Goal: Task Accomplishment & Management: Complete application form

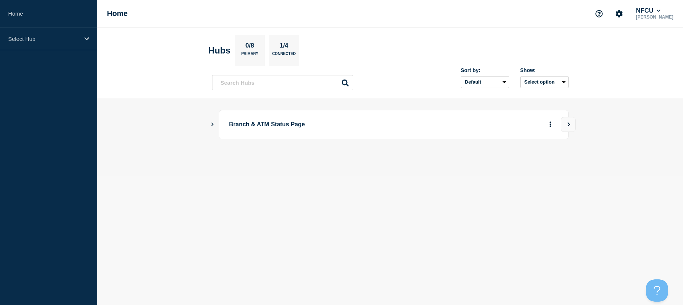
drag, startPoint x: 162, startPoint y: 199, endPoint x: 158, endPoint y: 194, distance: 6.6
click at [161, 199] on body "Home Select Hub Home NFCU [PERSON_NAME] Hubs 0/8 Primary 1/4 Connected Sort by:…" at bounding box center [341, 152] width 683 height 305
click at [46, 39] on p "Select Hub" at bounding box center [43, 39] width 71 height 6
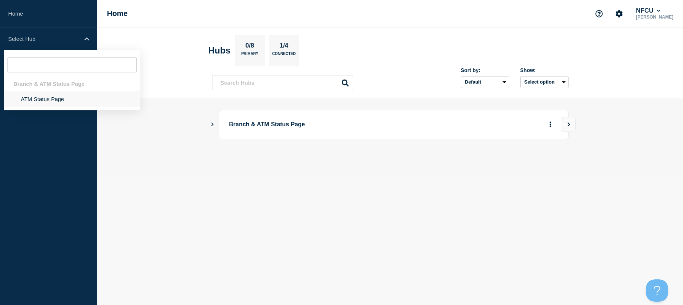
click at [51, 94] on li "ATM Status Page" at bounding box center [72, 98] width 137 height 15
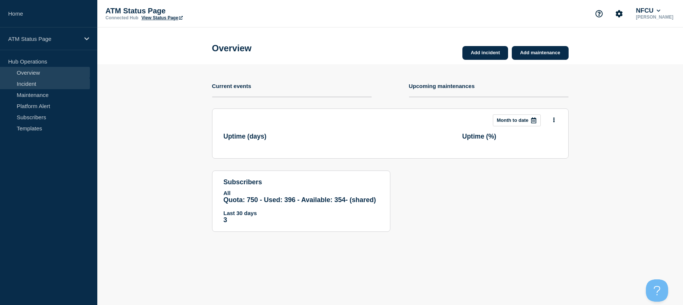
click at [45, 85] on link "Incident" at bounding box center [45, 83] width 90 height 11
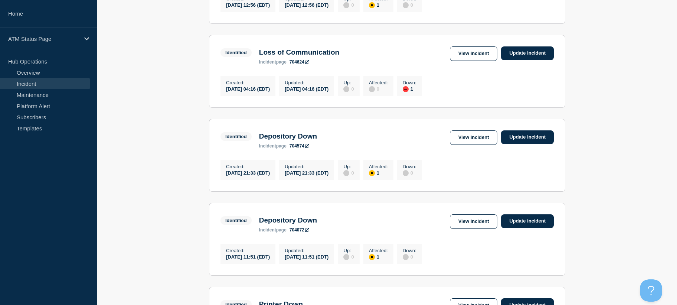
scroll to position [802, 0]
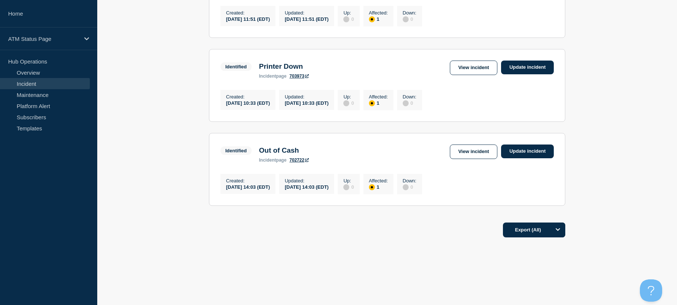
drag, startPoint x: 164, startPoint y: 112, endPoint x: 169, endPoint y: 228, distance: 116.4
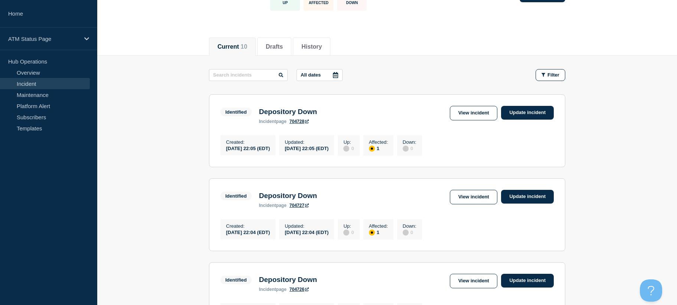
scroll to position [0, 0]
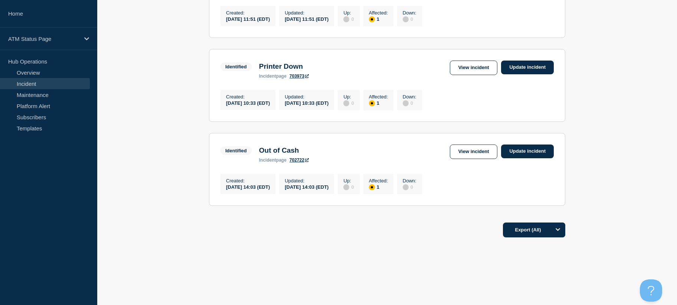
drag, startPoint x: 156, startPoint y: 178, endPoint x: 173, endPoint y: 303, distance: 125.5
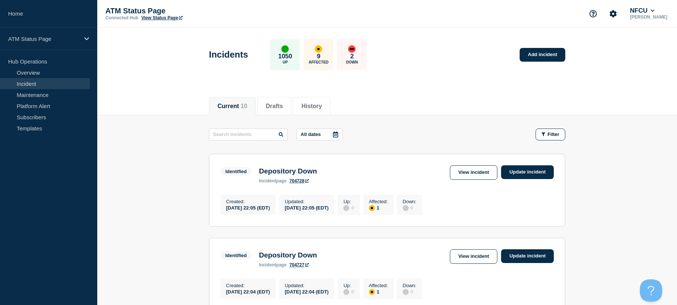
drag, startPoint x: 158, startPoint y: 250, endPoint x: 147, endPoint y: 144, distance: 106.1
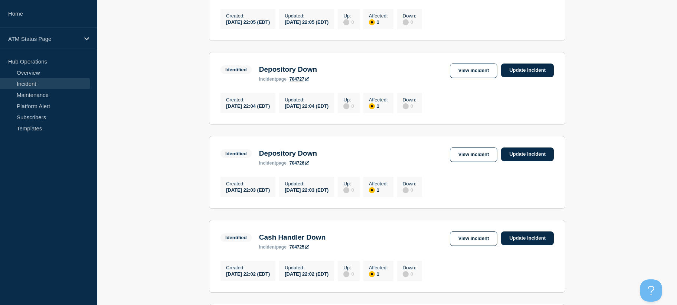
scroll to position [260, 0]
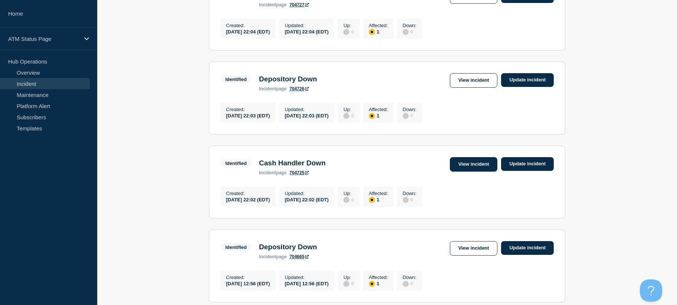
click at [469, 171] on link "View incident" at bounding box center [474, 164] width 48 height 14
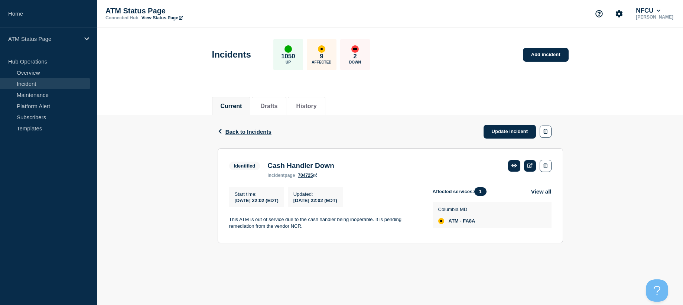
click at [233, 128] on div "Back Back to Incidents Update incident" at bounding box center [390, 131] width 345 height 33
click at [233, 130] on span "Back to Incidents" at bounding box center [248, 132] width 46 height 6
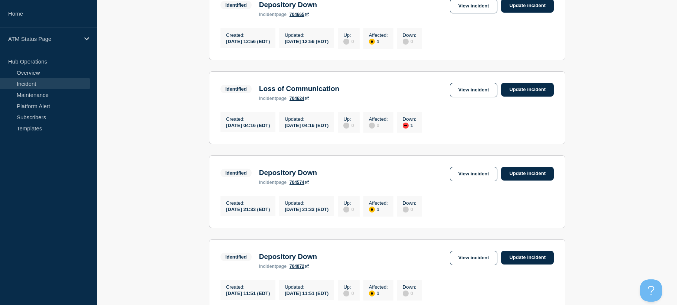
drag, startPoint x: 195, startPoint y: 123, endPoint x: 201, endPoint y: 151, distance: 28.7
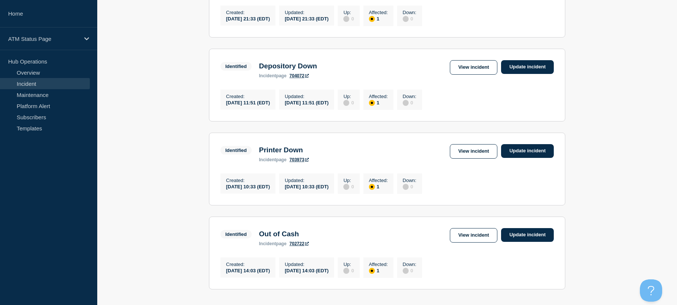
scroll to position [802, 0]
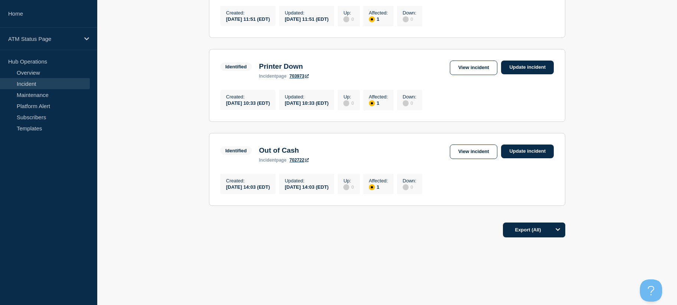
drag, startPoint x: 153, startPoint y: 103, endPoint x: 155, endPoint y: 151, distance: 48.3
click at [455, 147] on link "View incident" at bounding box center [474, 151] width 48 height 14
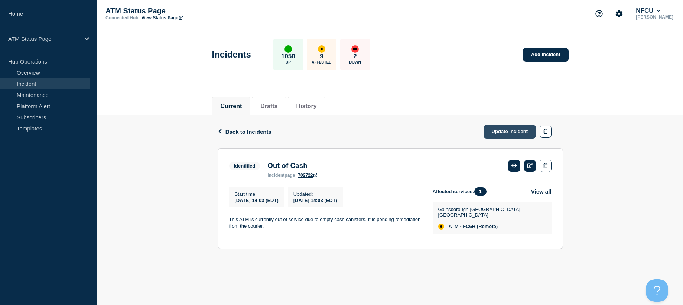
click at [511, 132] on link "Update incident" at bounding box center [510, 132] width 53 height 14
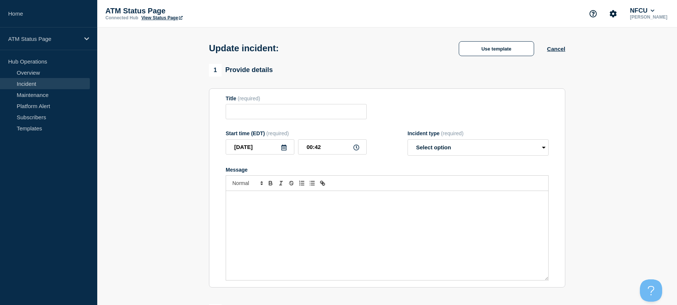
type input "Out of Cash"
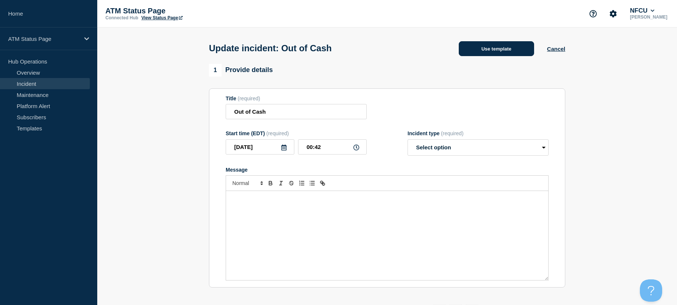
click at [499, 45] on button "Use template" at bounding box center [496, 48] width 75 height 15
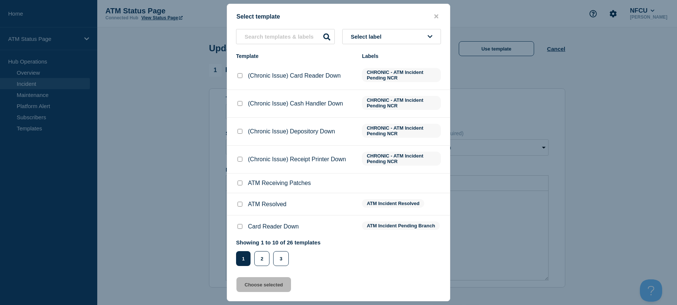
click at [420, 37] on button "Select label" at bounding box center [391, 36] width 99 height 15
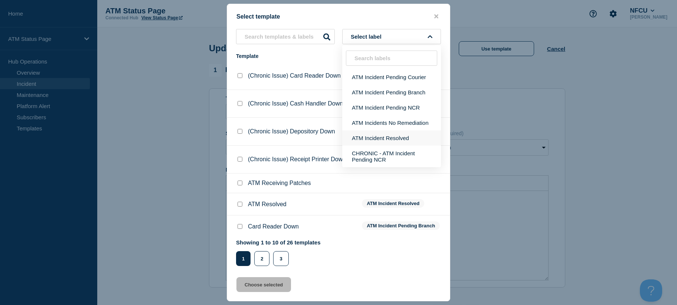
click at [386, 138] on button "ATM Incident Resolved" at bounding box center [391, 137] width 99 height 15
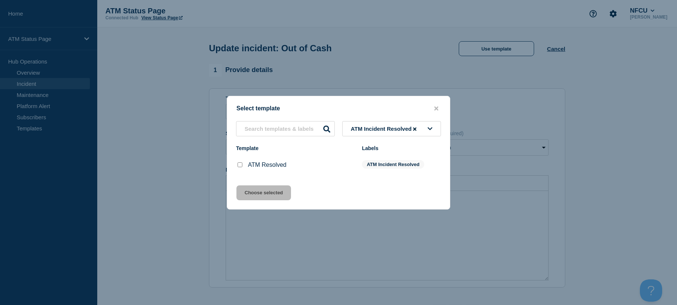
click at [238, 164] on input "ATM Resolved checkbox" at bounding box center [240, 164] width 5 height 5
checkbox input "true"
click at [256, 192] on button "Choose selected" at bounding box center [264, 192] width 55 height 15
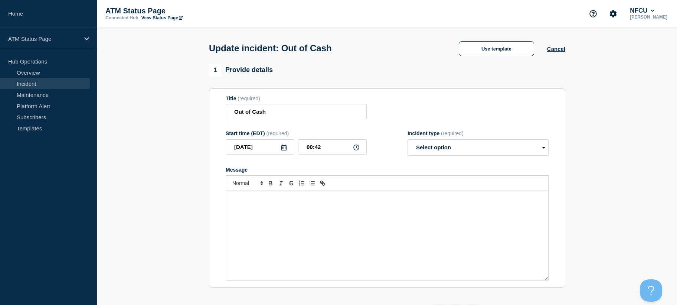
select select "resolved"
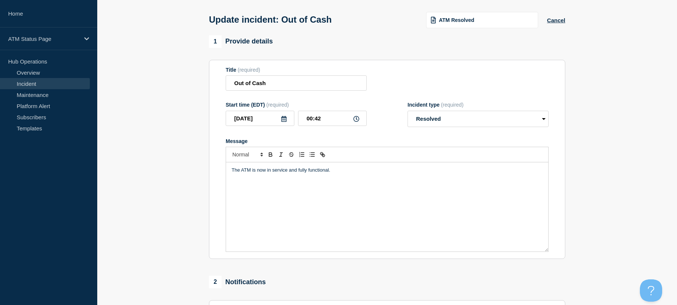
scroll to position [170, 0]
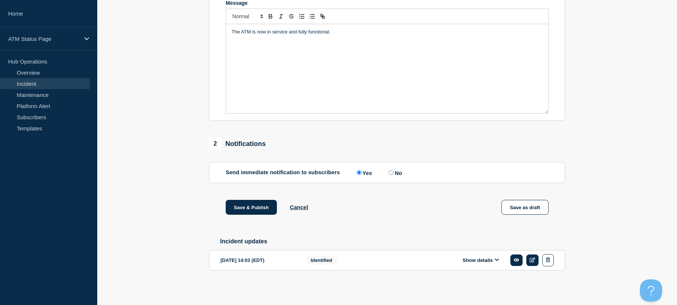
drag, startPoint x: 602, startPoint y: 198, endPoint x: 599, endPoint y: 276, distance: 78.0
click at [238, 206] on button "Save & Publish" at bounding box center [251, 207] width 51 height 15
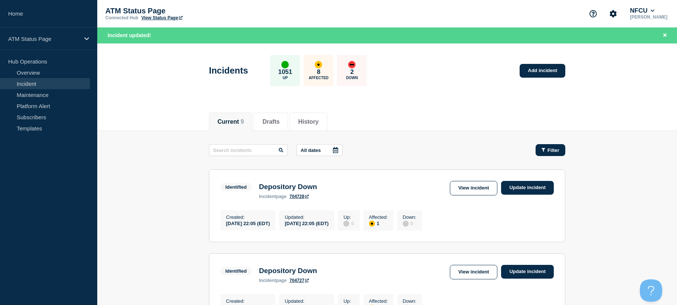
click at [552, 151] on span "Filter" at bounding box center [554, 150] width 12 height 6
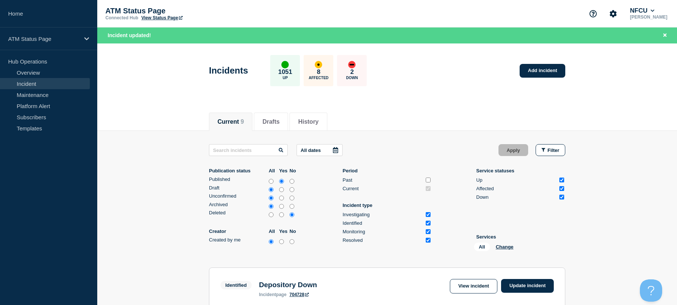
click at [504, 241] on li "Services All Change" at bounding box center [521, 244] width 89 height 20
click at [505, 249] on button "Change" at bounding box center [505, 247] width 18 height 6
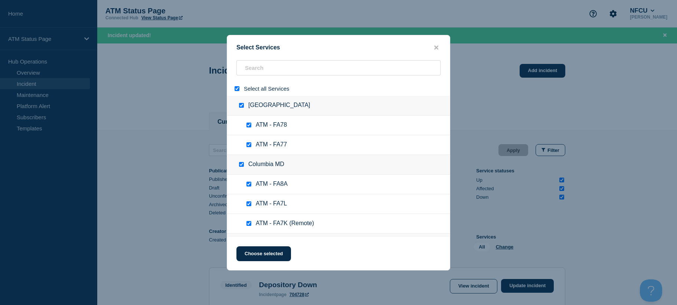
click at [239, 90] on div at bounding box center [238, 88] width 11 height 7
click at [239, 90] on input "select all" at bounding box center [237, 88] width 5 height 5
checkbox input "false"
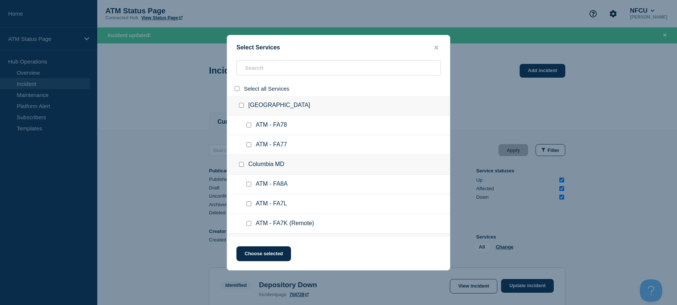
checkbox input "false"
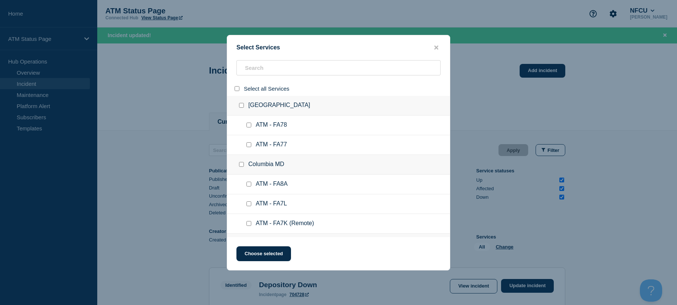
checkbox input "false"
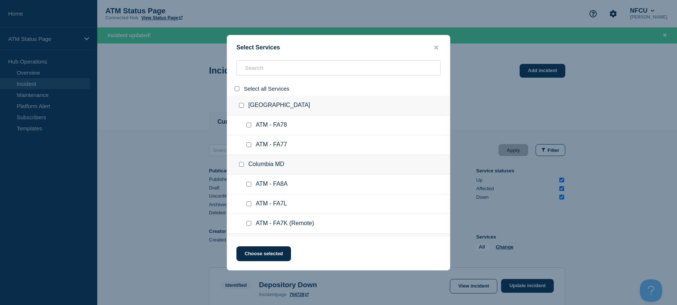
checkbox input "false"
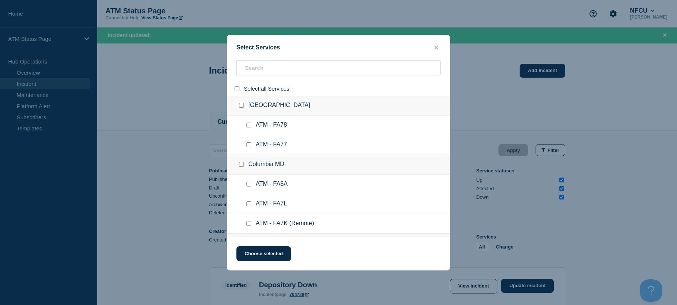
checkbox input "false"
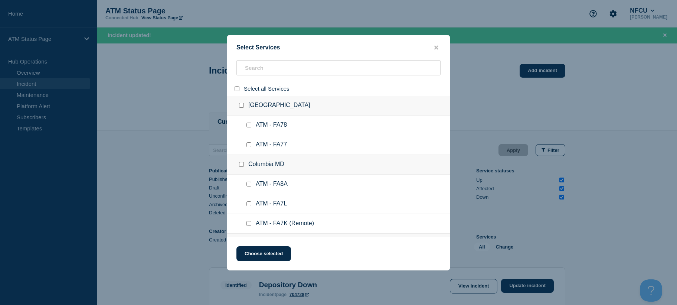
checkbox input "false"
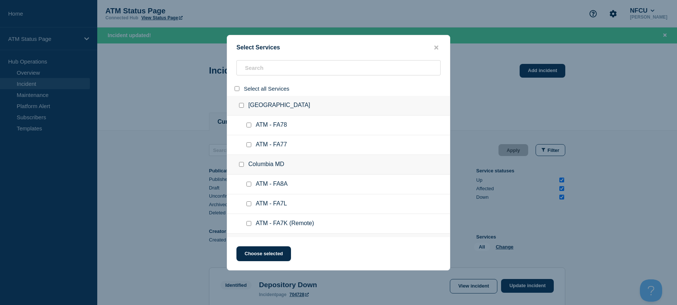
checkbox input "false"
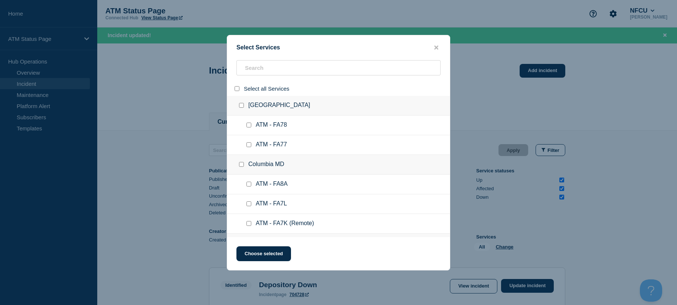
checkbox input "false"
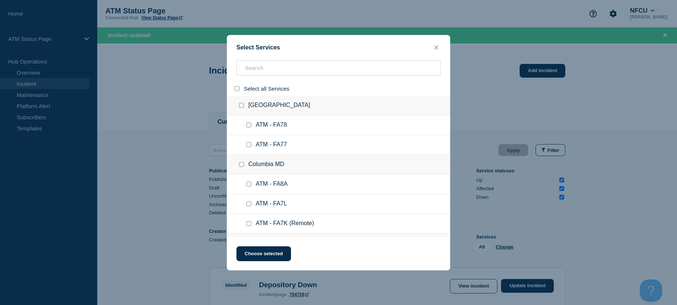
checkbox input "false"
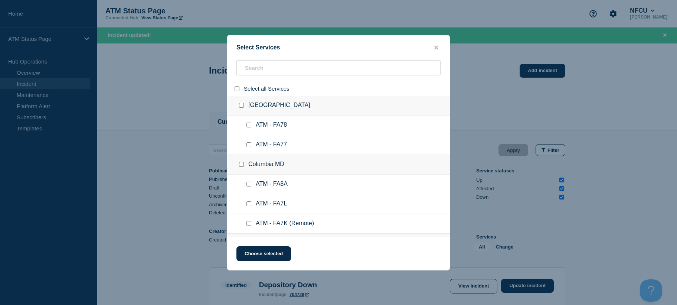
checkbox input "false"
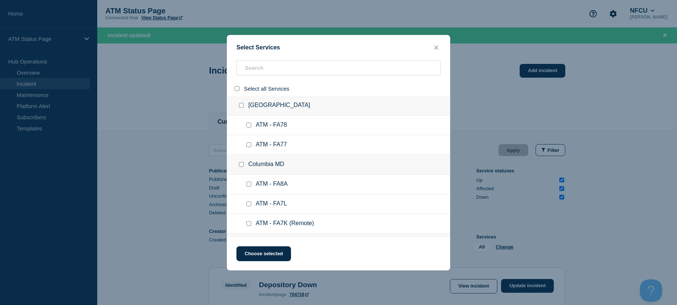
checkbox input "false"
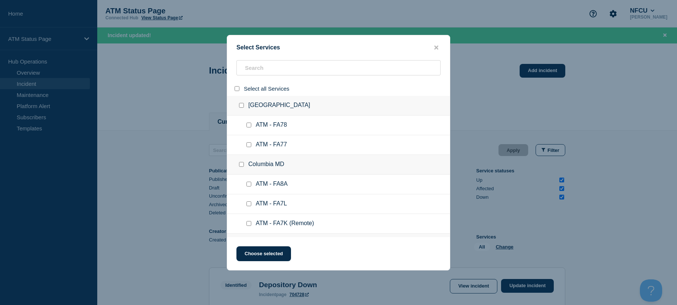
checkbox input "false"
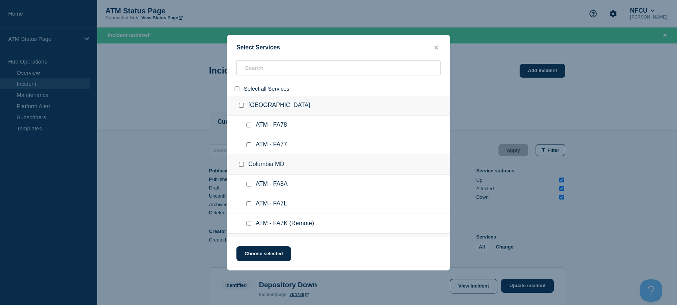
checkbox input "false"
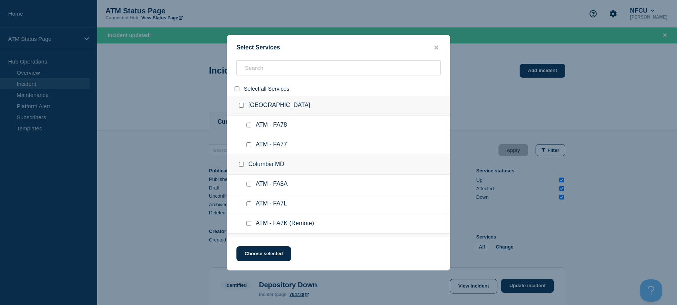
checkbox input "false"
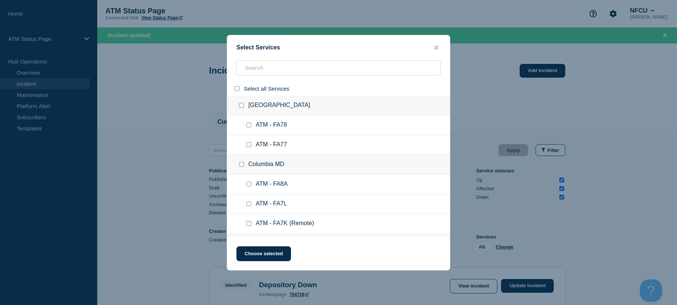
checkbox input "false"
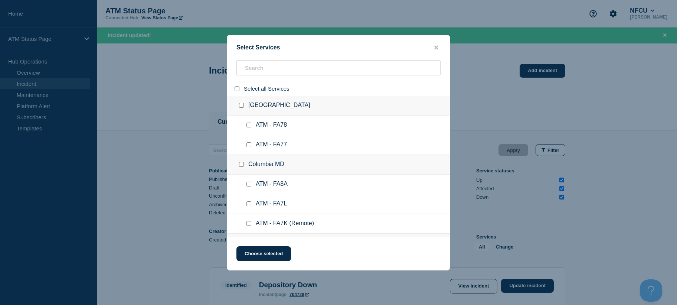
checkbox input "false"
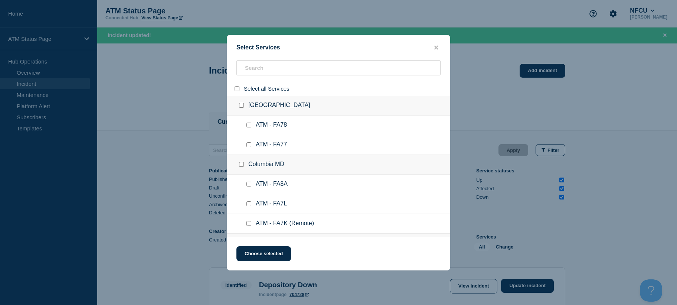
checkbox input "false"
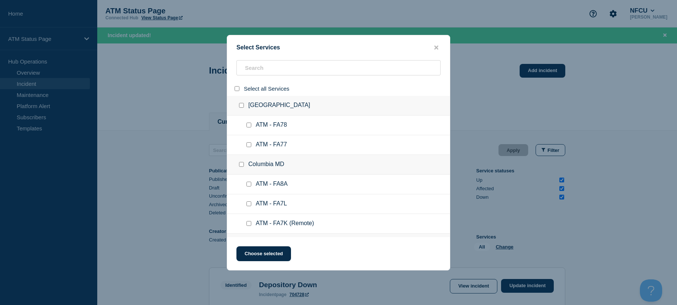
checkbox input "false"
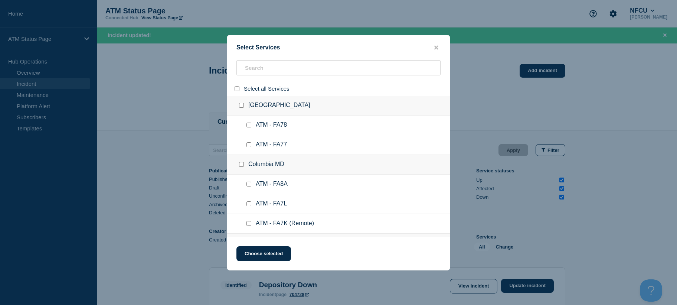
checkbox input "false"
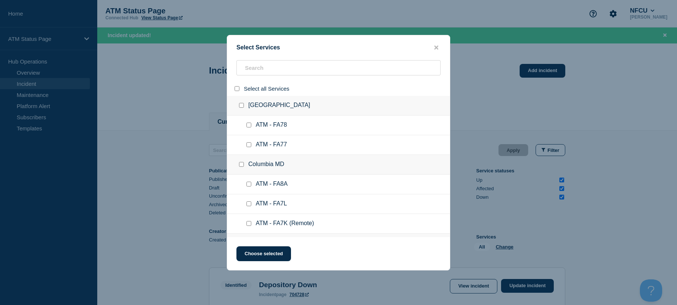
checkbox input "false"
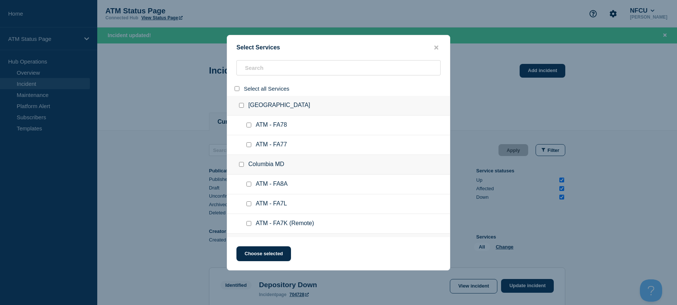
checkbox input "false"
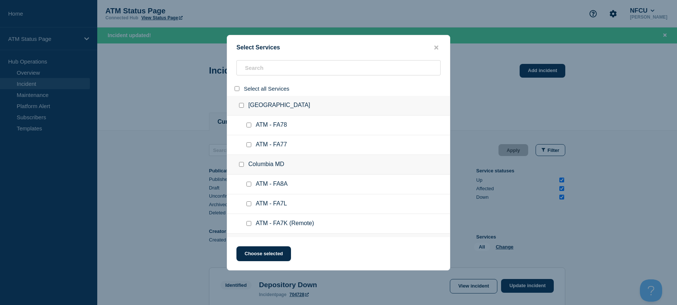
checkbox input "false"
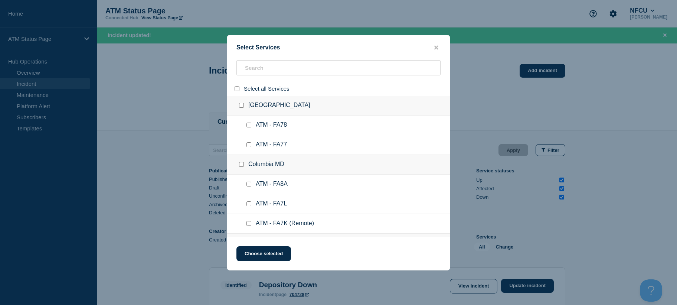
checkbox input "false"
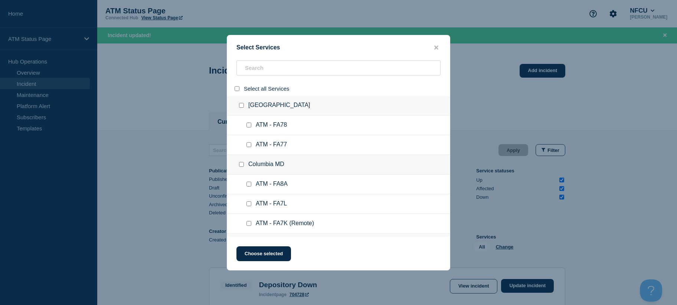
checkbox input "false"
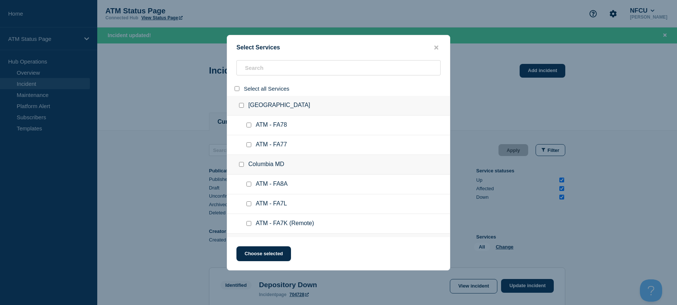
checkbox input "false"
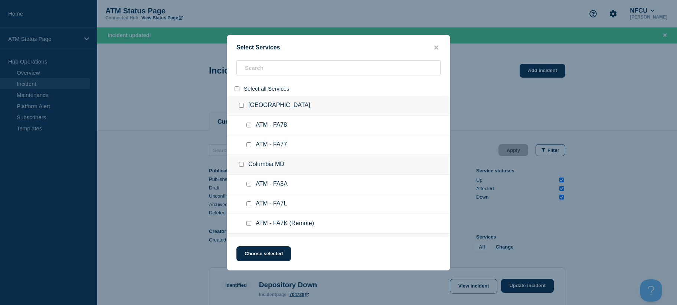
checkbox input "false"
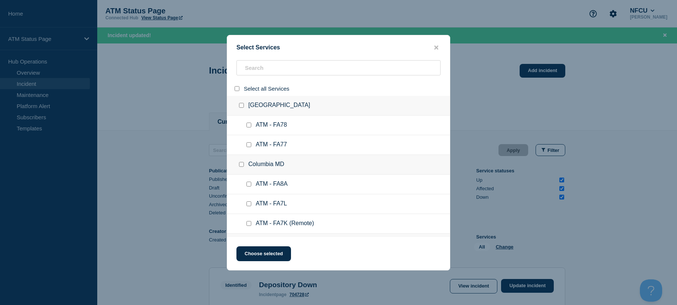
checkbox input "false"
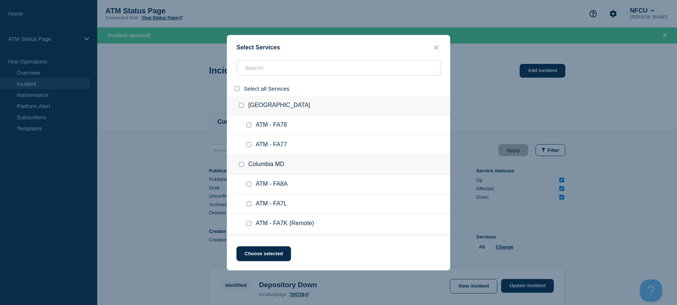
checkbox input "false"
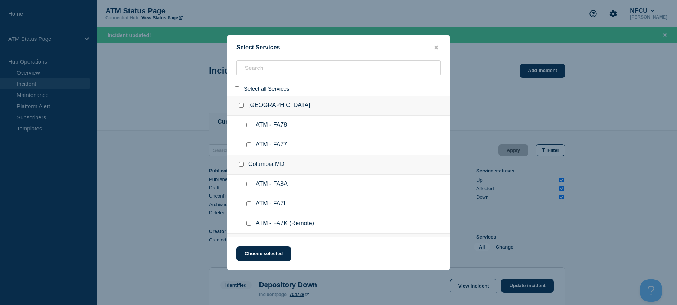
checkbox input "false"
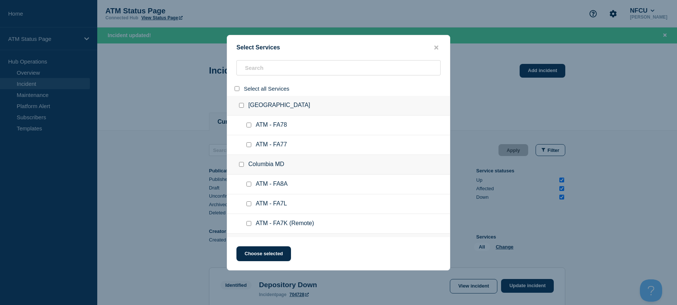
checkbox input "false"
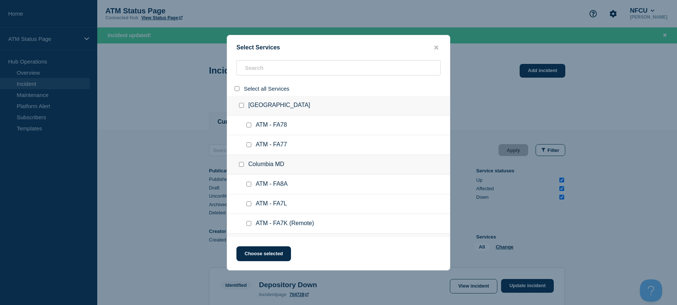
checkbox input "false"
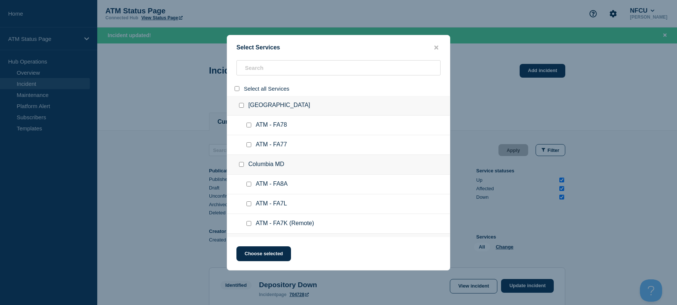
checkbox input "false"
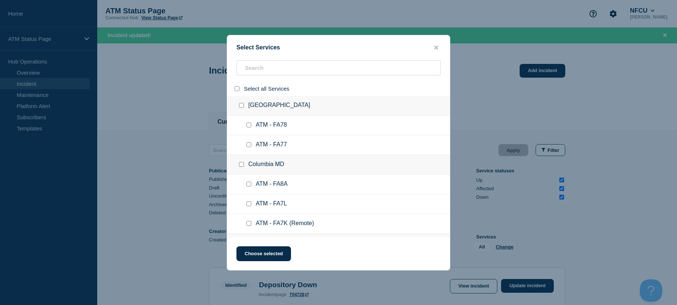
checkbox input "false"
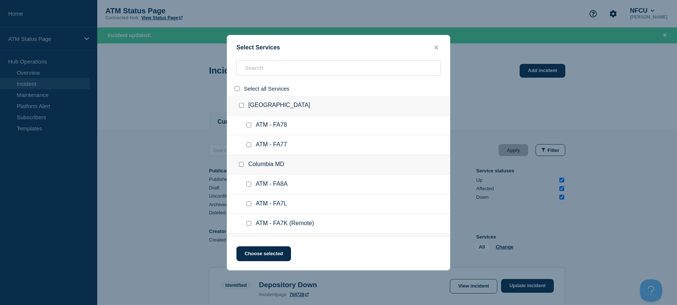
checkbox input "false"
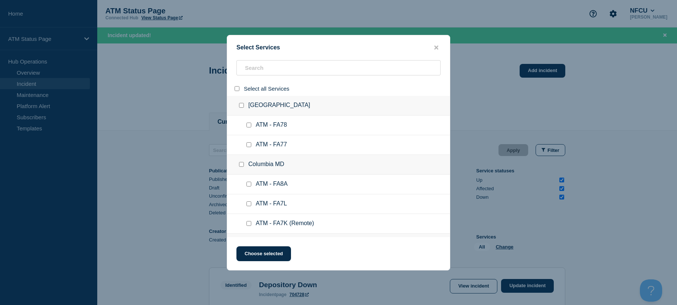
checkbox input "false"
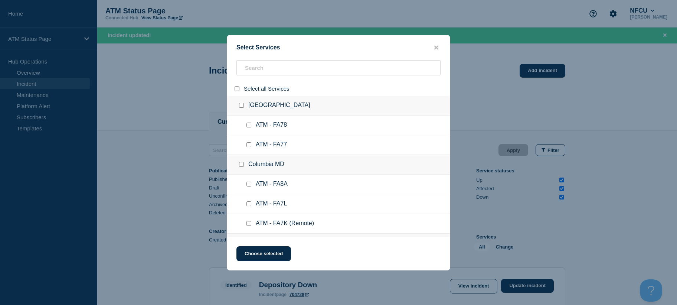
checkbox input "false"
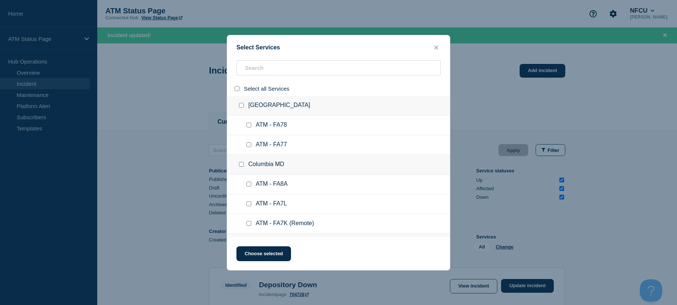
checkbox input "false"
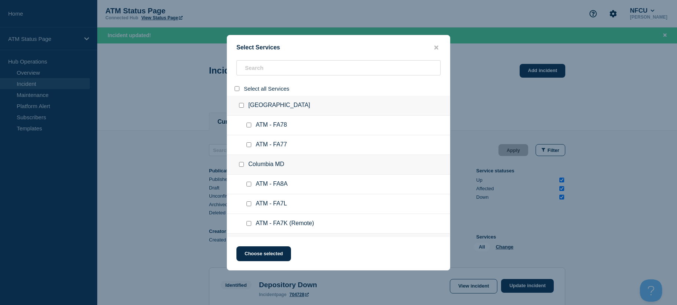
checkbox input "false"
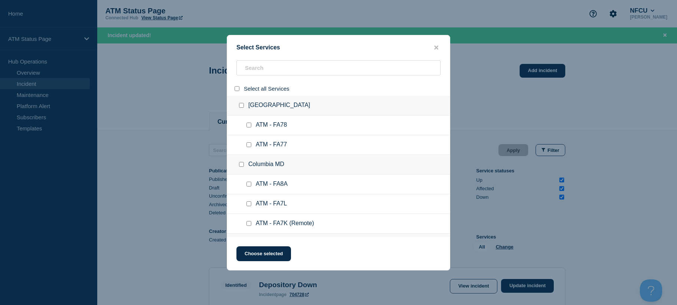
checkbox input "false"
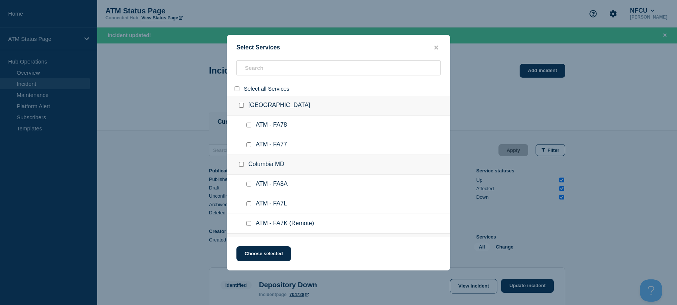
checkbox input "false"
click at [251, 69] on input "search" at bounding box center [339, 67] width 204 height 15
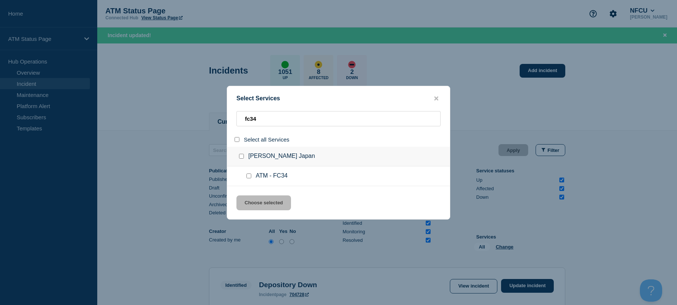
click at [248, 175] on input "service: ATM - FC34" at bounding box center [249, 175] width 5 height 5
click at [250, 197] on button "Choose selected" at bounding box center [264, 202] width 55 height 15
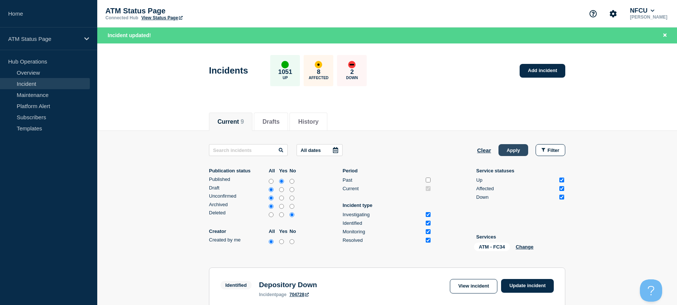
click at [508, 155] on button "Apply" at bounding box center [514, 150] width 30 height 12
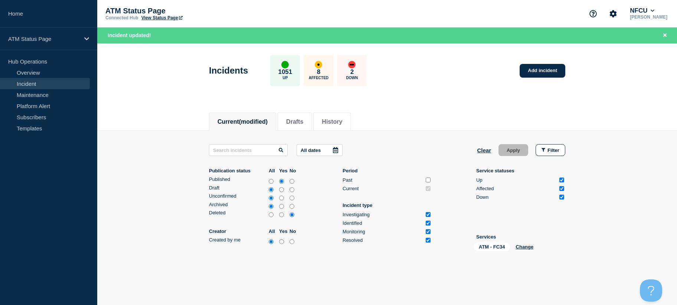
scroll to position [36, 0]
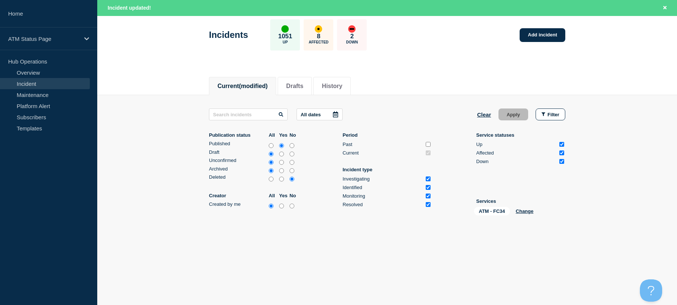
drag, startPoint x: 617, startPoint y: 141, endPoint x: 624, endPoint y: 233, distance: 92.7
drag, startPoint x: 542, startPoint y: 111, endPoint x: 540, endPoint y: 212, distance: 100.3
click at [556, 212] on div "All dates Clear Apply Filter Publication status All Yes No Published Draft Unco…" at bounding box center [387, 163] width 357 height 110
click at [479, 114] on button "Clear" at bounding box center [484, 114] width 14 height 12
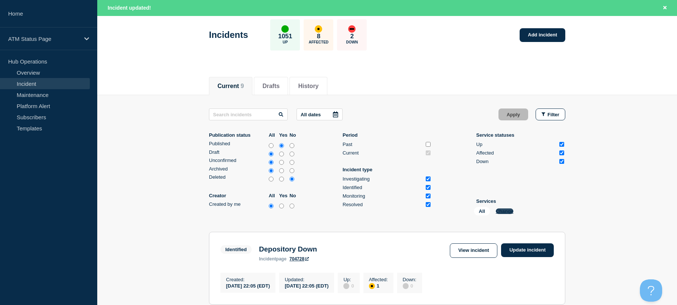
click at [504, 212] on button "Change" at bounding box center [505, 211] width 18 height 6
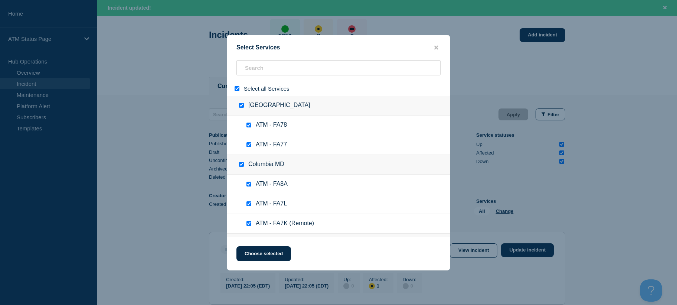
click at [238, 91] on input "select all" at bounding box center [237, 88] width 5 height 5
click at [256, 66] on input "search" at bounding box center [339, 67] width 204 height 15
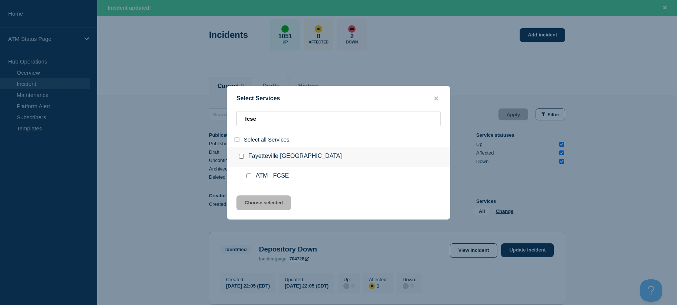
click at [236, 139] on input "select all" at bounding box center [237, 139] width 5 height 5
click at [269, 204] on button "Choose selected" at bounding box center [264, 202] width 55 height 15
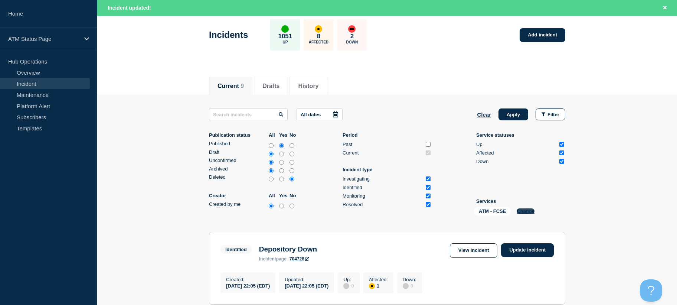
click at [530, 211] on button "Change" at bounding box center [526, 211] width 18 height 6
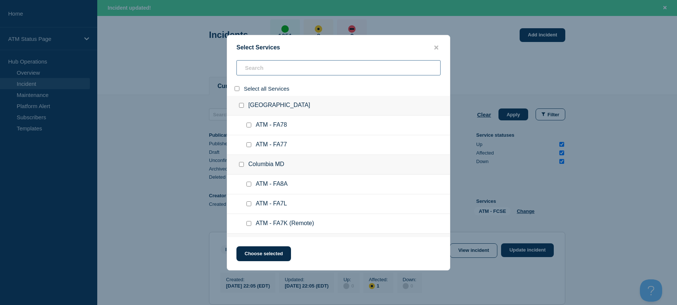
click at [300, 68] on input "search" at bounding box center [339, 67] width 204 height 15
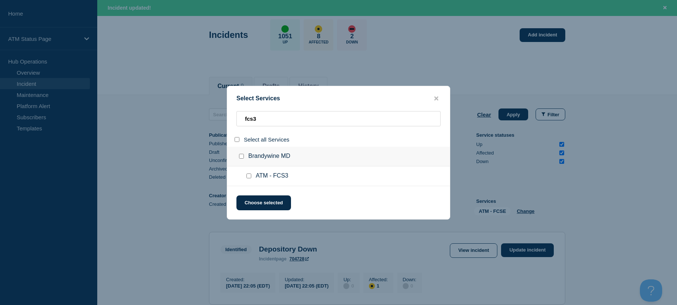
click at [239, 141] on input "select all" at bounding box center [237, 139] width 5 height 5
click at [255, 196] on button "Choose selected" at bounding box center [264, 202] width 55 height 15
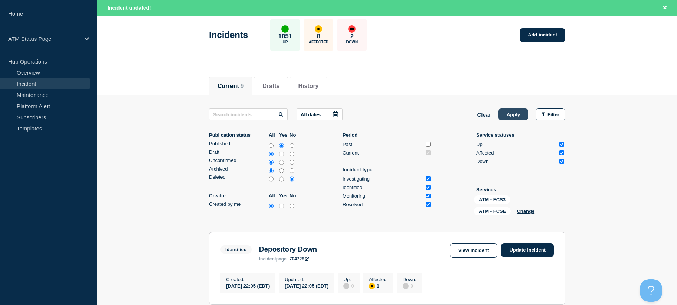
click at [523, 109] on button "Apply" at bounding box center [514, 114] width 30 height 12
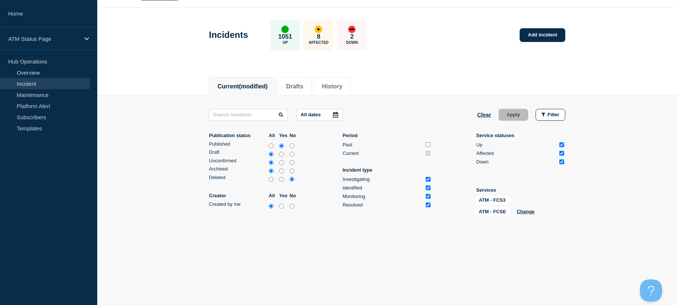
scroll to position [20, 0]
drag, startPoint x: 617, startPoint y: 152, endPoint x: 617, endPoint y: 201, distance: 49.4
click at [542, 30] on link "Add incident" at bounding box center [543, 35] width 46 height 14
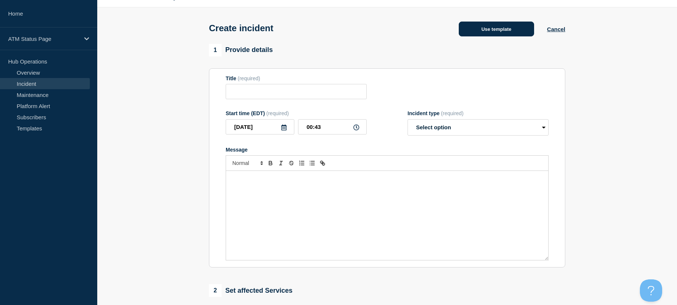
click at [475, 31] on button "Use template" at bounding box center [496, 29] width 75 height 15
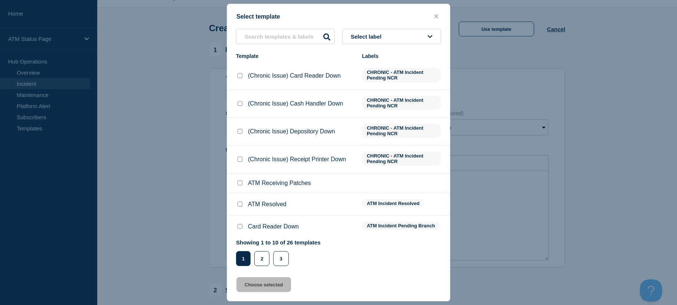
click at [380, 35] on span "Select label" at bounding box center [368, 36] width 34 height 6
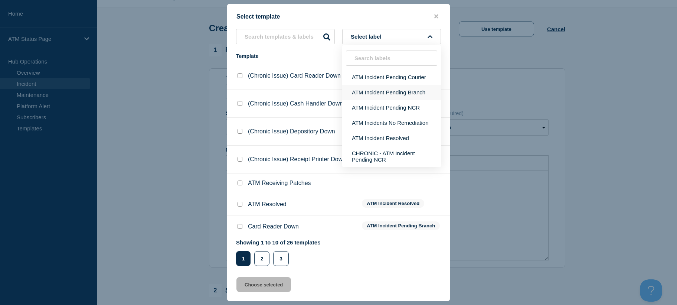
click at [384, 87] on button "ATM Incident Pending Branch" at bounding box center [391, 92] width 99 height 15
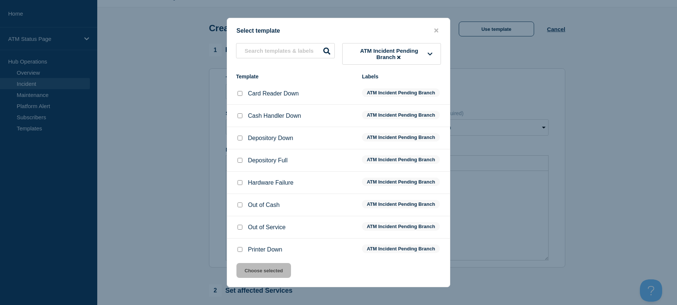
click at [241, 116] on input "Cash Handler Down checkbox" at bounding box center [240, 115] width 5 height 5
click at [258, 271] on button "Choose selected" at bounding box center [264, 270] width 55 height 15
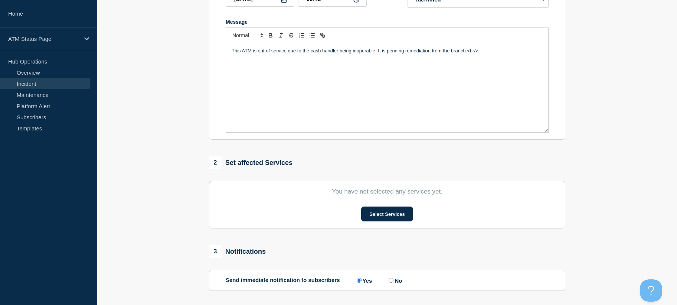
drag, startPoint x: 198, startPoint y: 169, endPoint x: 196, endPoint y: 221, distance: 52.1
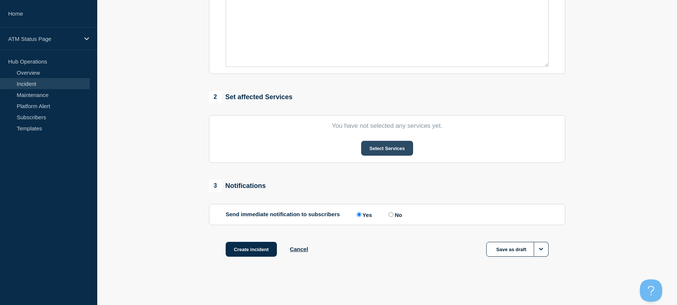
click at [377, 150] on button "Select Services" at bounding box center [387, 148] width 52 height 15
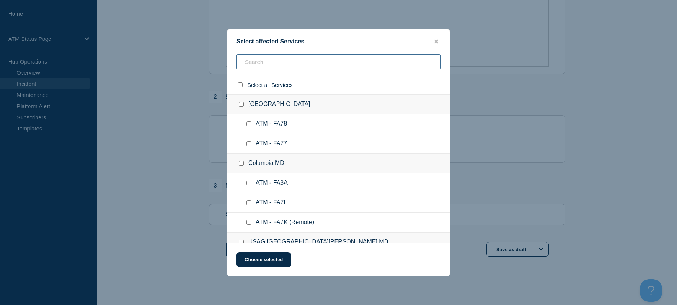
click at [263, 64] on input "text" at bounding box center [339, 61] width 204 height 15
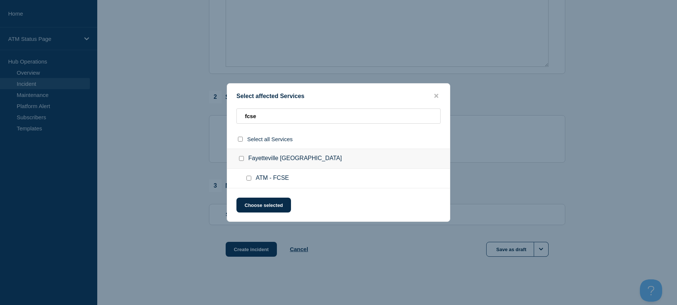
click at [238, 140] on input "select all checkbox" at bounding box center [240, 139] width 5 height 5
click at [250, 205] on button "Choose selected" at bounding box center [264, 205] width 55 height 15
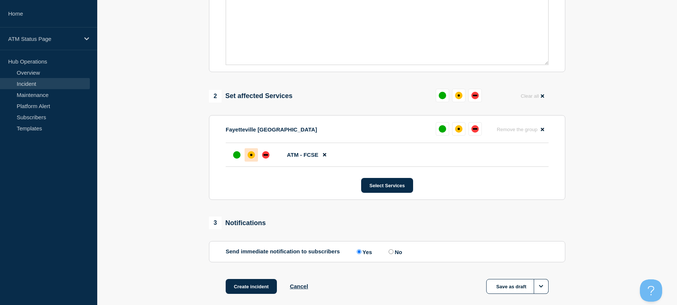
click at [250, 159] on div "affected" at bounding box center [251, 154] width 7 height 7
click at [241, 282] on button "Create incident" at bounding box center [251, 286] width 51 height 15
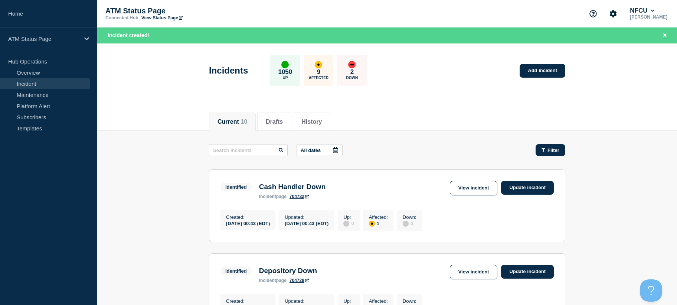
click at [547, 154] on button "Filter" at bounding box center [551, 150] width 30 height 12
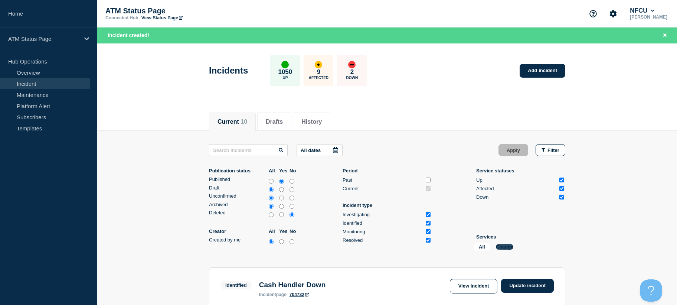
click at [501, 244] on button "Change" at bounding box center [505, 247] width 18 height 6
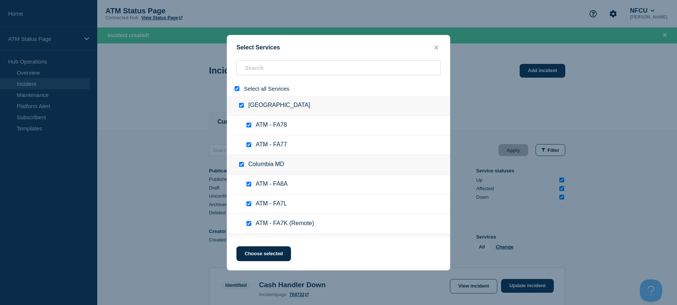
click at [237, 92] on div at bounding box center [238, 88] width 11 height 7
click at [237, 90] on input "select all" at bounding box center [237, 88] width 5 height 5
click at [257, 68] on input "search" at bounding box center [339, 67] width 204 height 15
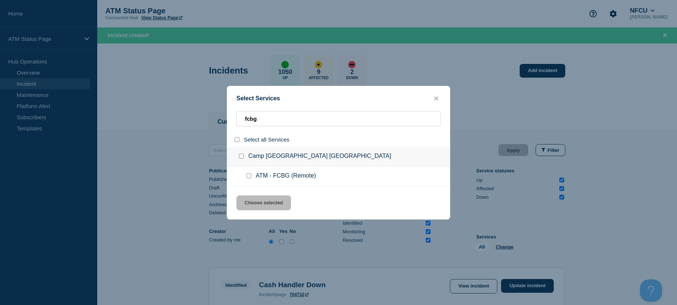
click at [251, 176] on input "service: ATM - FCBG (Remote)" at bounding box center [249, 175] width 5 height 5
click at [258, 205] on button "Choose selected" at bounding box center [264, 202] width 55 height 15
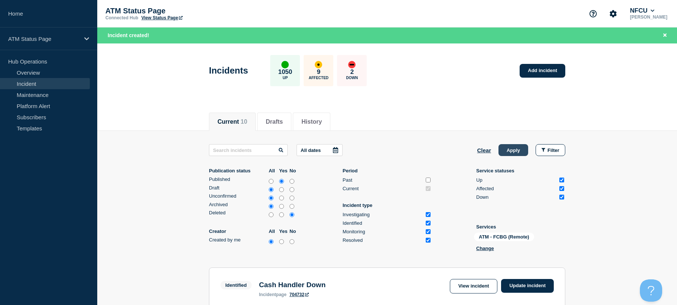
click at [514, 148] on button "Apply" at bounding box center [514, 150] width 30 height 12
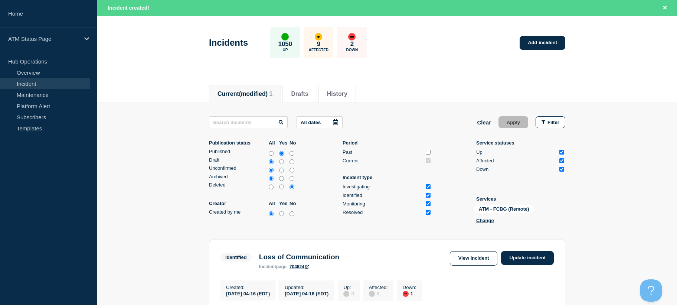
scroll to position [137, 0]
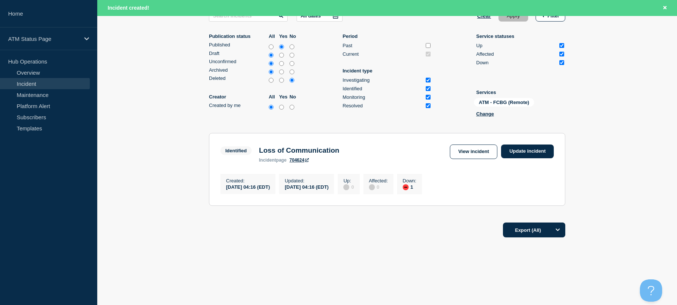
drag, startPoint x: 622, startPoint y: 173, endPoint x: 625, endPoint y: 227, distance: 53.6
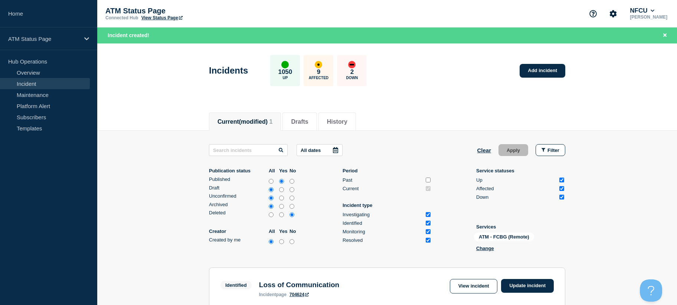
drag, startPoint x: 487, startPoint y: 152, endPoint x: 488, endPoint y: 162, distance: 9.5
click at [487, 152] on button "Clear" at bounding box center [484, 150] width 14 height 12
click at [503, 243] on div "All Change" at bounding box center [511, 249] width 74 height 12
click at [505, 246] on button "Change" at bounding box center [505, 247] width 18 height 6
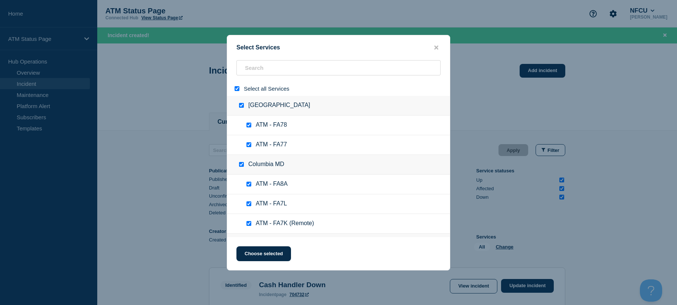
click at [237, 87] on input "select all" at bounding box center [237, 88] width 5 height 5
click at [263, 66] on input "search" at bounding box center [339, 67] width 204 height 15
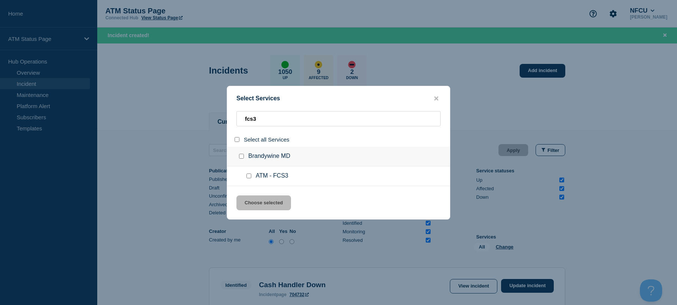
click at [249, 178] on input "service: ATM - FCS3" at bounding box center [249, 175] width 5 height 5
click at [258, 202] on button "Choose selected" at bounding box center [264, 202] width 55 height 15
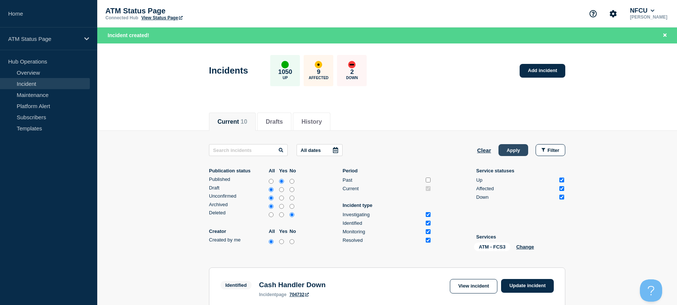
click at [520, 149] on button "Apply" at bounding box center [514, 150] width 30 height 12
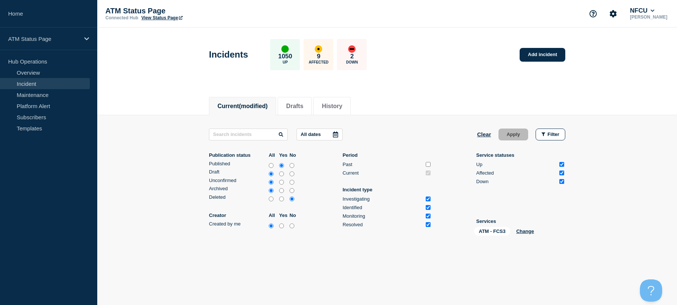
scroll to position [20, 0]
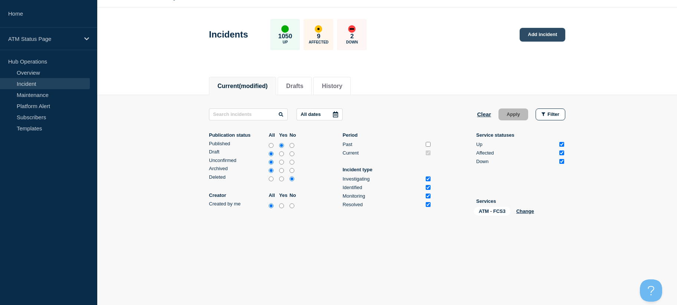
click at [547, 32] on link "Add incident" at bounding box center [543, 35] width 46 height 14
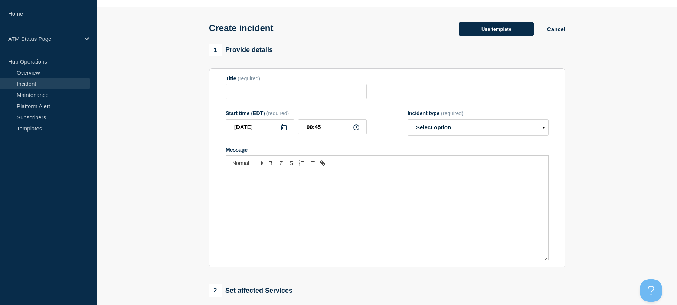
click at [479, 36] on button "Use template" at bounding box center [496, 29] width 75 height 15
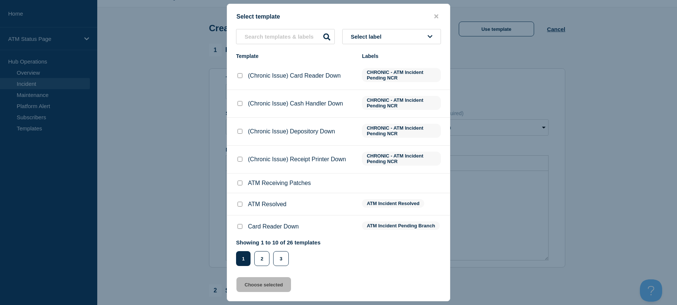
click at [385, 37] on span "Select label" at bounding box center [368, 36] width 34 height 6
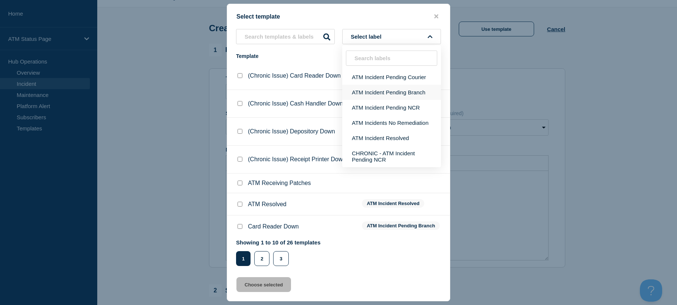
click at [385, 91] on button "ATM Incident Pending Branch" at bounding box center [391, 92] width 99 height 15
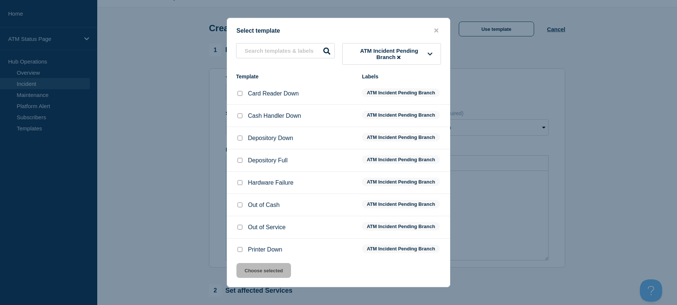
click at [238, 117] on input "Cash Handler Down checkbox" at bounding box center [240, 115] width 5 height 5
click at [248, 276] on button "Choose selected" at bounding box center [264, 270] width 55 height 15
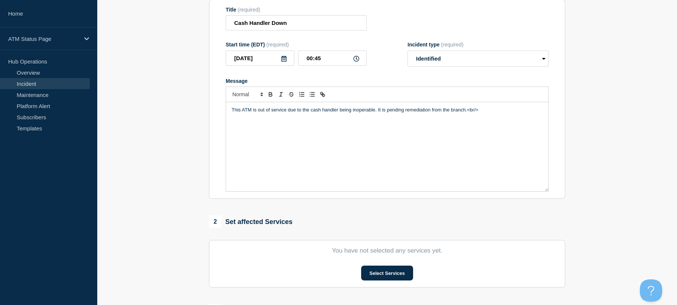
scroll to position [215, 0]
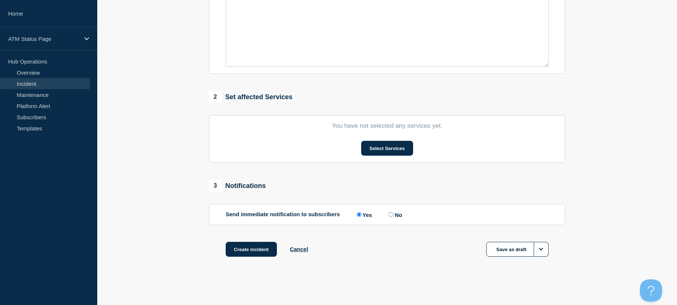
drag, startPoint x: 175, startPoint y: 187, endPoint x: 176, endPoint y: 252, distance: 64.6
click at [383, 151] on button "Select Services" at bounding box center [387, 148] width 52 height 15
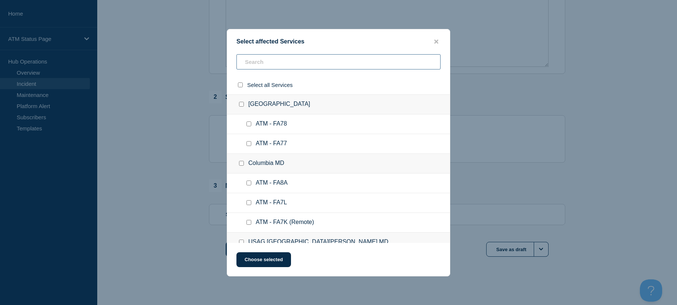
click at [259, 63] on input "text" at bounding box center [339, 61] width 204 height 15
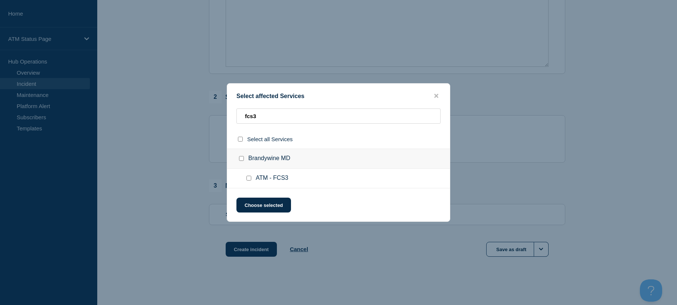
click at [246, 176] on div at bounding box center [250, 178] width 11 height 7
click at [248, 178] on div at bounding box center [250, 178] width 11 height 7
click at [249, 179] on input "ATM - FCS3 checkbox" at bounding box center [249, 178] width 5 height 5
click at [252, 205] on button "Choose selected" at bounding box center [264, 205] width 55 height 15
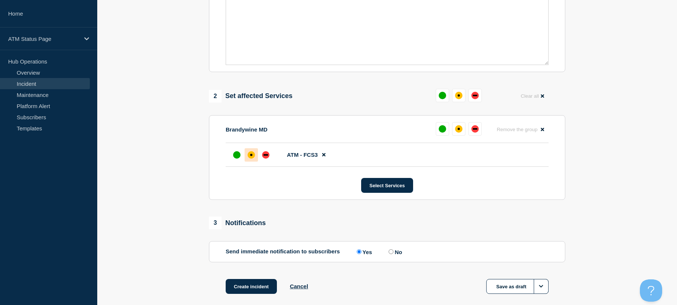
click at [250, 156] on div "affected" at bounding box center [251, 155] width 2 height 2
click at [250, 284] on button "Create incident" at bounding box center [251, 286] width 51 height 15
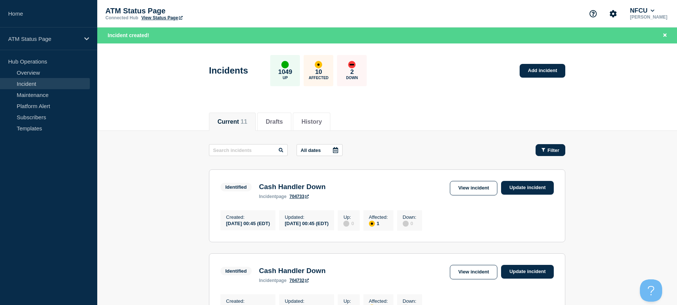
click at [552, 145] on button "Filter" at bounding box center [551, 150] width 30 height 12
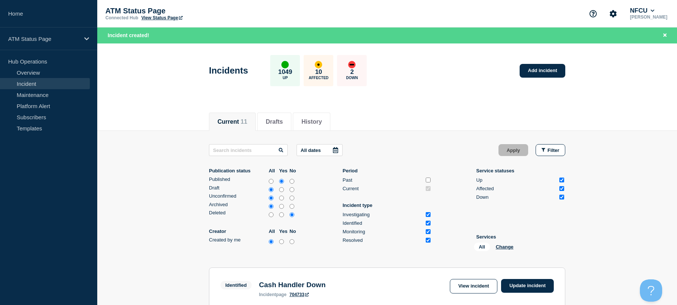
click at [501, 244] on div "All Change" at bounding box center [511, 249] width 74 height 12
click at [501, 246] on button "Change" at bounding box center [505, 247] width 18 height 6
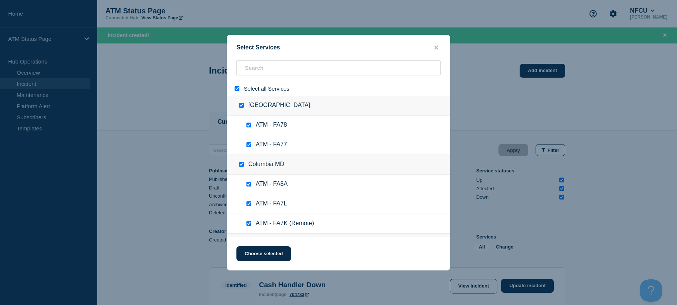
click at [235, 88] on input "select all" at bounding box center [237, 88] width 5 height 5
click at [258, 74] on input "search" at bounding box center [339, 67] width 204 height 15
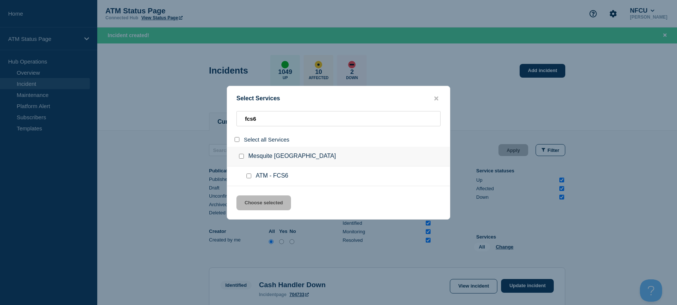
click at [250, 176] on input "service: ATM - FCS6" at bounding box center [249, 175] width 5 height 5
click at [254, 202] on button "Choose selected" at bounding box center [264, 202] width 55 height 15
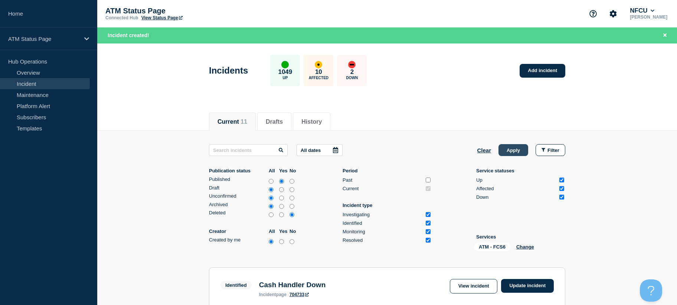
click at [516, 147] on button "Apply" at bounding box center [514, 150] width 30 height 12
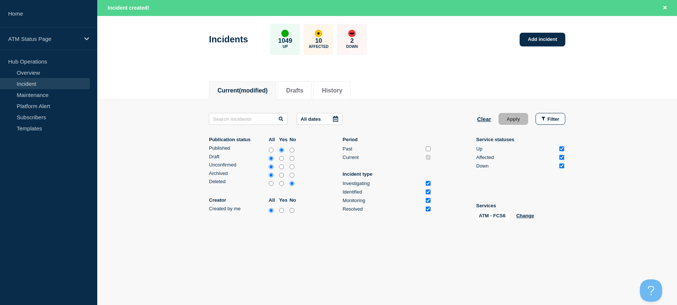
scroll to position [36, 0]
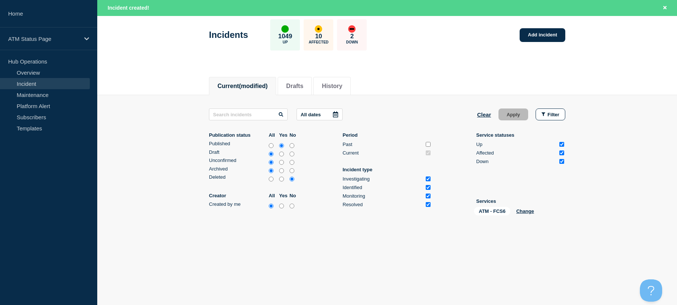
drag, startPoint x: 626, startPoint y: 149, endPoint x: 623, endPoint y: 245, distance: 96.2
click at [546, 35] on link "Add incident" at bounding box center [543, 35] width 46 height 14
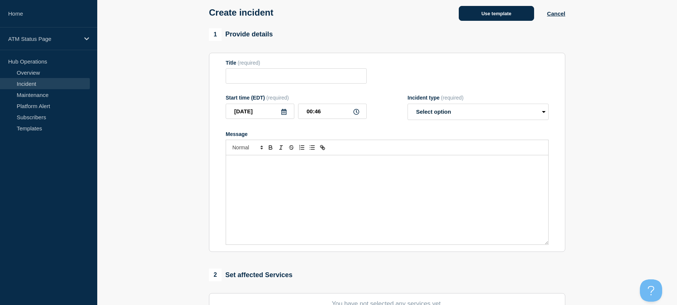
click at [475, 11] on button "Use template" at bounding box center [496, 13] width 75 height 15
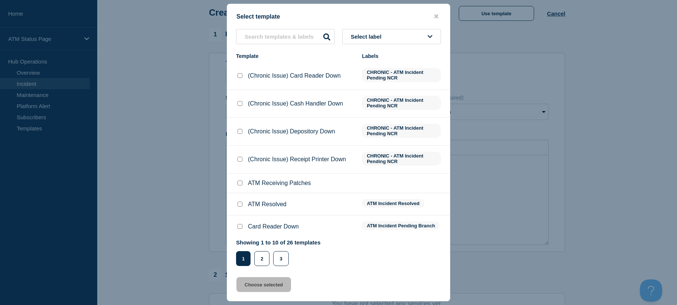
click at [378, 33] on span "Select label" at bounding box center [368, 36] width 34 height 6
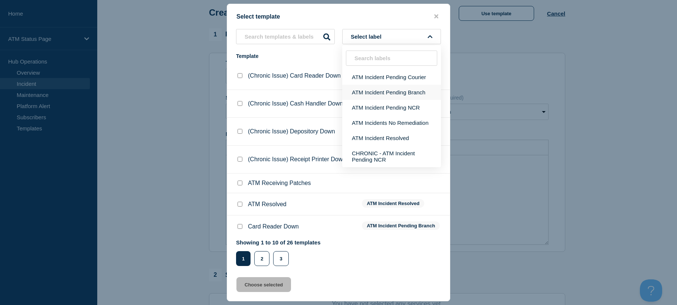
click at [385, 98] on button "ATM Incident Pending Branch" at bounding box center [391, 92] width 99 height 15
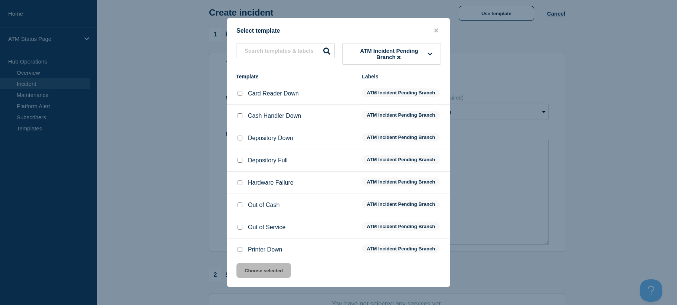
click at [240, 94] on input "Card Reader Down checkbox" at bounding box center [240, 93] width 5 height 5
click at [260, 274] on button "Choose selected" at bounding box center [264, 270] width 55 height 15
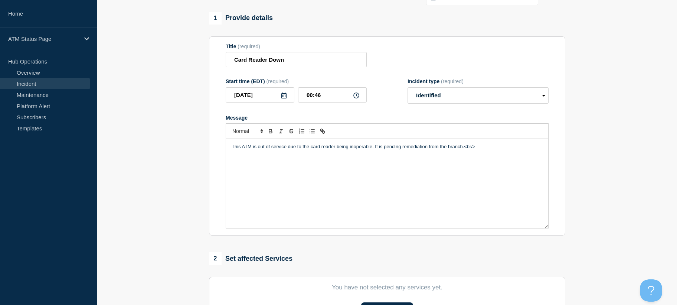
scroll to position [215, 0]
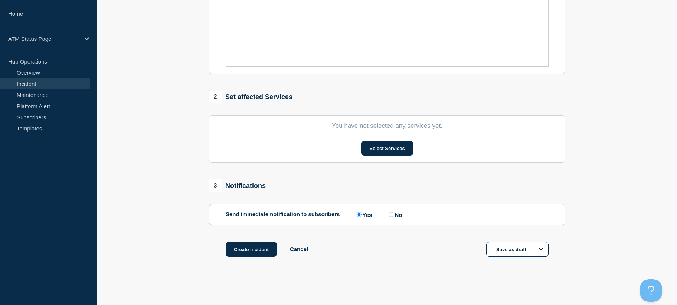
drag, startPoint x: 129, startPoint y: 158, endPoint x: 149, endPoint y: 221, distance: 66.0
click at [379, 148] on button "Select Services" at bounding box center [387, 148] width 52 height 15
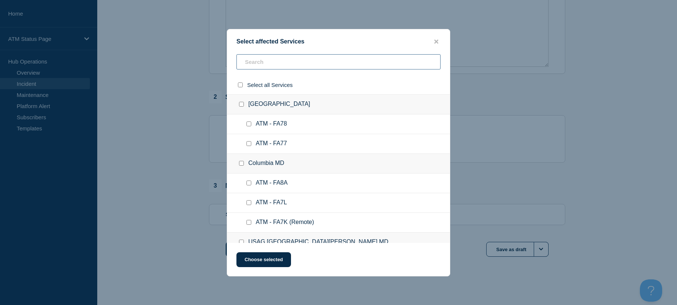
click at [306, 62] on input "text" at bounding box center [339, 61] width 204 height 15
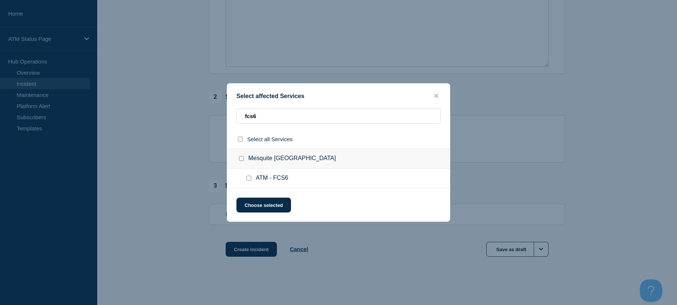
click at [250, 179] on input "ATM - FCS6 checkbox" at bounding box center [249, 178] width 5 height 5
click at [250, 205] on button "Choose selected" at bounding box center [264, 205] width 55 height 15
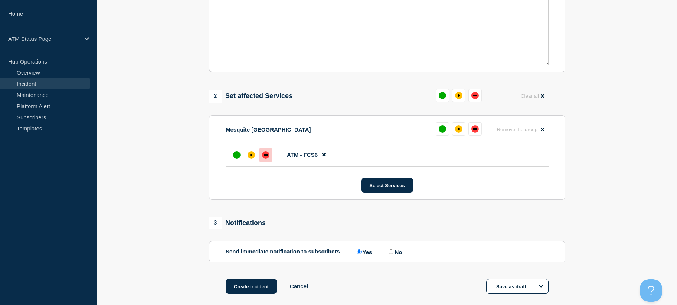
click at [270, 157] on div at bounding box center [265, 154] width 13 height 13
click at [254, 287] on button "Create incident" at bounding box center [251, 286] width 51 height 15
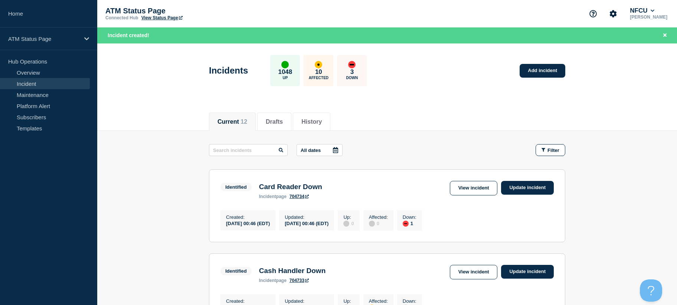
click at [554, 148] on span "Filter" at bounding box center [554, 150] width 12 height 6
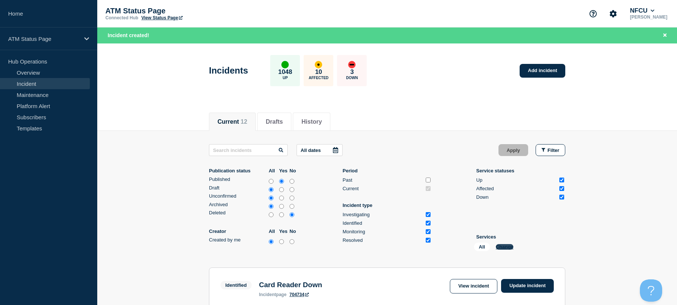
click at [508, 248] on button "Change" at bounding box center [505, 247] width 18 height 6
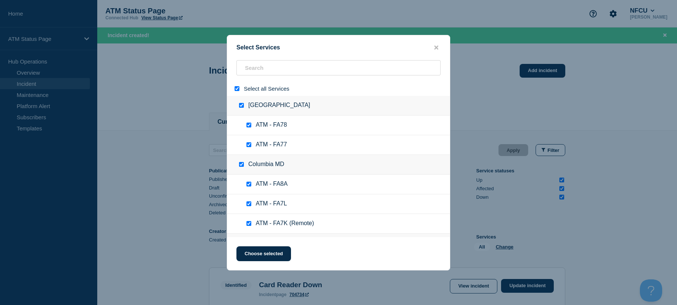
click at [234, 90] on div at bounding box center [238, 88] width 11 height 7
click at [237, 87] on input "select all" at bounding box center [237, 88] width 5 height 5
click at [253, 71] on input "search" at bounding box center [339, 67] width 204 height 15
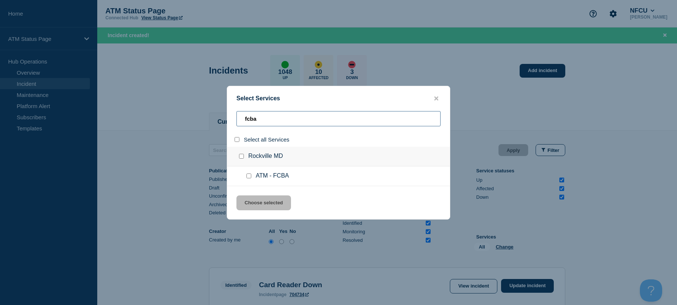
click at [268, 116] on input "fcba" at bounding box center [339, 118] width 204 height 15
click at [249, 177] on input "service: ATM - FCJ7" at bounding box center [249, 175] width 5 height 5
click at [250, 195] on div "Select Services fcj7 Select all Services Gulfport MS ATM - FCJ7 Choose selected" at bounding box center [339, 153] width 224 height 134
click at [251, 201] on button "Choose selected" at bounding box center [264, 202] width 55 height 15
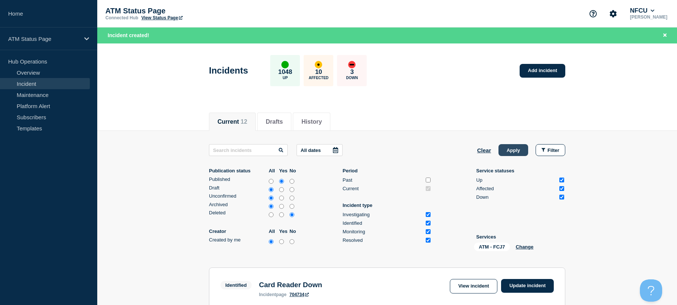
click at [505, 152] on button "Apply" at bounding box center [514, 150] width 30 height 12
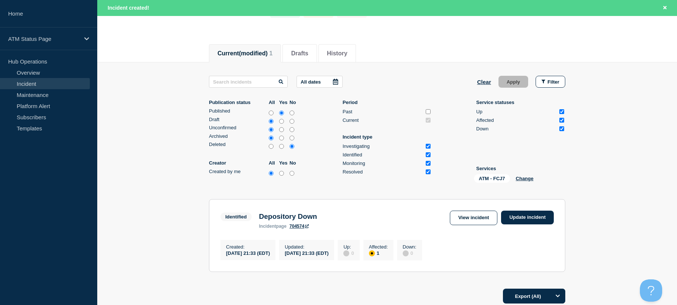
scroll to position [137, 0]
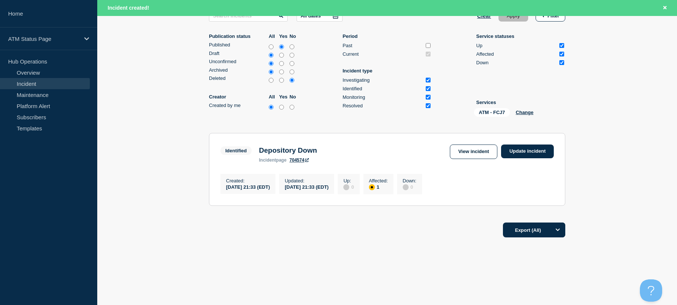
drag, startPoint x: 627, startPoint y: 153, endPoint x: 627, endPoint y: 169, distance: 15.6
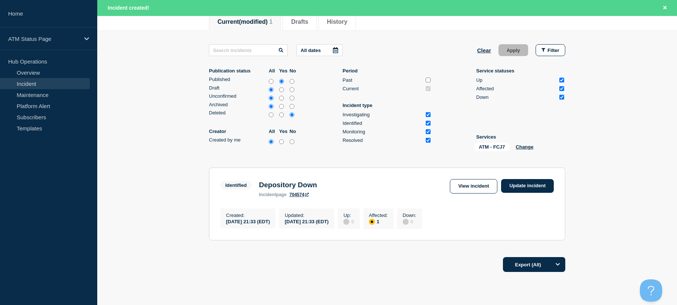
drag, startPoint x: 487, startPoint y: 49, endPoint x: 502, endPoint y: 68, distance: 24.3
click at [487, 49] on button "Clear" at bounding box center [484, 50] width 14 height 12
click at [508, 147] on button "Change" at bounding box center [505, 147] width 18 height 6
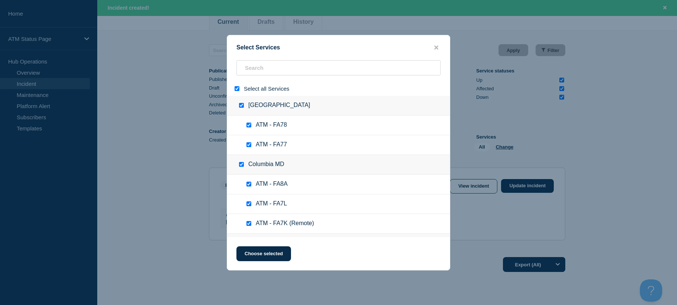
click at [236, 89] on input "select all" at bounding box center [237, 88] width 5 height 5
click at [269, 68] on input "search" at bounding box center [339, 67] width 204 height 15
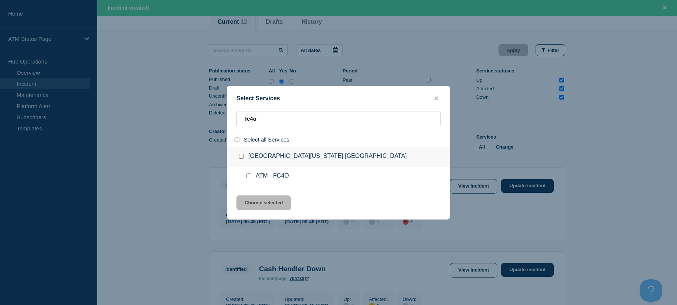
click at [250, 177] on input "service: ATM - FC4O" at bounding box center [249, 175] width 5 height 5
click at [254, 201] on button "Choose selected" at bounding box center [264, 202] width 55 height 15
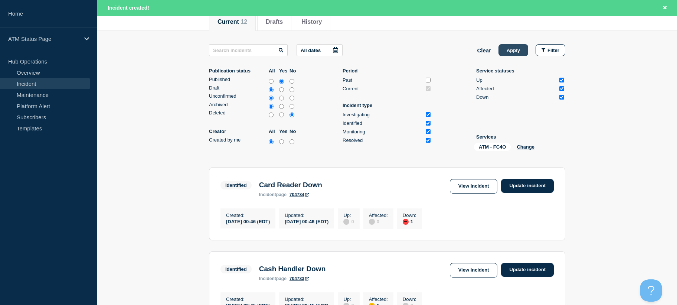
click at [510, 53] on button "Apply" at bounding box center [514, 50] width 30 height 12
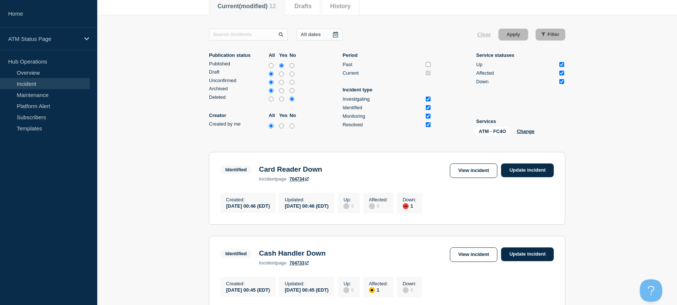
scroll to position [84, 0]
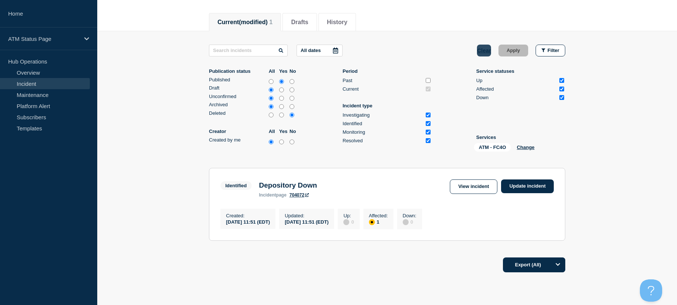
click at [485, 49] on button "Clear" at bounding box center [484, 51] width 14 height 12
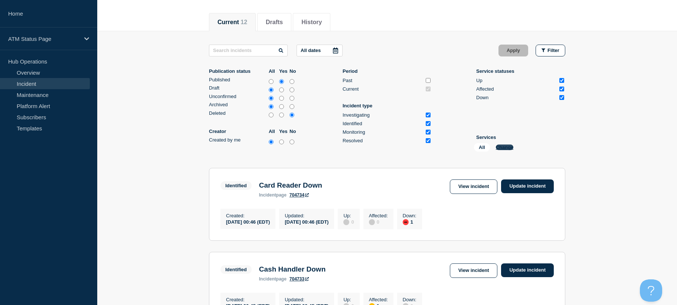
click at [510, 149] on button "Change" at bounding box center [505, 147] width 18 height 6
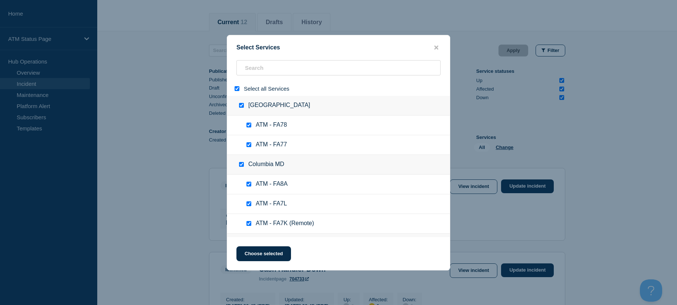
click at [238, 91] on input "select all" at bounding box center [237, 88] width 5 height 5
click at [262, 74] on input "search" at bounding box center [339, 67] width 204 height 15
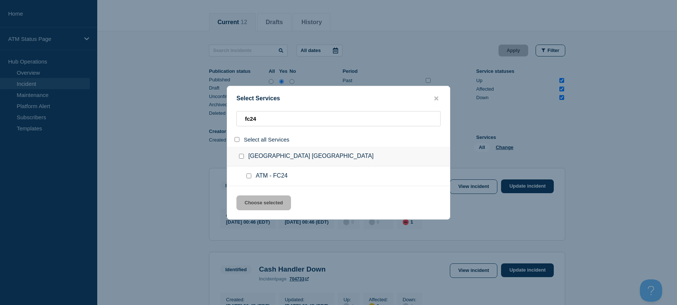
click at [237, 141] on input "select all" at bounding box center [237, 139] width 5 height 5
click at [254, 203] on button "Choose selected" at bounding box center [264, 202] width 55 height 15
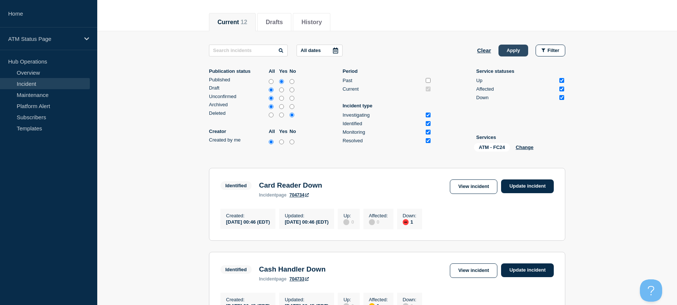
click at [521, 49] on button "Apply" at bounding box center [514, 51] width 30 height 12
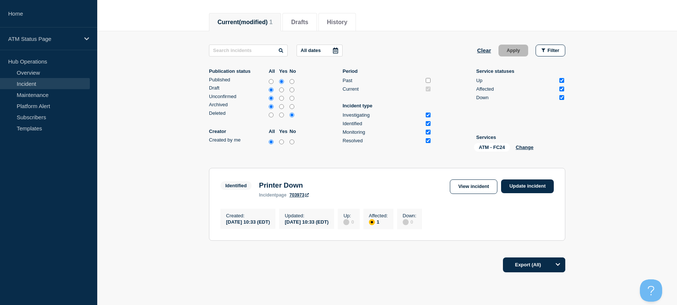
drag, startPoint x: 170, startPoint y: 91, endPoint x: 178, endPoint y: 92, distance: 8.2
click at [170, 91] on main "All dates Clear Apply Filter Publication status All Yes No Published Draft Unco…" at bounding box center [387, 141] width 580 height 221
click at [487, 52] on button "Clear" at bounding box center [484, 51] width 14 height 12
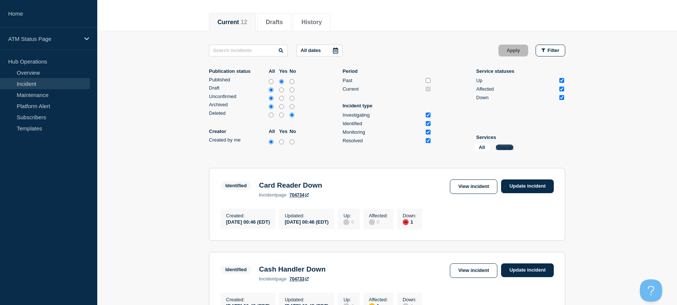
click at [504, 147] on button "Change" at bounding box center [505, 147] width 18 height 6
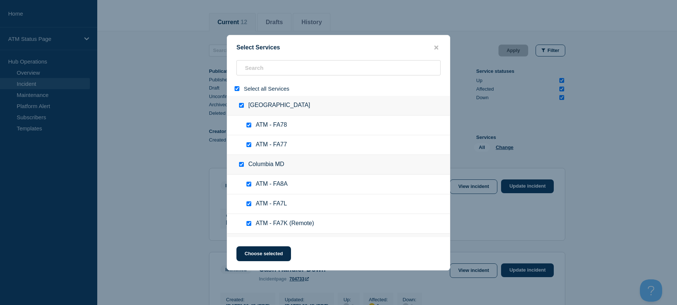
click at [235, 88] on input "select all" at bounding box center [237, 88] width 5 height 5
click at [267, 68] on input "search" at bounding box center [339, 67] width 204 height 15
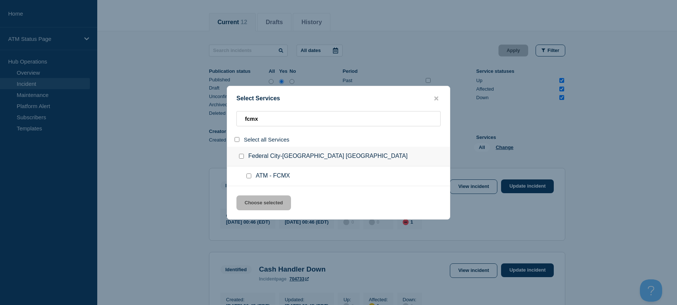
click at [235, 141] on input "select all" at bounding box center [237, 139] width 5 height 5
click at [264, 202] on button "Choose selected" at bounding box center [264, 202] width 55 height 15
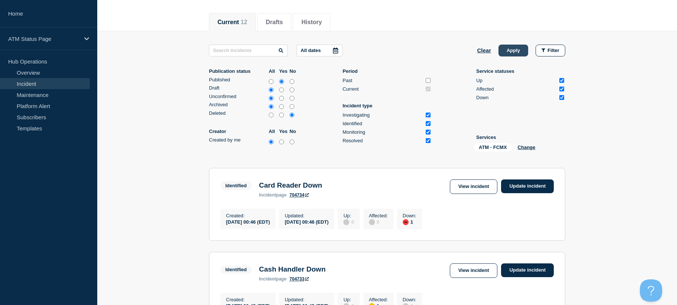
click at [517, 53] on button "Apply" at bounding box center [514, 51] width 30 height 12
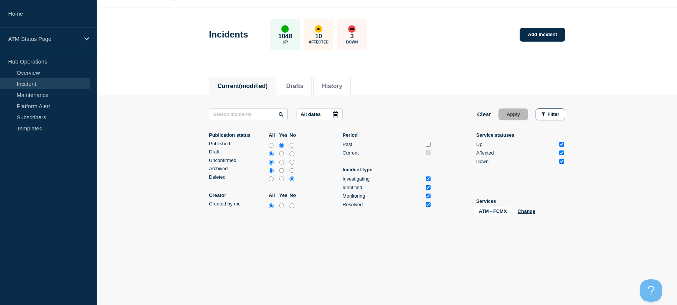
scroll to position [20, 0]
click at [539, 39] on link "Add incident" at bounding box center [543, 35] width 46 height 14
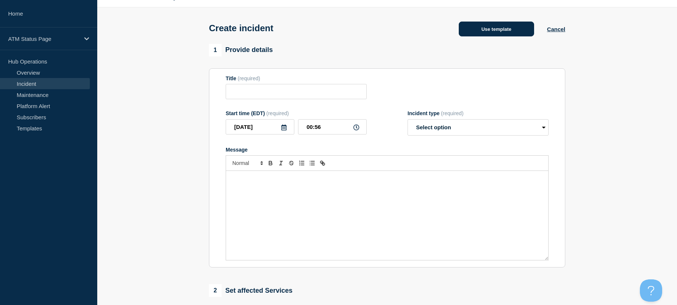
click at [505, 30] on button "Use template" at bounding box center [496, 29] width 75 height 15
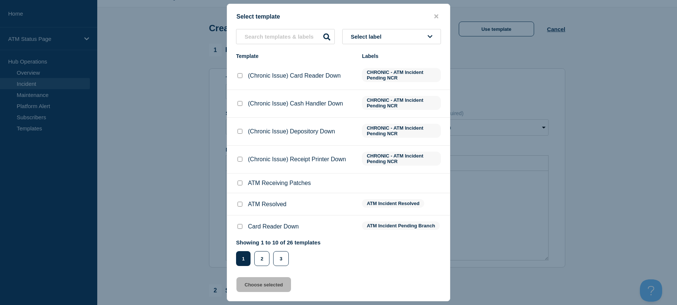
click at [415, 32] on button "Select label" at bounding box center [391, 36] width 99 height 15
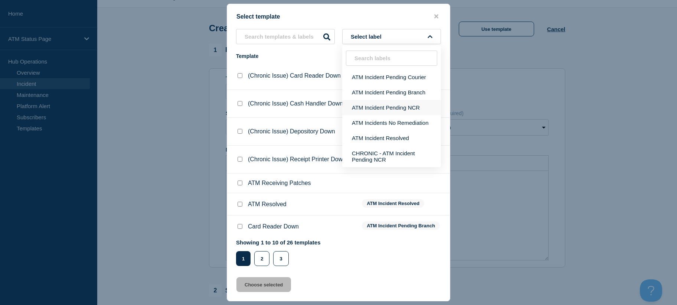
click at [398, 107] on button "ATM Incident Pending NCR" at bounding box center [391, 107] width 99 height 15
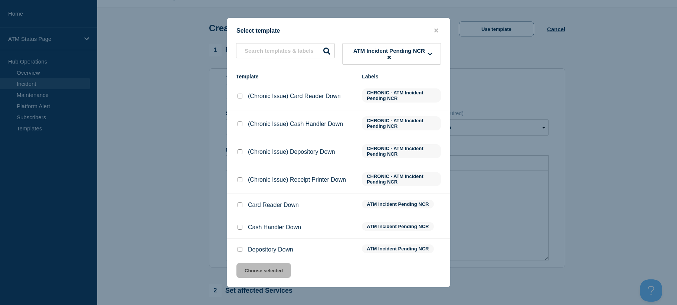
click at [240, 251] on input "Depository Down checkbox" at bounding box center [240, 249] width 5 height 5
click at [244, 267] on button "Choose selected" at bounding box center [264, 270] width 55 height 15
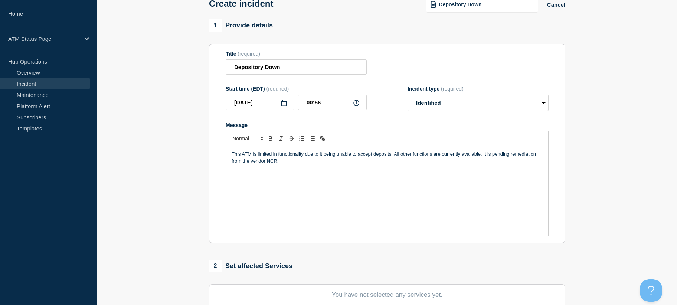
scroll to position [215, 0]
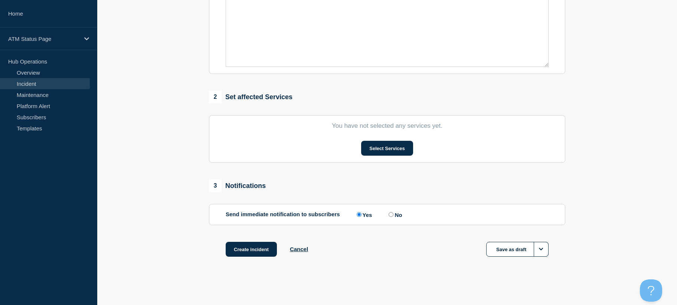
drag, startPoint x: 187, startPoint y: 169, endPoint x: 198, endPoint y: 238, distance: 70.3
click at [369, 149] on button "Select Services" at bounding box center [387, 148] width 52 height 15
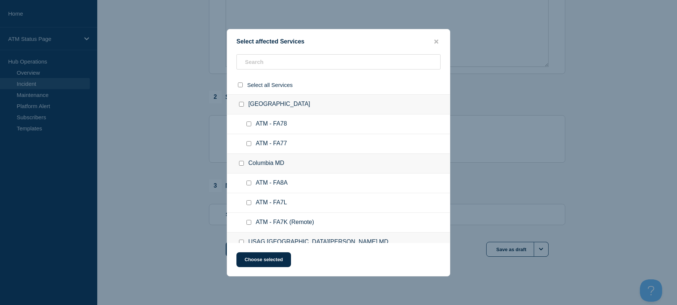
click at [342, 53] on div "Select affected Services Select all Services [GEOGRAPHIC_DATA] [GEOGRAPHIC_DATA…" at bounding box center [339, 152] width 224 height 247
click at [342, 65] on input "text" at bounding box center [339, 61] width 204 height 15
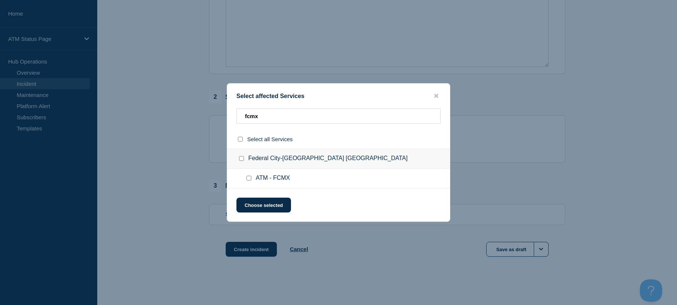
click at [248, 176] on input "ATM - FCMX checkbox" at bounding box center [249, 178] width 5 height 5
click at [255, 201] on button "Choose selected" at bounding box center [264, 205] width 55 height 15
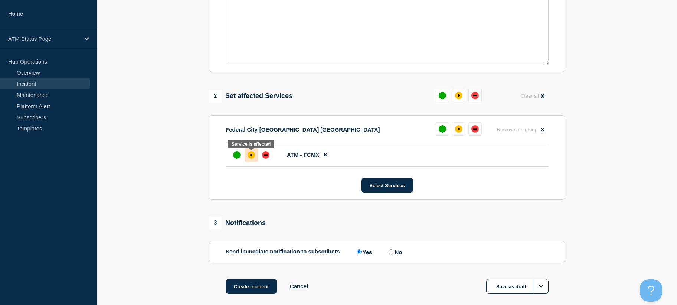
click at [250, 155] on div "affected" at bounding box center [251, 154] width 7 height 7
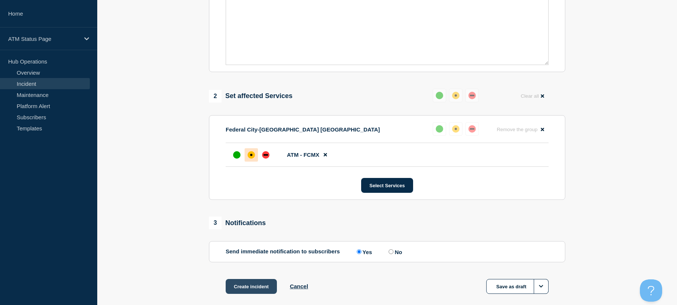
click at [240, 283] on button "Create incident" at bounding box center [251, 286] width 51 height 15
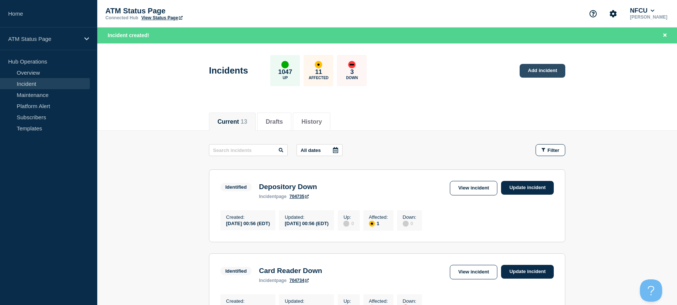
click at [536, 72] on link "Add incident" at bounding box center [543, 71] width 46 height 14
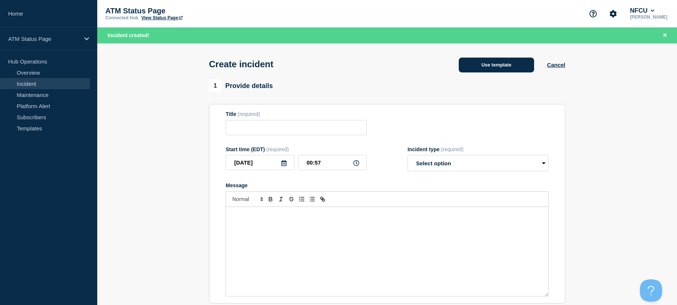
click at [492, 60] on button "Use template" at bounding box center [496, 65] width 75 height 15
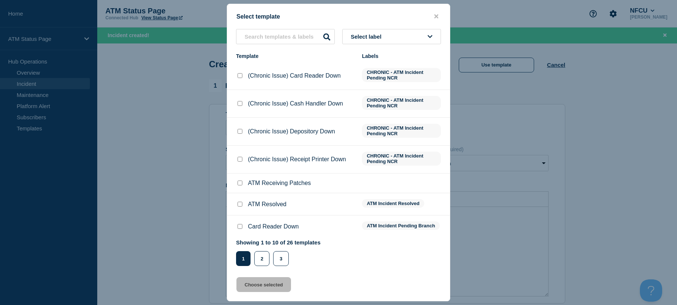
click at [402, 40] on button "Select label" at bounding box center [391, 36] width 99 height 15
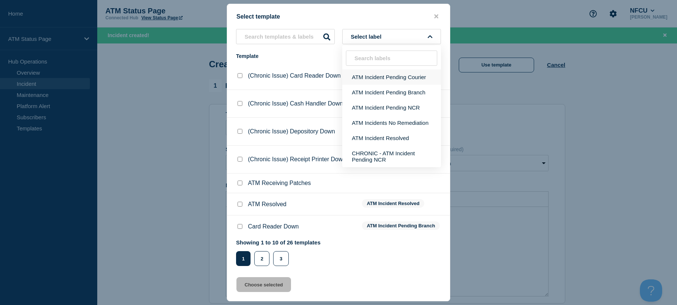
click at [396, 82] on button "ATM Incident Pending Courier" at bounding box center [391, 76] width 99 height 15
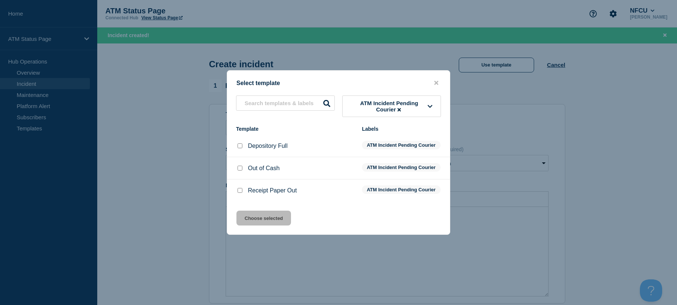
click at [241, 143] on input "Depository Full checkbox" at bounding box center [240, 145] width 5 height 5
click at [266, 221] on button "Choose selected" at bounding box center [264, 218] width 55 height 15
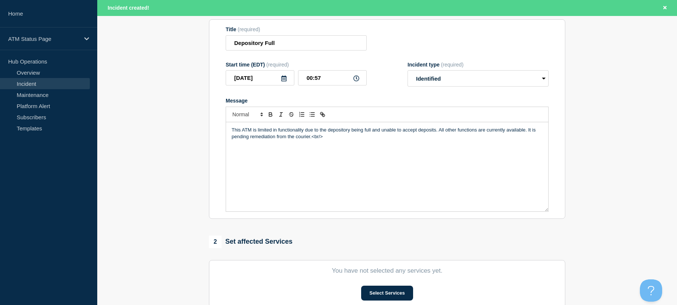
scroll to position [231, 0]
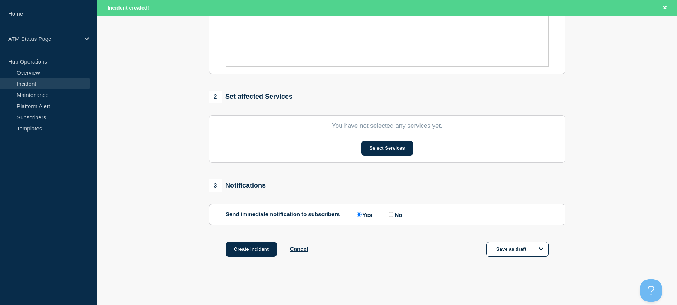
drag, startPoint x: 196, startPoint y: 168, endPoint x: 220, endPoint y: 224, distance: 61.1
click at [400, 150] on button "Select Services" at bounding box center [387, 148] width 52 height 15
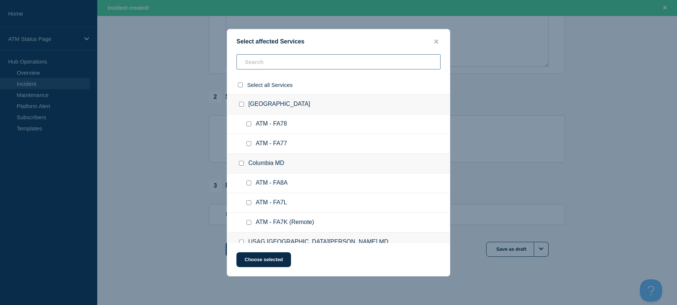
click at [329, 64] on input "text" at bounding box center [339, 61] width 204 height 15
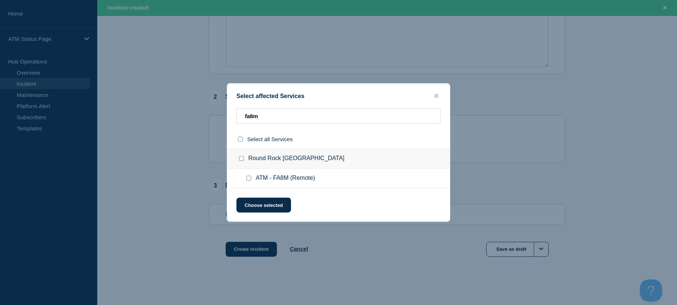
click at [250, 179] on input "ATM - FA8M (Remote) checkbox" at bounding box center [249, 178] width 5 height 5
click at [254, 202] on button "Choose selected" at bounding box center [264, 205] width 55 height 15
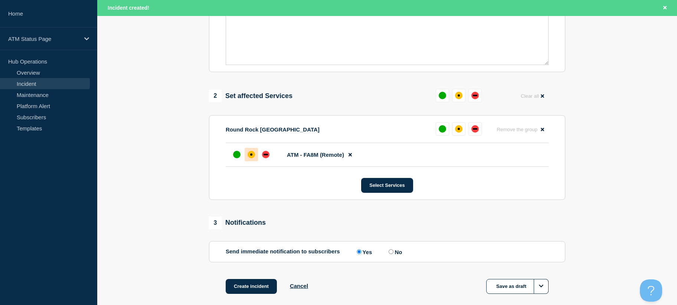
click at [251, 158] on div "affected" at bounding box center [251, 154] width 7 height 7
click at [253, 287] on button "Create incident" at bounding box center [251, 286] width 51 height 15
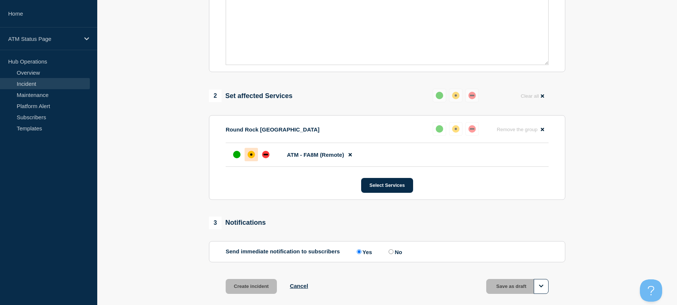
scroll to position [215, 0]
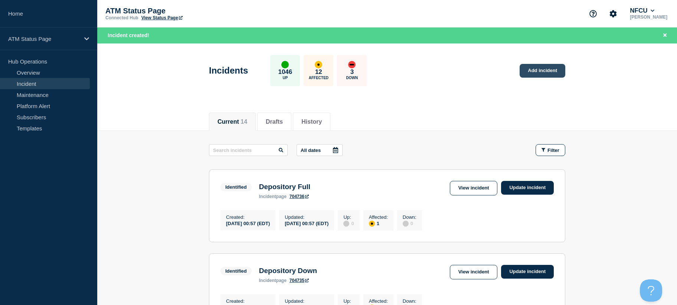
click at [538, 69] on link "Add incident" at bounding box center [543, 71] width 46 height 14
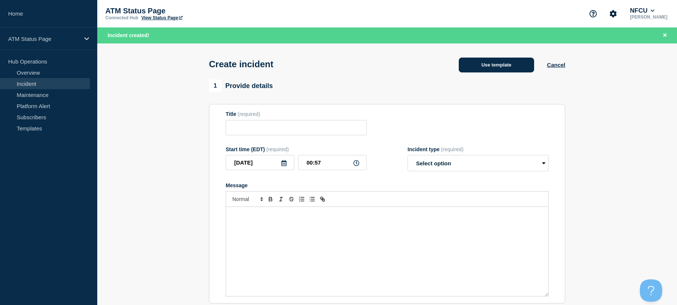
click at [503, 71] on button "Use template" at bounding box center [496, 65] width 75 height 15
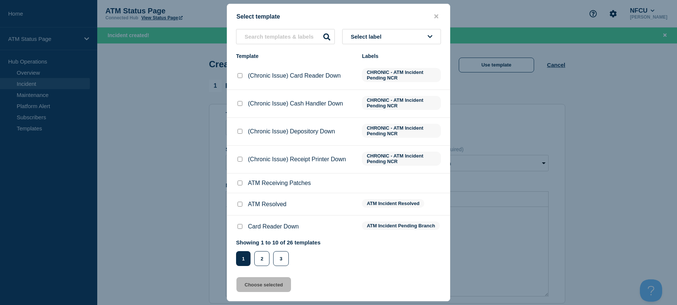
click at [399, 36] on button "Select label" at bounding box center [391, 36] width 99 height 15
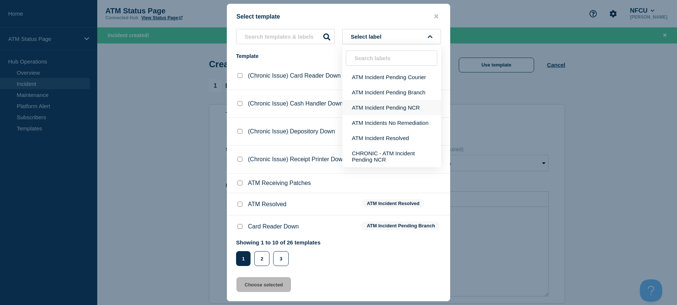
click at [380, 107] on button "ATM Incident Pending NCR" at bounding box center [391, 107] width 99 height 15
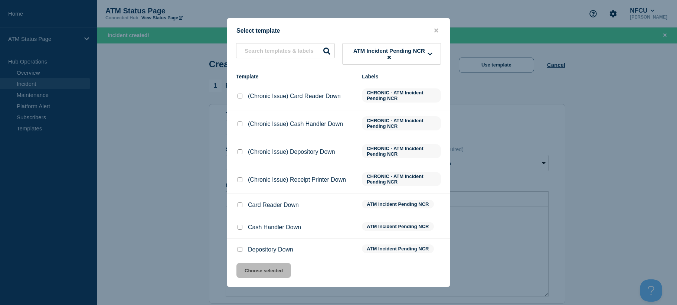
click at [240, 251] on input "Depository Down checkbox" at bounding box center [240, 249] width 5 height 5
click at [246, 272] on button "Choose selected" at bounding box center [264, 270] width 55 height 15
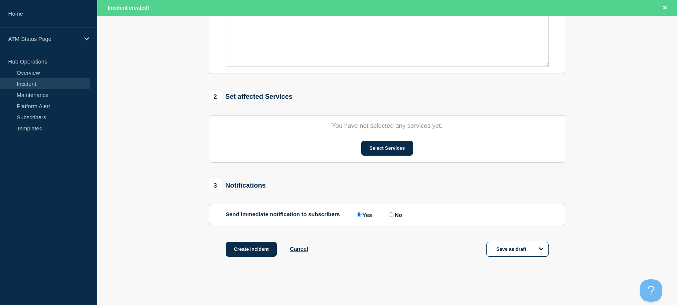
scroll to position [231, 0]
drag, startPoint x: 190, startPoint y: 205, endPoint x: 197, endPoint y: 243, distance: 39.3
click at [366, 149] on button "Select Services" at bounding box center [387, 148] width 52 height 15
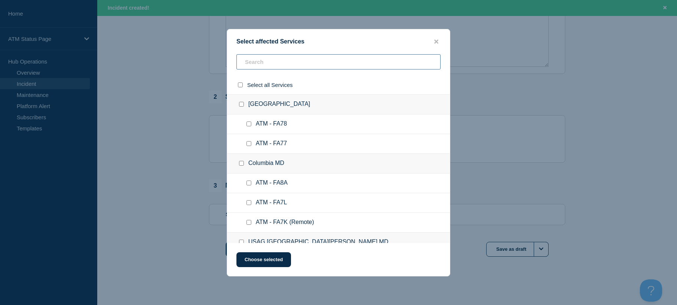
click at [319, 63] on input "text" at bounding box center [339, 61] width 204 height 15
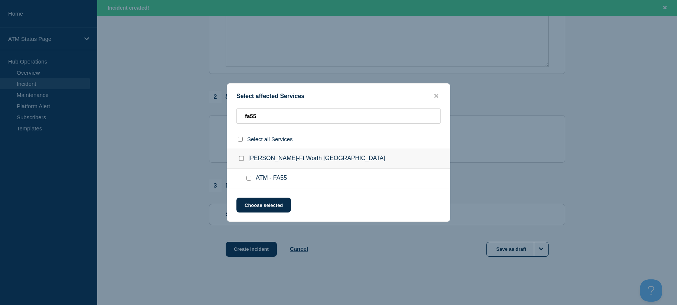
click at [244, 182] on ul "ATM - FA55" at bounding box center [338, 179] width 223 height 20
click at [248, 176] on div at bounding box center [250, 178] width 11 height 7
click at [250, 182] on div at bounding box center [250, 178] width 11 height 7
click at [249, 180] on input "ATM - FA55 checkbox" at bounding box center [249, 178] width 5 height 5
click at [257, 203] on button "Choose selected" at bounding box center [264, 205] width 55 height 15
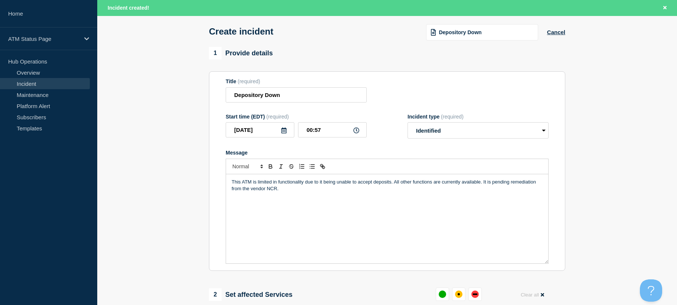
scroll to position [0, 0]
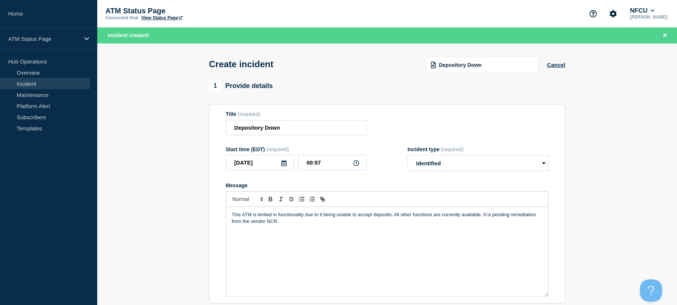
drag, startPoint x: 518, startPoint y: 166, endPoint x: 532, endPoint y: 126, distance: 43.2
click at [471, 68] on span "Depository Down" at bounding box center [460, 65] width 43 height 6
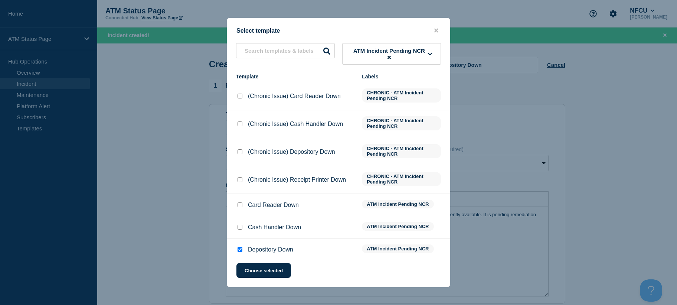
click at [394, 53] on span "ATM Incident Pending NCR" at bounding box center [389, 54] width 77 height 13
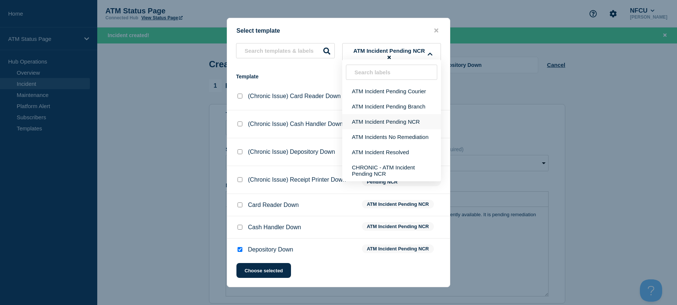
click at [388, 120] on button "ATM Incident Pending NCR" at bounding box center [391, 121] width 99 height 15
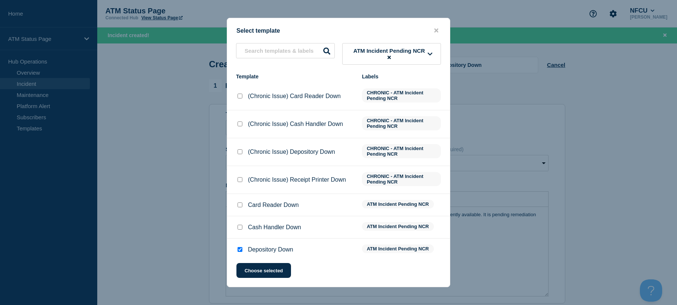
click at [240, 261] on li "Depository Down ATM Incident Pending NCR" at bounding box center [338, 272] width 223 height 22
click at [239, 248] on input "Depository Down checkbox" at bounding box center [240, 249] width 5 height 5
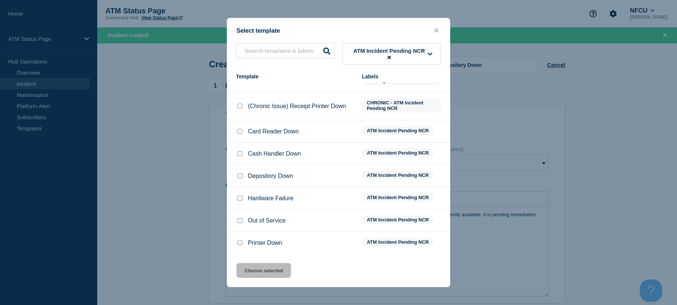
click at [242, 244] on input "Printer Down checkbox" at bounding box center [240, 242] width 5 height 5
click at [246, 265] on button "Choose selected" at bounding box center [264, 270] width 55 height 15
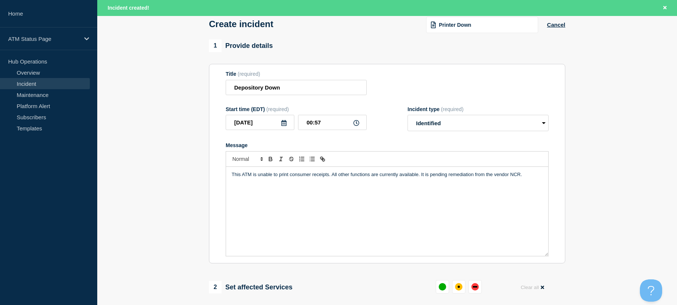
scroll to position [270, 0]
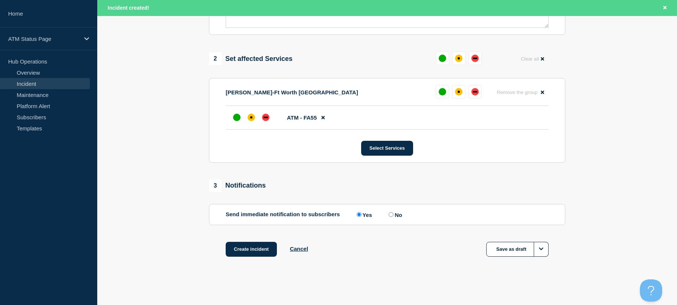
drag, startPoint x: 584, startPoint y: 139, endPoint x: 598, endPoint y: 201, distance: 63.2
click at [250, 114] on div "affected" at bounding box center [251, 117] width 7 height 7
click at [245, 245] on button "Create incident" at bounding box center [251, 249] width 51 height 15
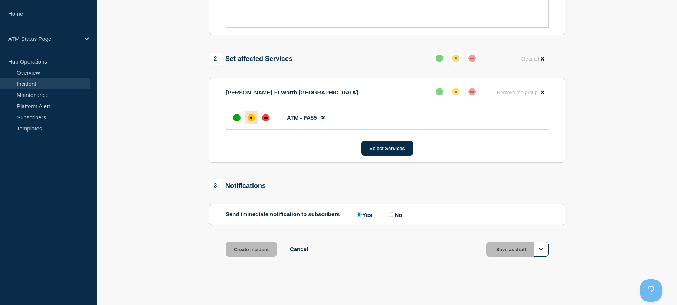
scroll to position [254, 0]
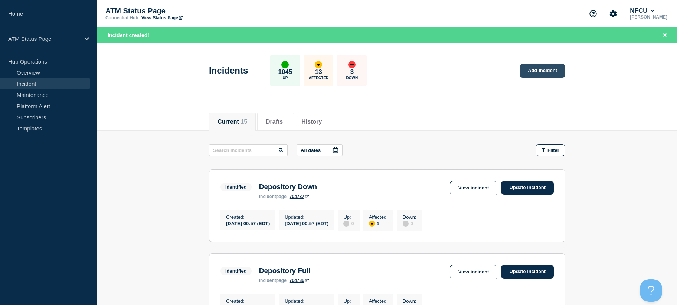
click at [560, 70] on link "Add incident" at bounding box center [543, 71] width 46 height 14
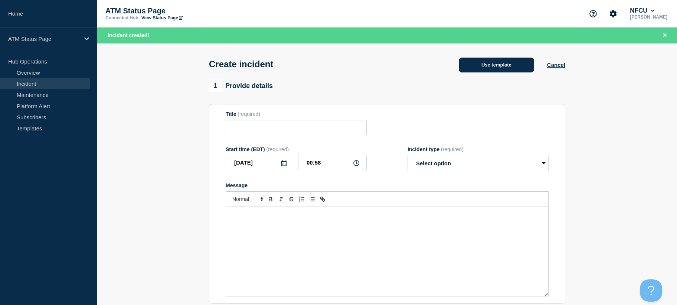
click at [516, 61] on button "Use template" at bounding box center [496, 65] width 75 height 15
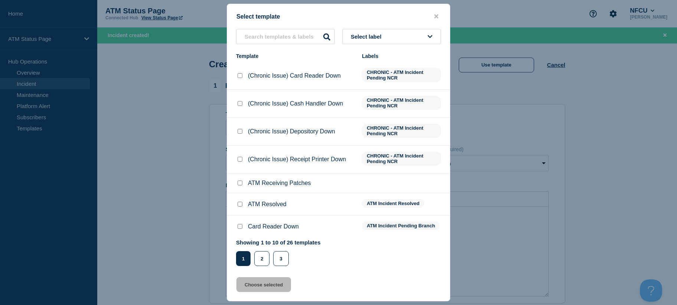
click at [406, 38] on button "Select label" at bounding box center [391, 36] width 99 height 15
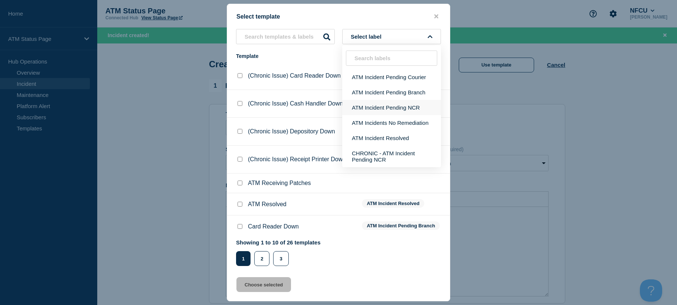
click at [397, 106] on button "ATM Incident Pending NCR" at bounding box center [391, 107] width 99 height 15
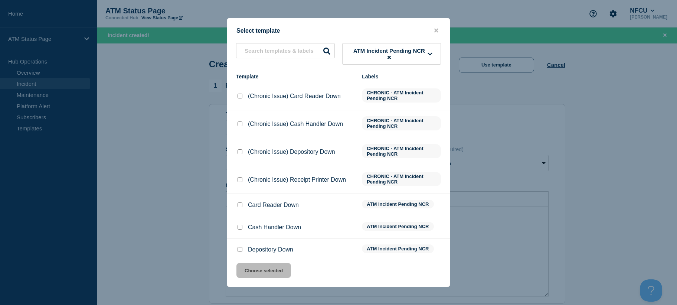
drag, startPoint x: 240, startPoint y: 250, endPoint x: 245, endPoint y: 257, distance: 8.0
click at [240, 250] on input "Depository Down checkbox" at bounding box center [240, 249] width 5 height 5
click at [257, 274] on button "Choose selected" at bounding box center [264, 270] width 55 height 15
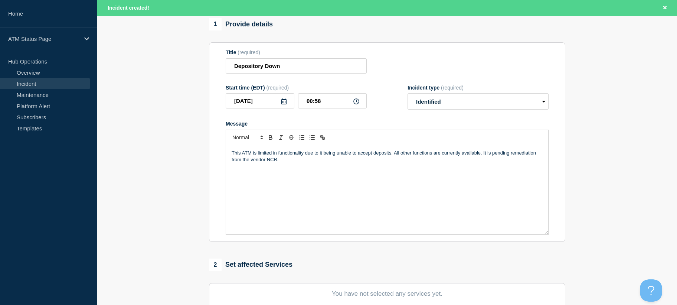
scroll to position [231, 0]
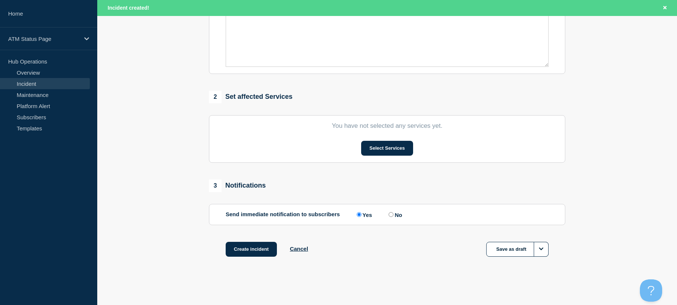
drag, startPoint x: 201, startPoint y: 163, endPoint x: 211, endPoint y: 241, distance: 78.2
click at [367, 150] on button "Select Services" at bounding box center [387, 148] width 52 height 15
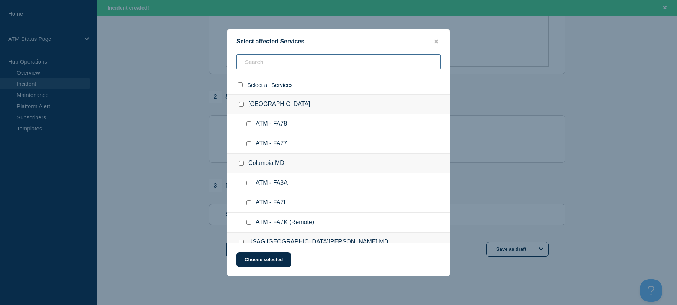
click at [354, 62] on input "text" at bounding box center [339, 61] width 204 height 15
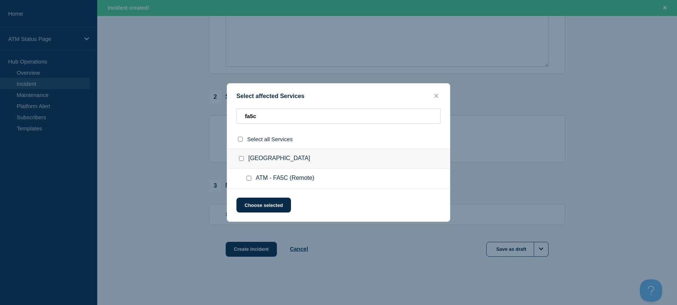
click at [252, 179] on div at bounding box center [250, 178] width 11 height 7
click at [248, 178] on input "ATM - FA5C (Remote) checkbox" at bounding box center [249, 178] width 5 height 5
click at [247, 202] on button "Choose selected" at bounding box center [264, 205] width 55 height 15
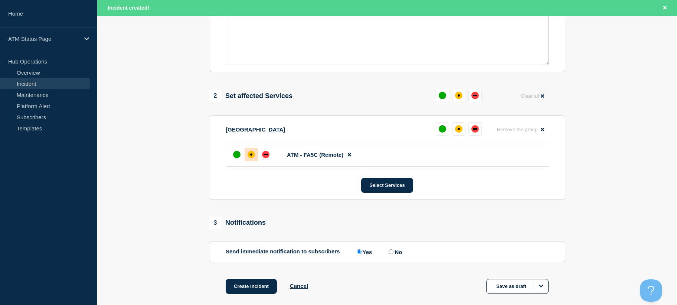
click at [255, 161] on div at bounding box center [251, 154] width 13 height 13
click at [247, 288] on button "Create incident" at bounding box center [251, 286] width 51 height 15
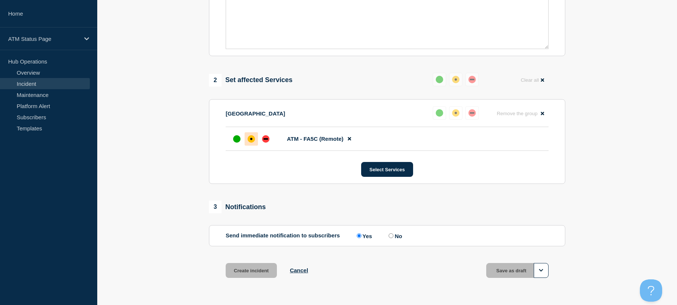
scroll to position [215, 0]
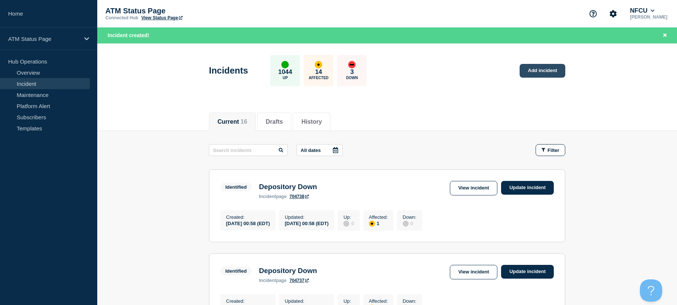
click at [537, 77] on link "Add incident" at bounding box center [543, 71] width 46 height 14
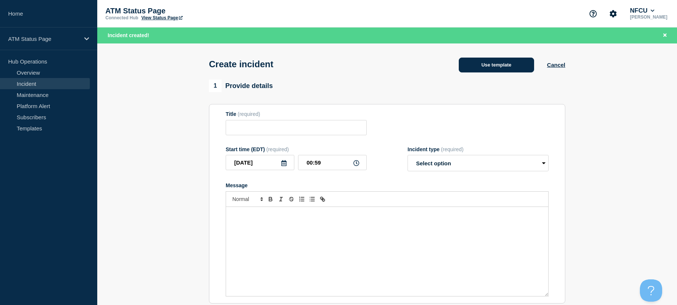
click at [533, 71] on button "Use template" at bounding box center [496, 65] width 75 height 15
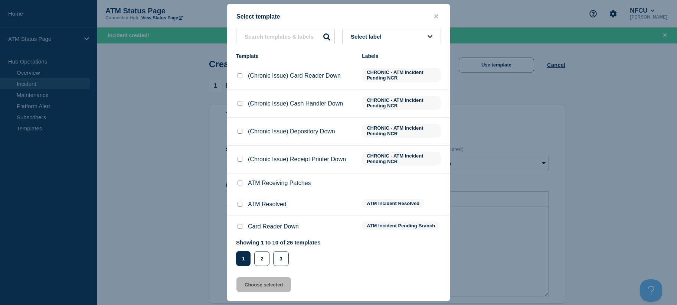
click at [411, 38] on button "Select label" at bounding box center [391, 36] width 99 height 15
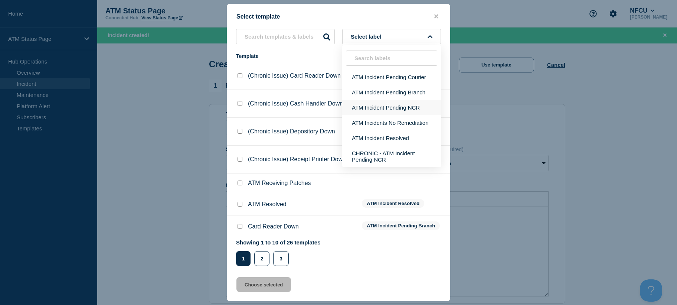
click at [406, 103] on button "ATM Incident Pending NCR" at bounding box center [391, 107] width 99 height 15
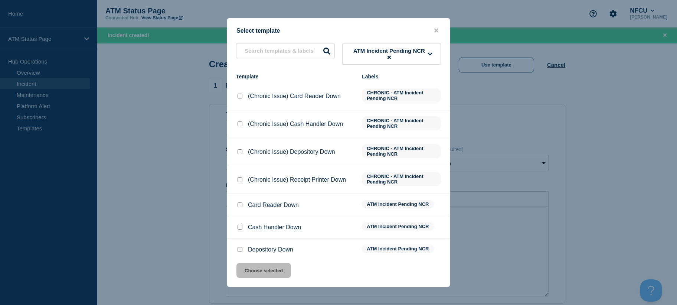
click at [239, 250] on input "Depository Down checkbox" at bounding box center [240, 249] width 5 height 5
click at [247, 270] on button "Choose selected" at bounding box center [264, 270] width 55 height 15
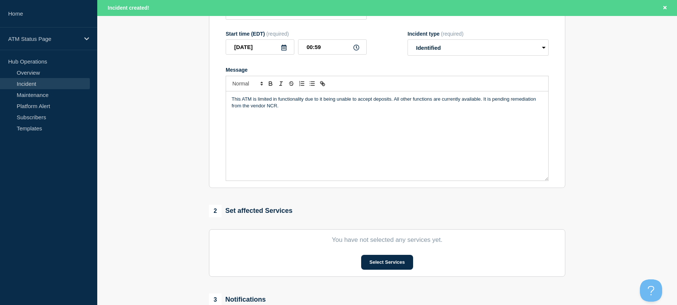
drag, startPoint x: 161, startPoint y: 188, endPoint x: 173, endPoint y: 247, distance: 60.6
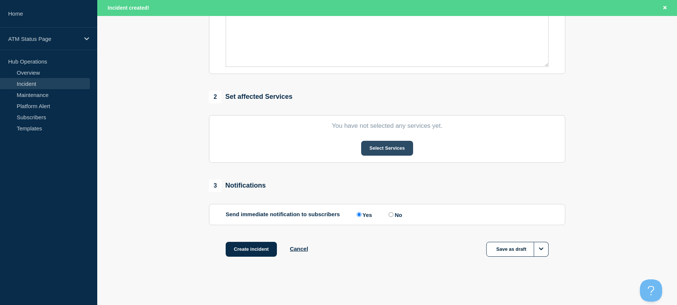
click at [378, 149] on button "Select Services" at bounding box center [387, 148] width 52 height 15
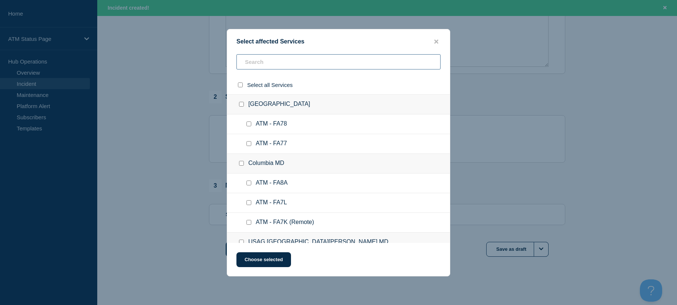
click at [356, 69] on input "text" at bounding box center [339, 61] width 204 height 15
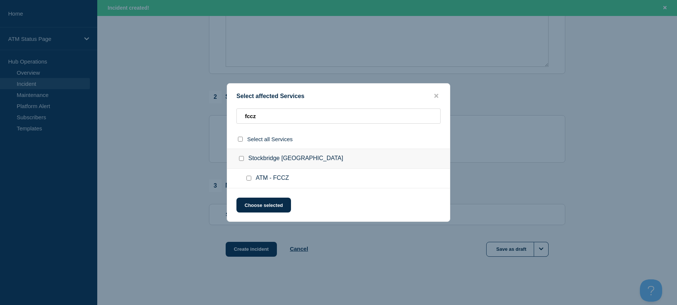
click at [248, 178] on input "ATM - FCCZ checkbox" at bounding box center [249, 178] width 5 height 5
click at [252, 203] on button "Choose selected" at bounding box center [264, 205] width 55 height 15
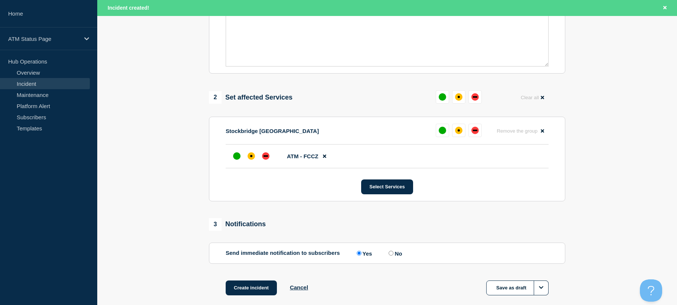
scroll to position [270, 0]
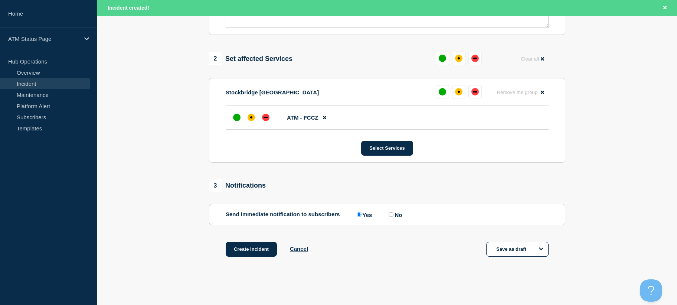
drag, startPoint x: 191, startPoint y: 175, endPoint x: 198, endPoint y: 198, distance: 24.2
click at [251, 120] on div "affected" at bounding box center [251, 117] width 7 height 7
click at [254, 237] on div "1 Provide details Title (required) Depository Down Start time (EDT) (required) …" at bounding box center [387, 43] width 365 height 464
click at [254, 242] on button "Create incident" at bounding box center [251, 249] width 51 height 15
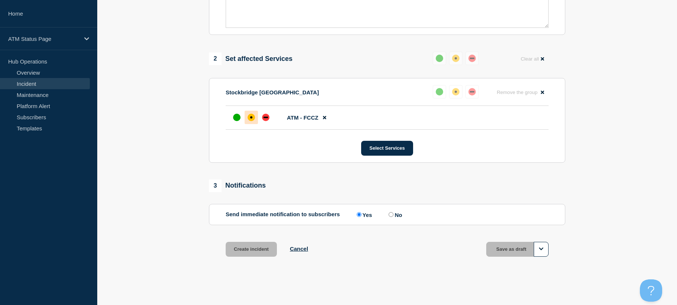
scroll to position [254, 0]
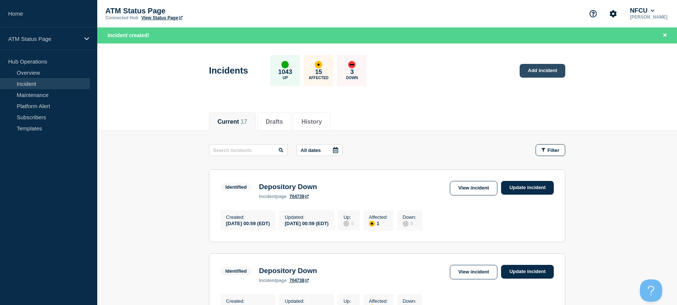
click at [544, 74] on link "Add incident" at bounding box center [543, 71] width 46 height 14
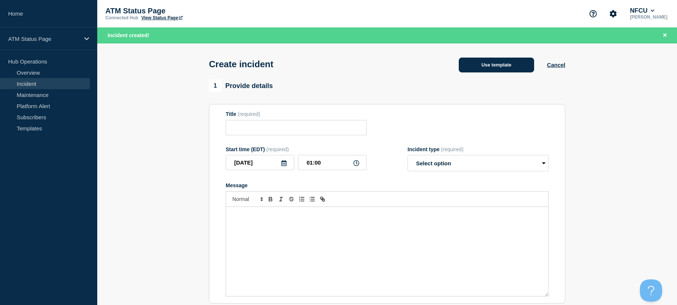
click at [510, 63] on button "Use template" at bounding box center [496, 65] width 75 height 15
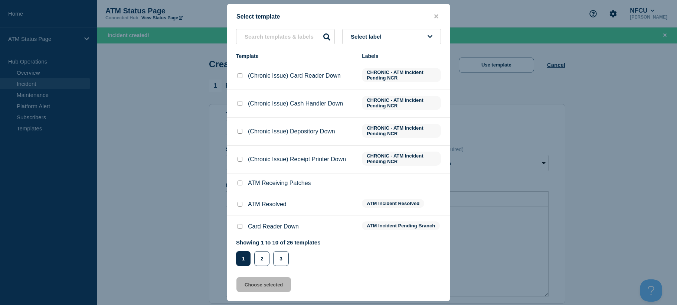
click at [372, 47] on div "Select label Template Labels (Chronic Issue) Card Reader Down CHRONIC - ATM Inc…" at bounding box center [338, 147] width 223 height 237
click at [371, 44] on button "Select label" at bounding box center [391, 36] width 99 height 15
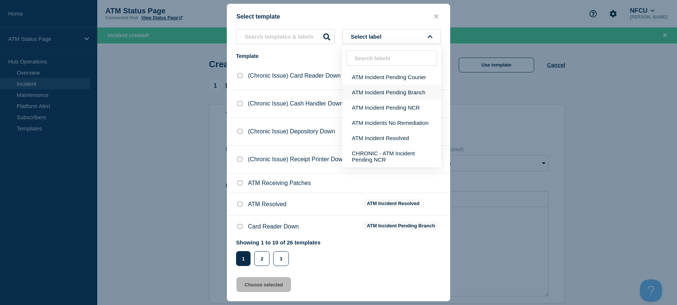
click at [378, 94] on button "ATM Incident Pending Branch" at bounding box center [391, 92] width 99 height 15
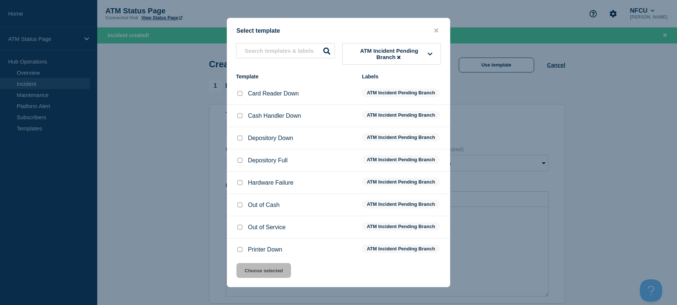
click at [241, 140] on input "Depository Down checkbox" at bounding box center [240, 138] width 5 height 5
click at [252, 272] on button "Choose selected" at bounding box center [264, 270] width 55 height 15
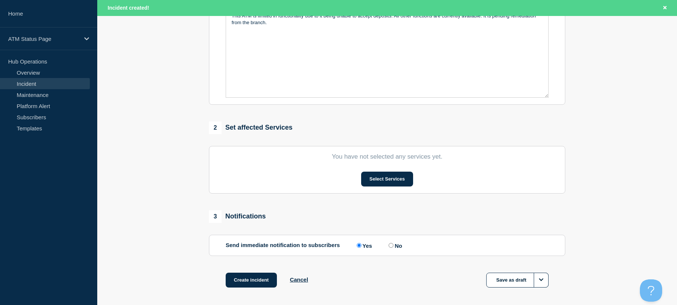
drag, startPoint x: 181, startPoint y: 158, endPoint x: 208, endPoint y: 264, distance: 109.1
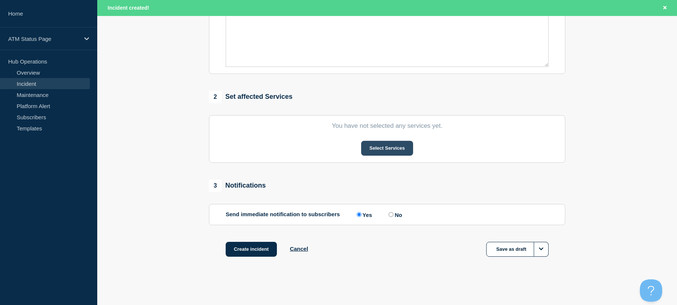
click at [375, 151] on button "Select Services" at bounding box center [387, 148] width 52 height 15
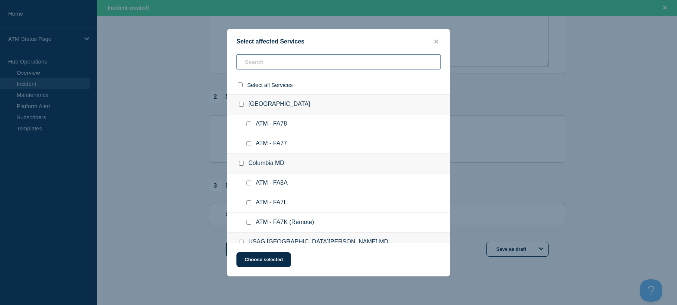
click at [356, 66] on input "text" at bounding box center [339, 61] width 204 height 15
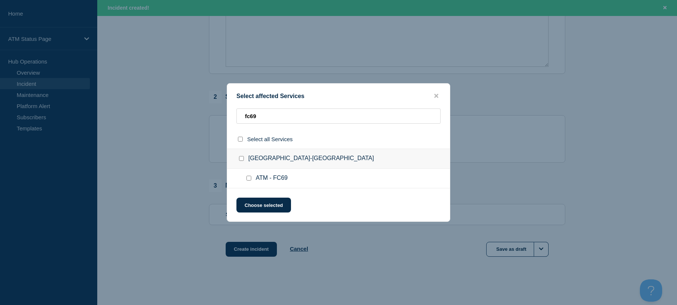
click at [248, 181] on input "ATM - FC69 checkbox" at bounding box center [249, 178] width 5 height 5
click at [250, 204] on button "Choose selected" at bounding box center [264, 205] width 55 height 15
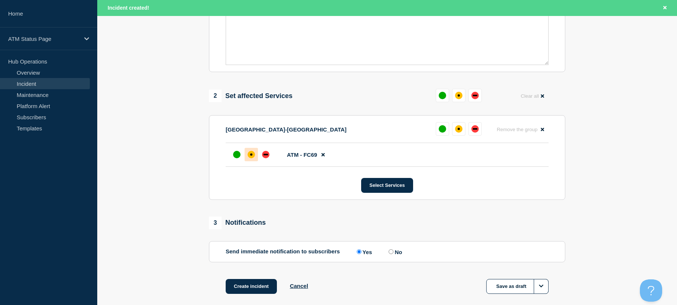
click at [250, 156] on div "affected" at bounding box center [251, 154] width 2 height 2
click at [249, 286] on button "Create incident" at bounding box center [251, 286] width 51 height 15
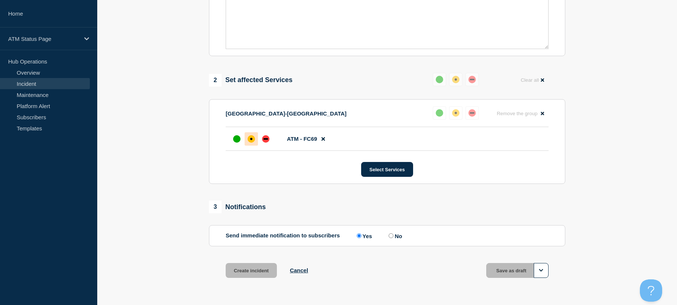
scroll to position [215, 0]
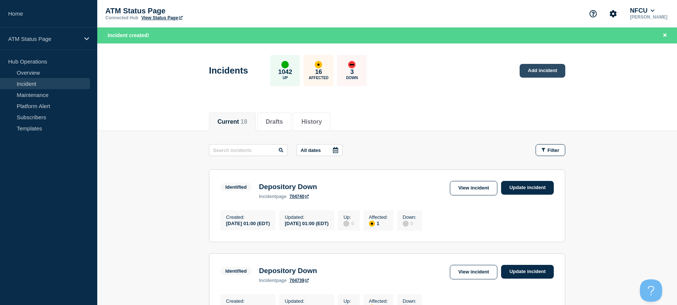
click at [520, 75] on link "Add incident" at bounding box center [543, 71] width 46 height 14
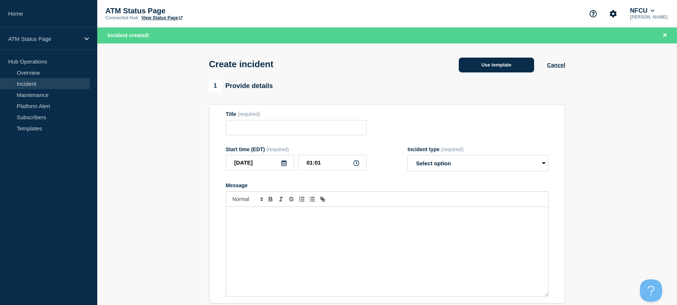
click at [507, 65] on button "Use template" at bounding box center [496, 65] width 75 height 15
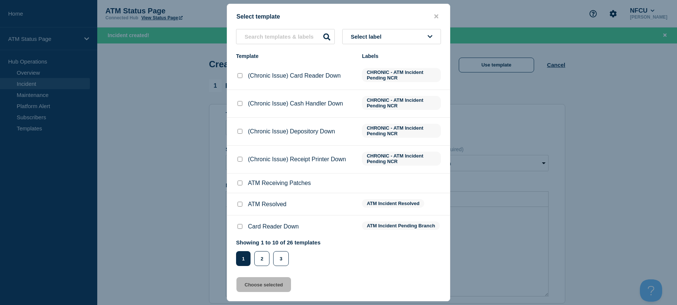
click at [404, 34] on button "Select label" at bounding box center [391, 36] width 99 height 15
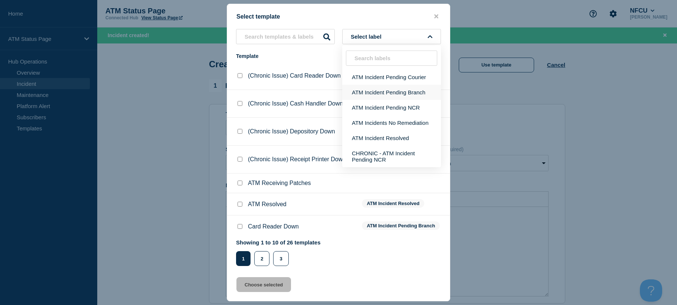
click at [388, 93] on button "ATM Incident Pending Branch" at bounding box center [391, 92] width 99 height 15
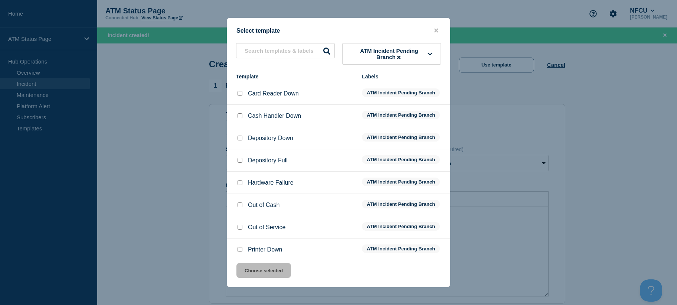
click at [241, 139] on input "Depository Down checkbox" at bounding box center [240, 138] width 5 height 5
click at [248, 272] on button "Choose selected" at bounding box center [264, 270] width 55 height 15
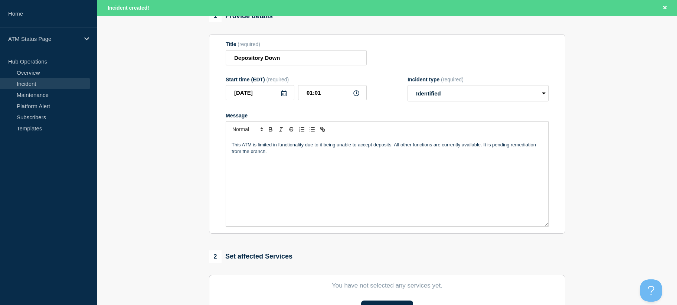
scroll to position [231, 0]
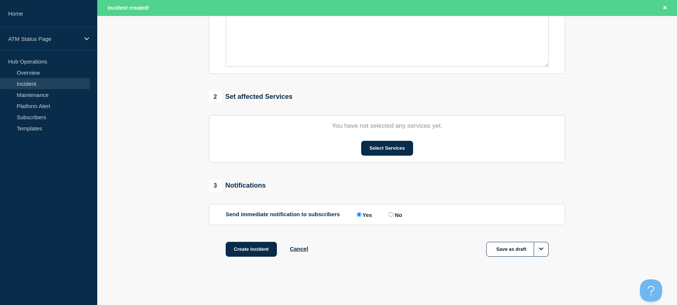
drag, startPoint x: 189, startPoint y: 146, endPoint x: 201, endPoint y: 230, distance: 84.8
click at [379, 152] on button "Select Services" at bounding box center [387, 148] width 52 height 15
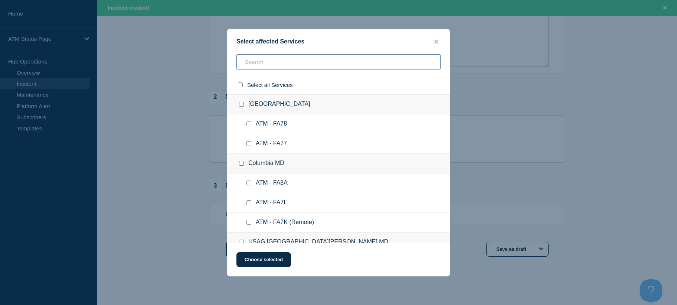
click at [352, 60] on input "text" at bounding box center [339, 61] width 204 height 15
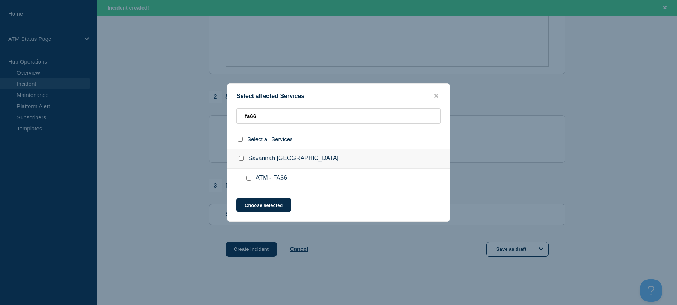
click at [250, 176] on input "ATM - FA66 checkbox" at bounding box center [249, 178] width 5 height 5
click at [253, 200] on button "Choose selected" at bounding box center [264, 205] width 55 height 15
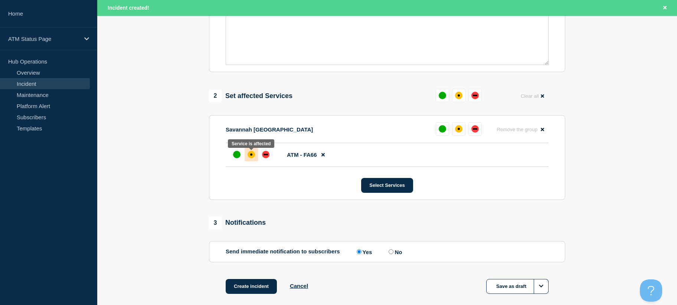
click at [249, 153] on div "affected" at bounding box center [251, 154] width 7 height 7
click at [256, 290] on button "Create incident" at bounding box center [251, 286] width 51 height 15
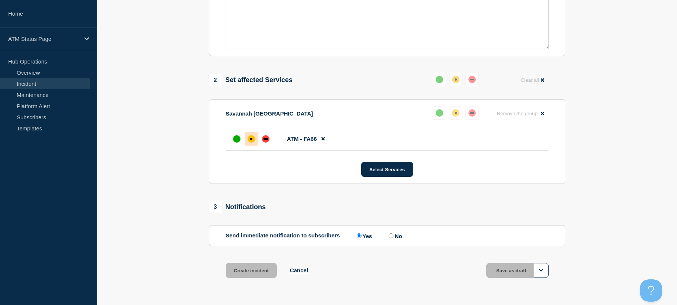
scroll to position [215, 0]
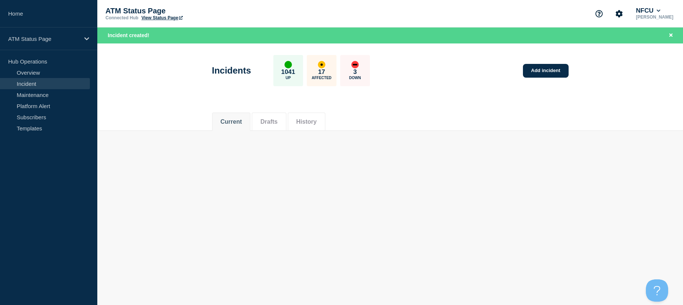
click at [512, 70] on div "Incidents 1041 Up 17 Affected 3 Down Add incident" at bounding box center [390, 67] width 373 height 45
click at [530, 71] on link "Add incident" at bounding box center [546, 71] width 46 height 14
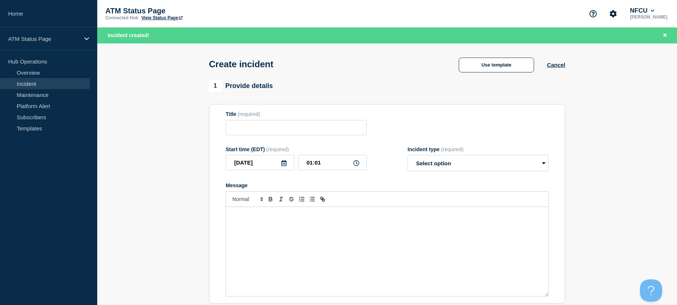
click at [511, 66] on button "Use template" at bounding box center [496, 65] width 75 height 15
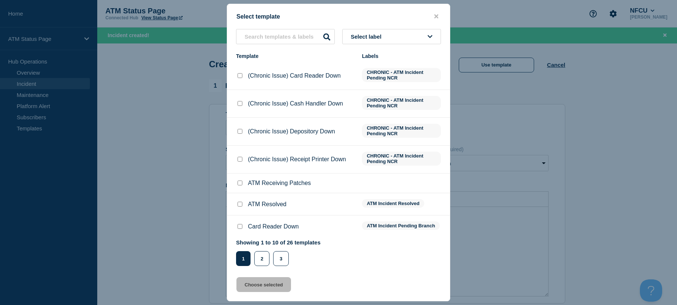
click at [397, 40] on button "Select label" at bounding box center [391, 36] width 99 height 15
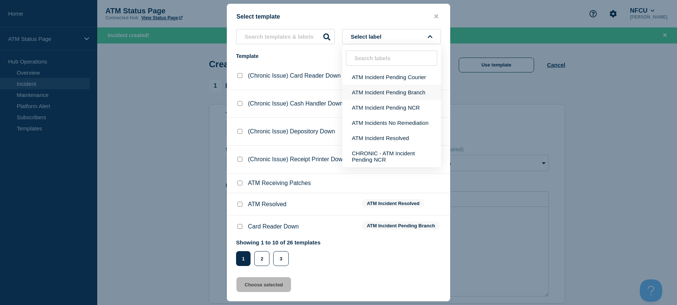
click at [397, 94] on button "ATM Incident Pending Branch" at bounding box center [391, 92] width 99 height 15
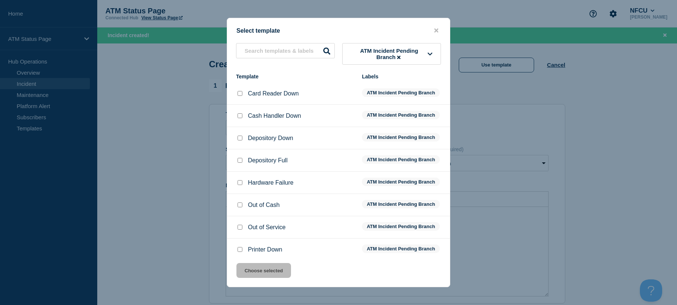
click at [240, 139] on input "Depository Down checkbox" at bounding box center [240, 138] width 5 height 5
click at [255, 270] on button "Choose selected" at bounding box center [264, 270] width 55 height 15
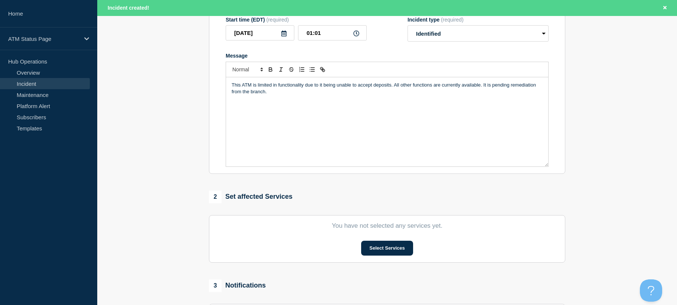
drag, startPoint x: 157, startPoint y: 270, endPoint x: 179, endPoint y: 323, distance: 57.8
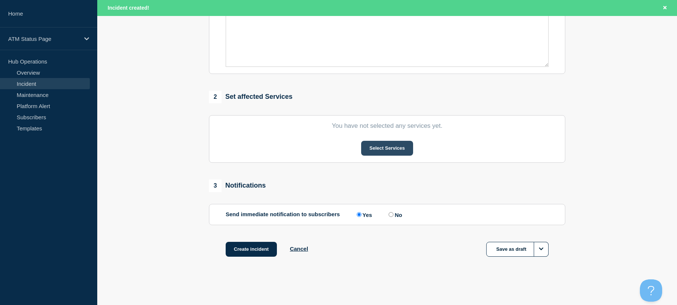
click at [375, 152] on button "Select Services" at bounding box center [387, 148] width 52 height 15
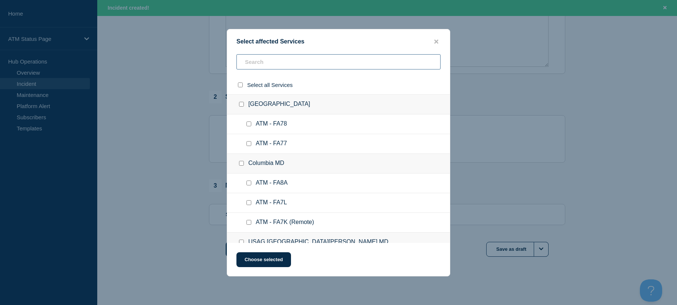
click at [314, 64] on input "text" at bounding box center [339, 61] width 204 height 15
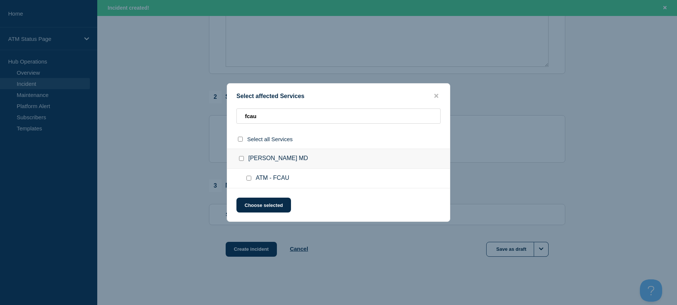
click at [247, 179] on input "ATM - FCAU checkbox" at bounding box center [249, 178] width 5 height 5
click at [253, 203] on button "Choose selected" at bounding box center [264, 205] width 55 height 15
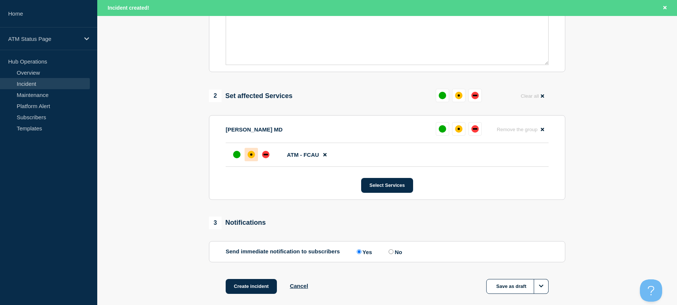
click at [248, 157] on div "affected" at bounding box center [251, 154] width 7 height 7
click at [248, 289] on button "Create incident" at bounding box center [251, 286] width 51 height 15
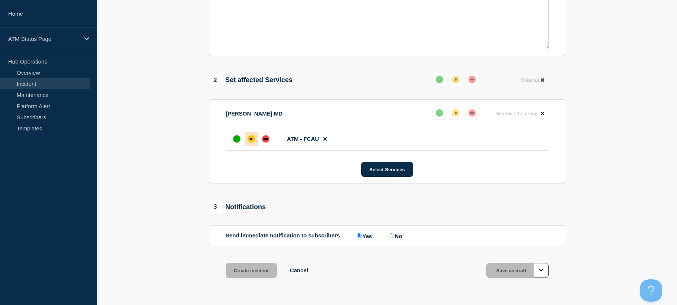
scroll to position [215, 0]
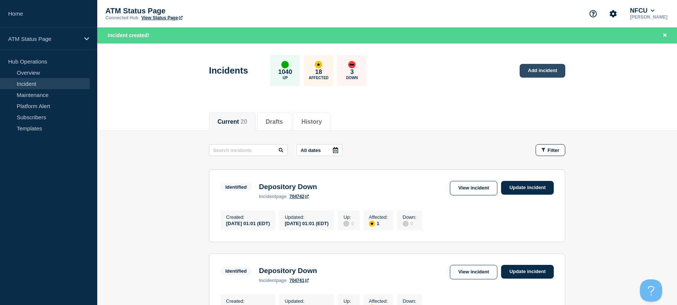
click at [549, 74] on link "Add incident" at bounding box center [543, 71] width 46 height 14
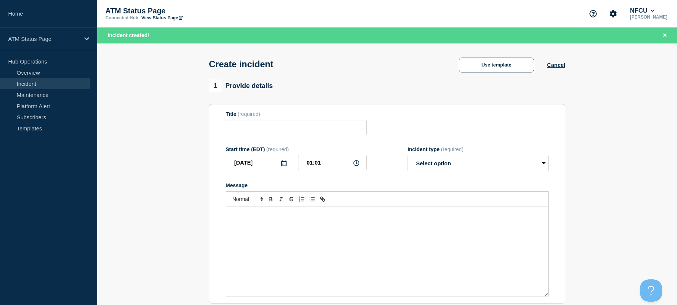
click at [537, 68] on div "Use template" at bounding box center [496, 65] width 101 height 15
click at [529, 66] on button "Use template" at bounding box center [496, 65] width 75 height 15
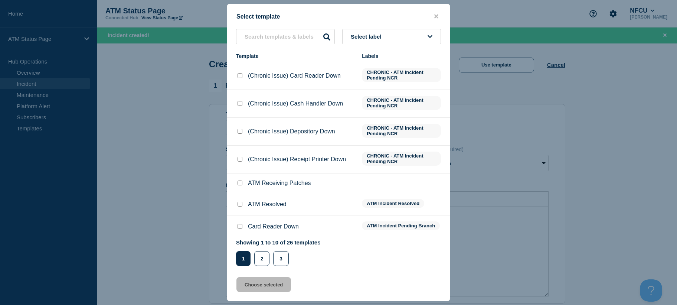
click at [423, 32] on button "Select label" at bounding box center [391, 36] width 99 height 15
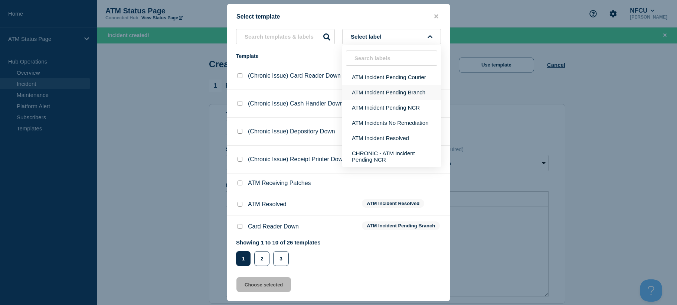
click at [416, 93] on button "ATM Incident Pending Branch" at bounding box center [391, 92] width 99 height 15
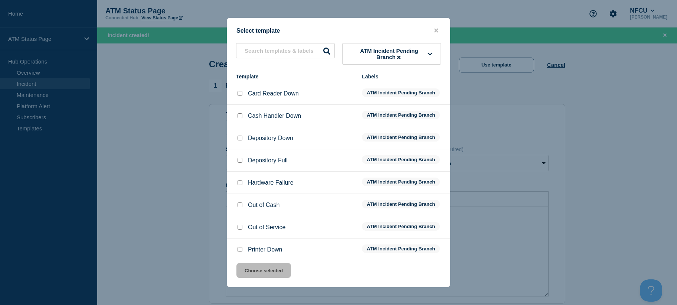
click at [239, 137] on input "Depository Down checkbox" at bounding box center [240, 138] width 5 height 5
click at [248, 273] on button "Choose selected" at bounding box center [264, 270] width 55 height 15
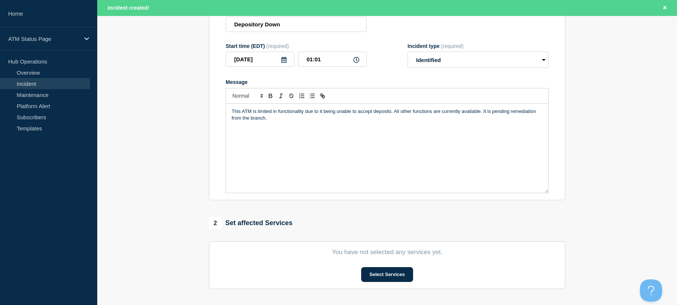
scroll to position [231, 0]
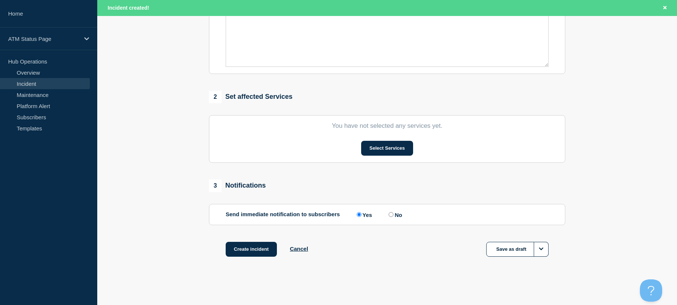
drag, startPoint x: 205, startPoint y: 172, endPoint x: 296, endPoint y: 225, distance: 104.9
click at [391, 151] on button "Select Services" at bounding box center [387, 148] width 52 height 15
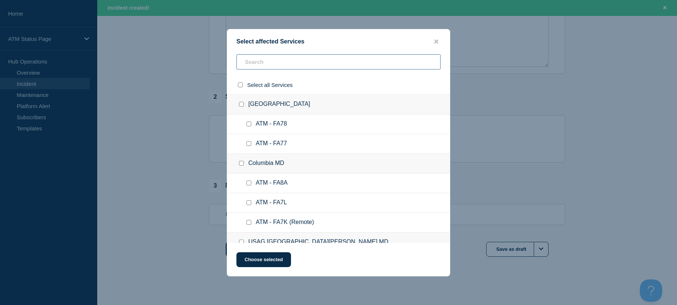
click at [316, 57] on input "text" at bounding box center [339, 61] width 204 height 15
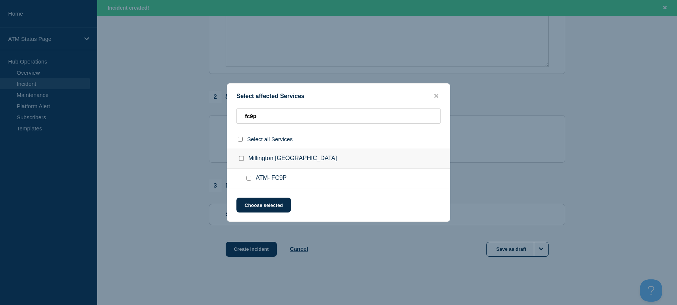
click at [247, 181] on input "ATM- FC9P checkbox" at bounding box center [249, 178] width 5 height 5
click at [252, 204] on button "Choose selected" at bounding box center [264, 205] width 55 height 15
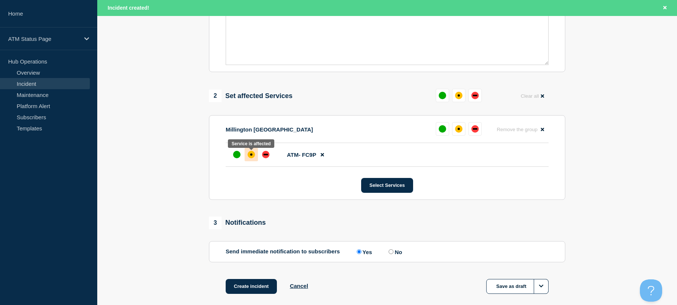
click at [247, 153] on div at bounding box center [251, 154] width 13 height 13
click at [256, 287] on button "Create incident" at bounding box center [251, 286] width 51 height 15
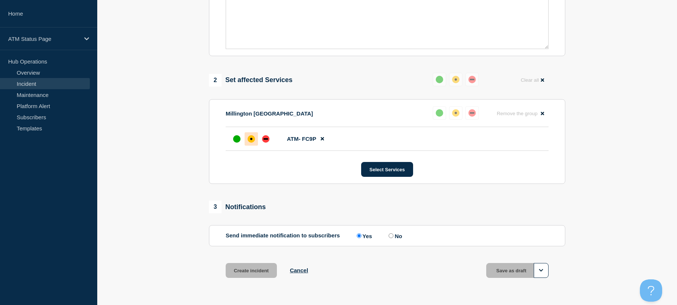
scroll to position [215, 0]
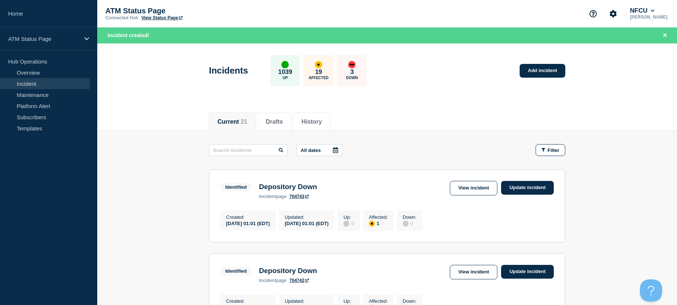
click at [629, 127] on div "Current 21 Drafts History" at bounding box center [387, 118] width 580 height 26
click at [556, 69] on link "Add incident" at bounding box center [543, 71] width 46 height 14
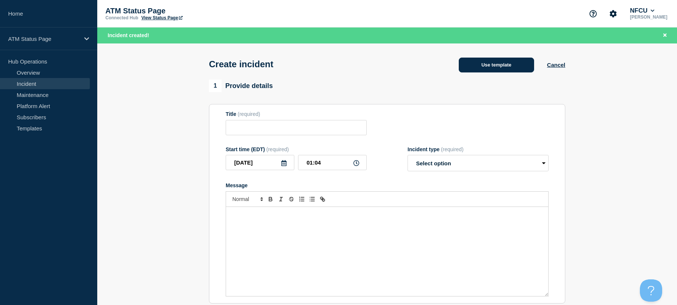
click at [495, 65] on button "Use template" at bounding box center [496, 65] width 75 height 15
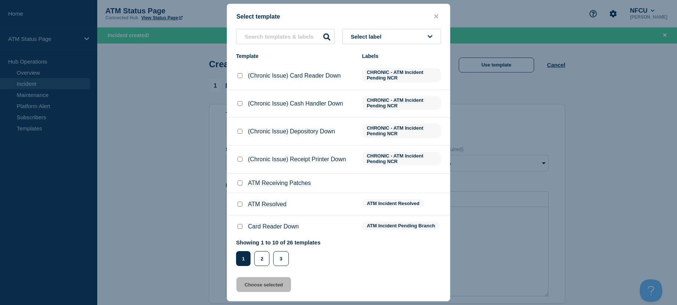
click at [401, 34] on button "Select label" at bounding box center [391, 36] width 99 height 15
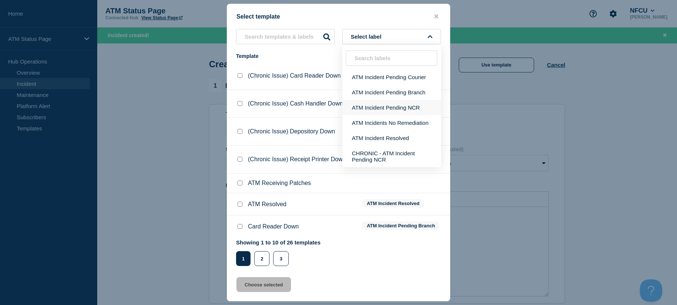
click at [401, 108] on button "ATM Incident Pending NCR" at bounding box center [391, 107] width 99 height 15
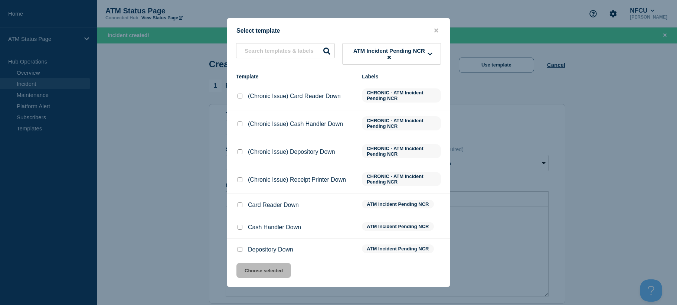
click at [240, 251] on input "Depository Down checkbox" at bounding box center [240, 249] width 5 height 5
click at [243, 268] on button "Choose selected" at bounding box center [264, 270] width 55 height 15
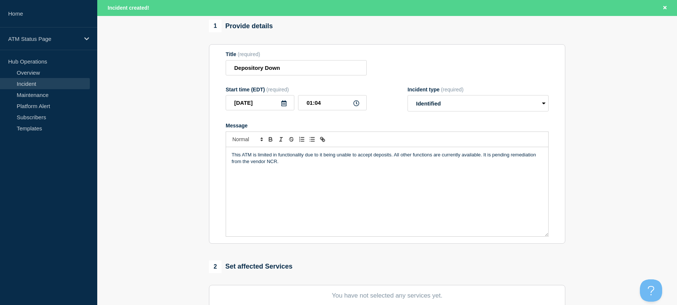
scroll to position [231, 0]
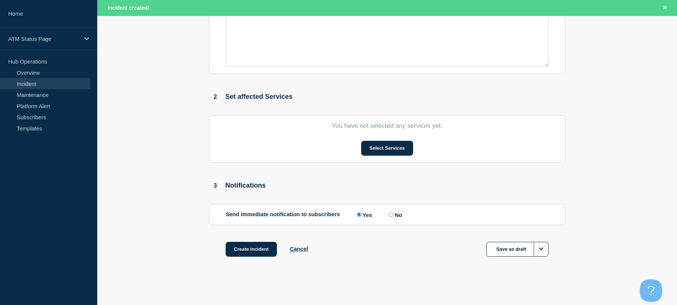
drag, startPoint x: 182, startPoint y: 190, endPoint x: 207, endPoint y: 234, distance: 50.7
click at [382, 148] on button "Select Services" at bounding box center [387, 148] width 52 height 15
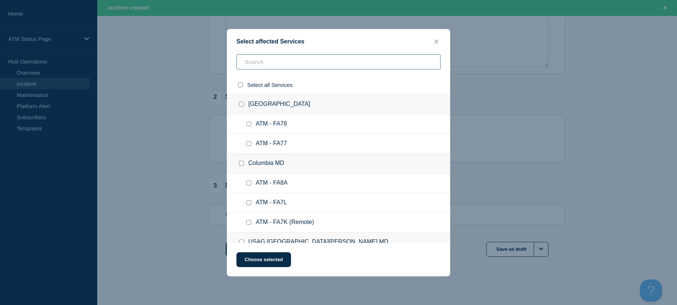
click at [351, 63] on input "text" at bounding box center [339, 61] width 204 height 15
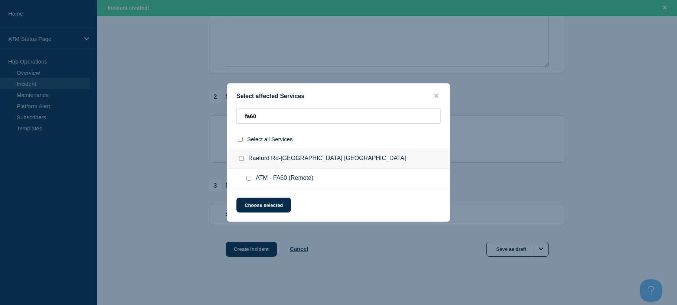
click at [250, 179] on input "ATM - FA60 (Remote) checkbox" at bounding box center [249, 178] width 5 height 5
click at [256, 196] on div "Select affected Services fa60 Select all Services [GEOGRAPHIC_DATA]-[GEOGRAPHIC…" at bounding box center [339, 152] width 224 height 139
click at [256, 198] on button "Choose selected" at bounding box center [264, 205] width 55 height 15
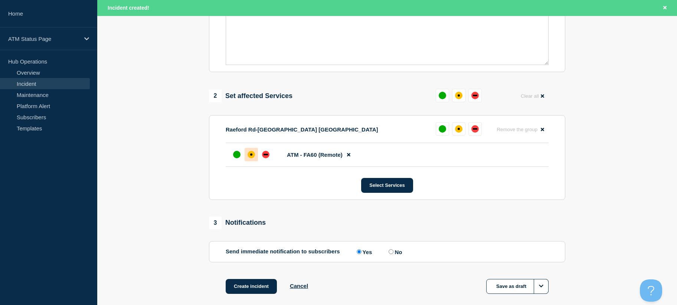
click at [257, 157] on div at bounding box center [251, 154] width 13 height 13
click at [256, 286] on button "Create incident" at bounding box center [251, 286] width 51 height 15
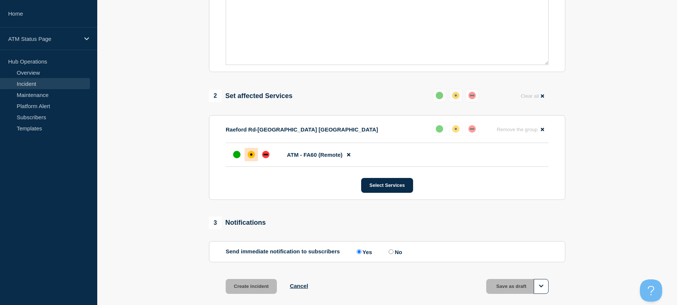
scroll to position [215, 0]
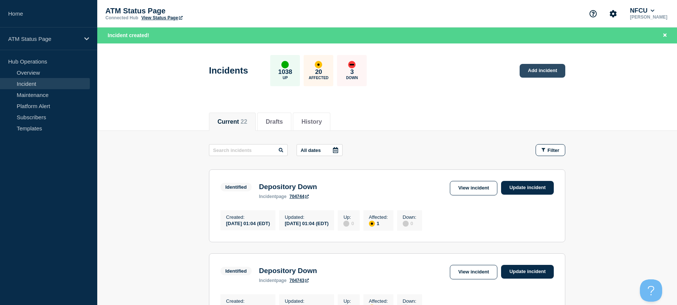
click at [544, 65] on link "Add incident" at bounding box center [543, 71] width 46 height 14
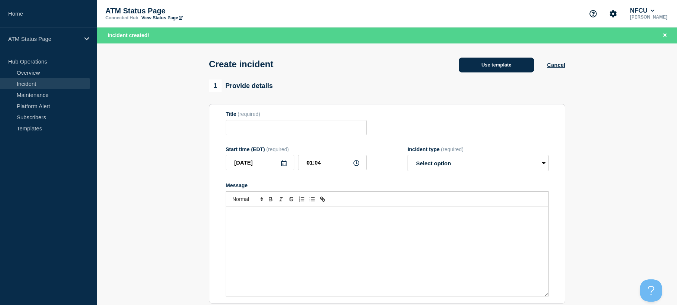
click at [517, 67] on button "Use template" at bounding box center [496, 65] width 75 height 15
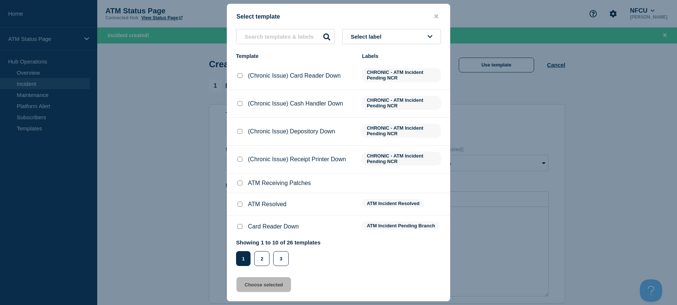
click at [402, 30] on button "Select label" at bounding box center [391, 36] width 99 height 15
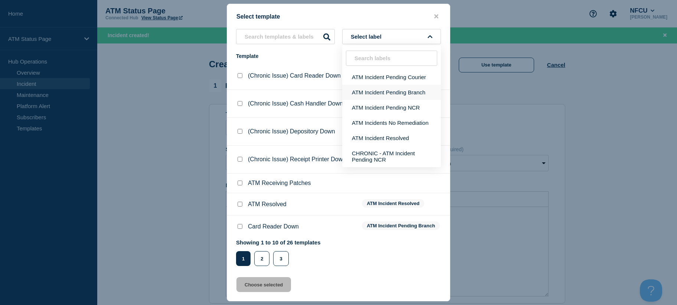
click at [406, 89] on button "ATM Incident Pending Branch" at bounding box center [391, 92] width 99 height 15
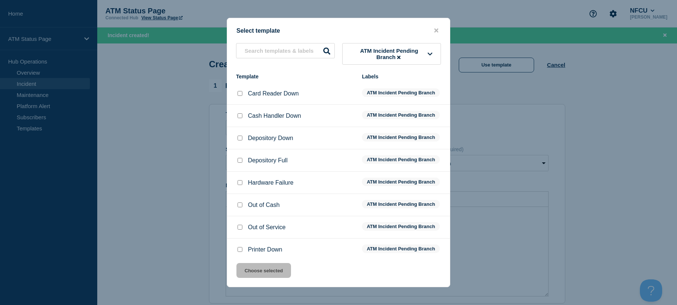
click at [239, 140] on input "Depository Down checkbox" at bounding box center [240, 138] width 5 height 5
click at [265, 272] on button "Choose selected" at bounding box center [264, 270] width 55 height 15
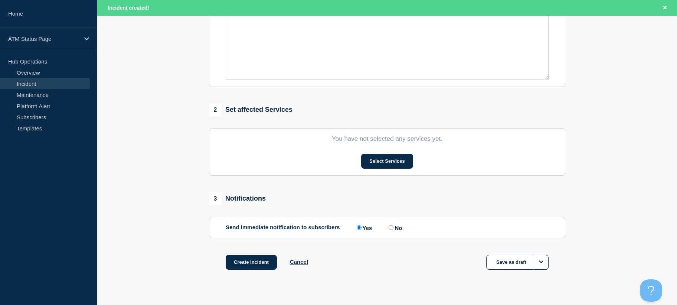
drag, startPoint x: 588, startPoint y: 159, endPoint x: 593, endPoint y: 185, distance: 25.7
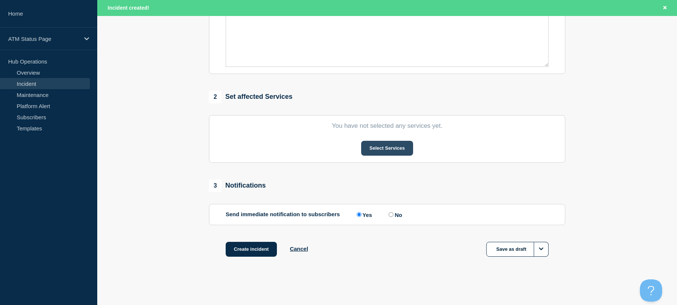
click at [399, 150] on button "Select Services" at bounding box center [387, 148] width 52 height 15
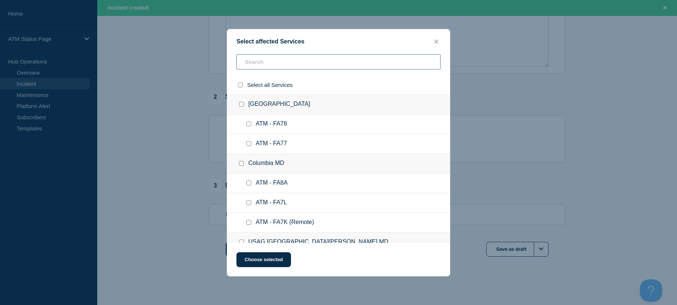
click at [303, 63] on input "text" at bounding box center [339, 61] width 204 height 15
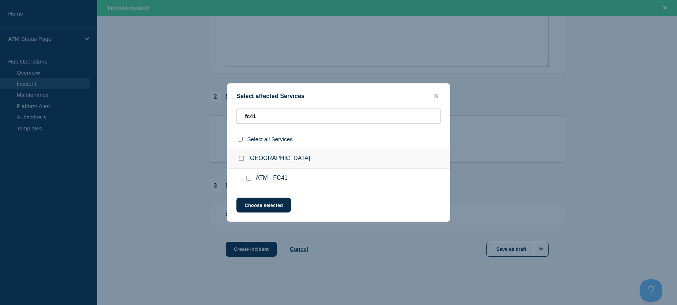
click at [250, 181] on input "ATM - FC41 checkbox" at bounding box center [249, 178] width 5 height 5
click at [259, 202] on button "Choose selected" at bounding box center [264, 205] width 55 height 15
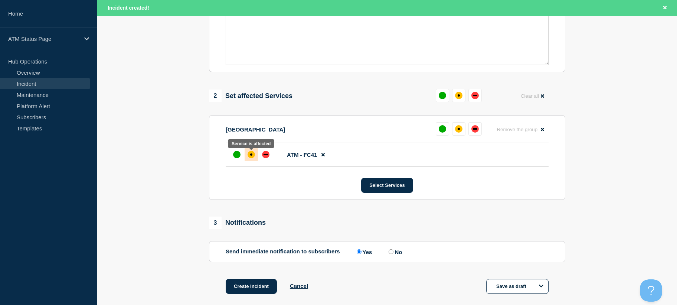
click at [250, 155] on div "affected" at bounding box center [251, 154] width 7 height 7
click at [255, 285] on button "Create incident" at bounding box center [251, 286] width 51 height 15
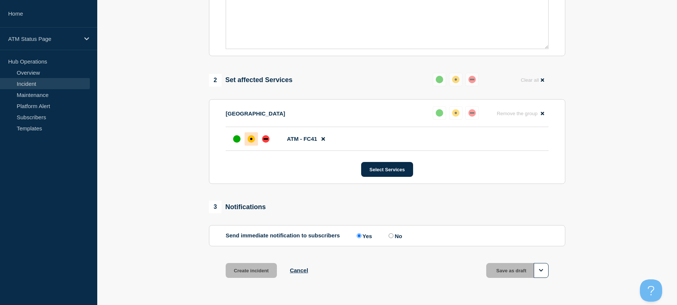
scroll to position [215, 0]
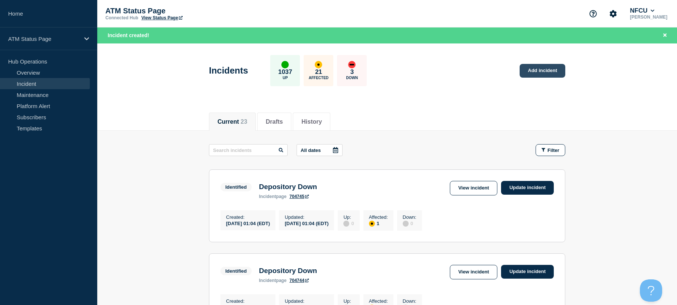
click at [542, 68] on link "Add incident" at bounding box center [543, 71] width 46 height 14
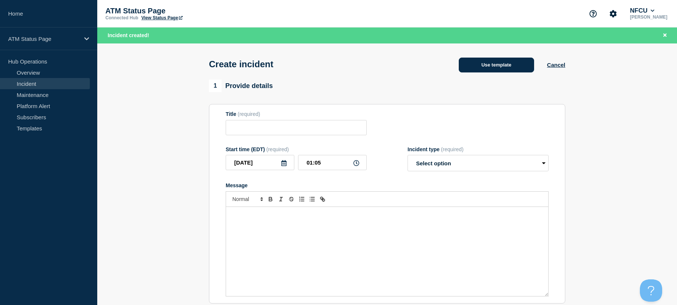
click at [519, 62] on button "Use template" at bounding box center [496, 65] width 75 height 15
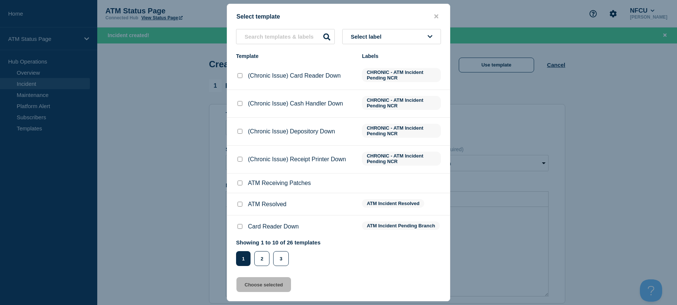
click at [436, 39] on button "Select label" at bounding box center [391, 36] width 99 height 15
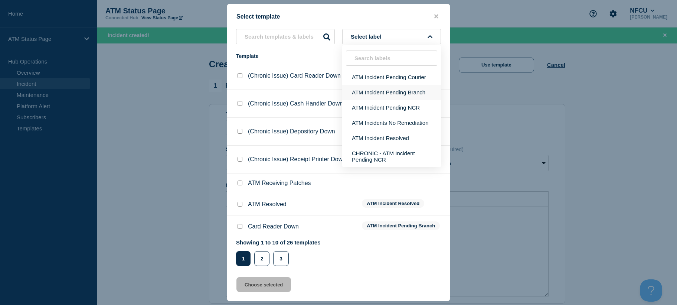
click at [420, 91] on button "ATM Incident Pending Branch" at bounding box center [391, 92] width 99 height 15
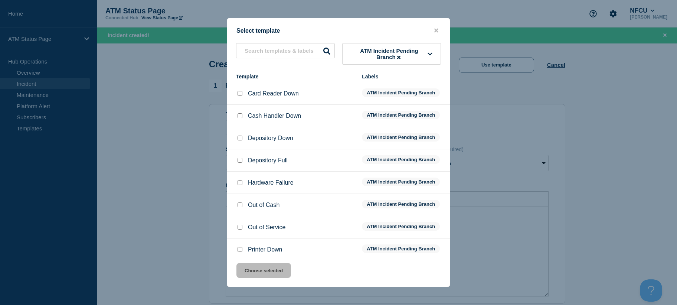
click at [241, 140] on input "Depository Down checkbox" at bounding box center [240, 138] width 5 height 5
click at [247, 272] on button "Choose selected" at bounding box center [264, 270] width 55 height 15
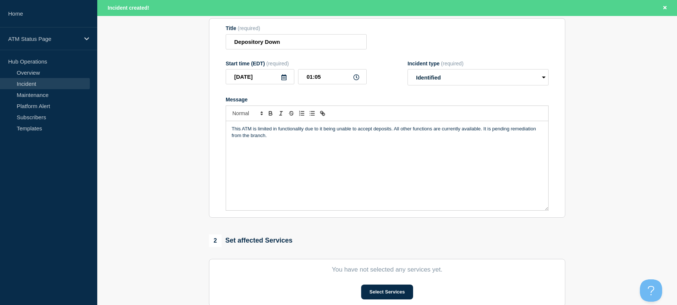
scroll to position [231, 0]
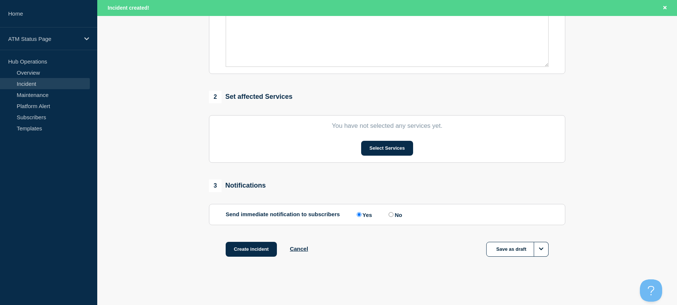
drag, startPoint x: 184, startPoint y: 153, endPoint x: 184, endPoint y: 231, distance: 78.7
click at [395, 147] on button "Select Services" at bounding box center [387, 148] width 52 height 15
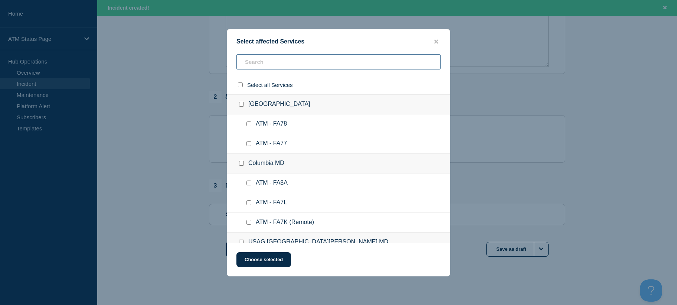
click at [312, 64] on input "text" at bounding box center [339, 61] width 204 height 15
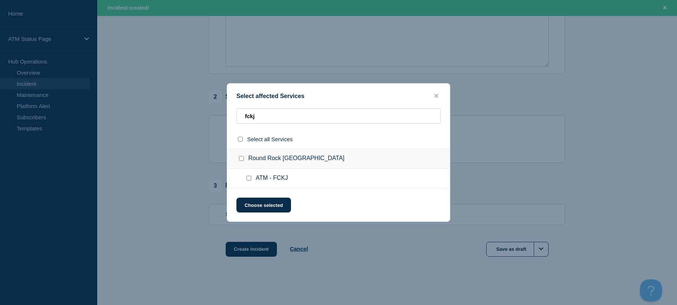
click at [249, 178] on input "ATM - FCKJ checkbox" at bounding box center [249, 178] width 5 height 5
click at [257, 200] on button "Choose selected" at bounding box center [264, 205] width 55 height 15
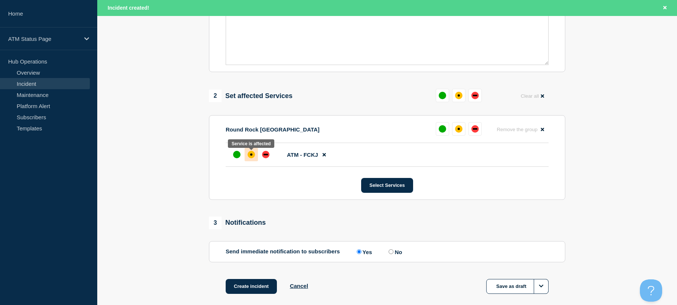
click at [248, 157] on div "affected" at bounding box center [251, 154] width 7 height 7
click at [248, 289] on button "Create incident" at bounding box center [251, 286] width 51 height 15
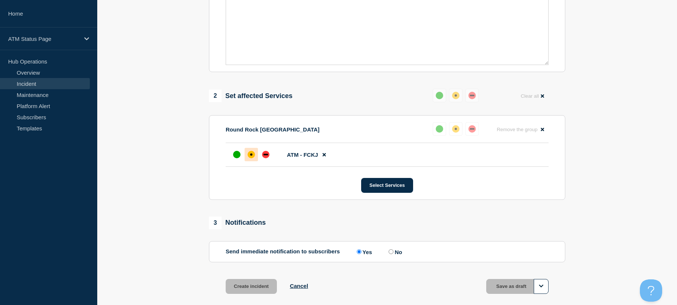
scroll to position [215, 0]
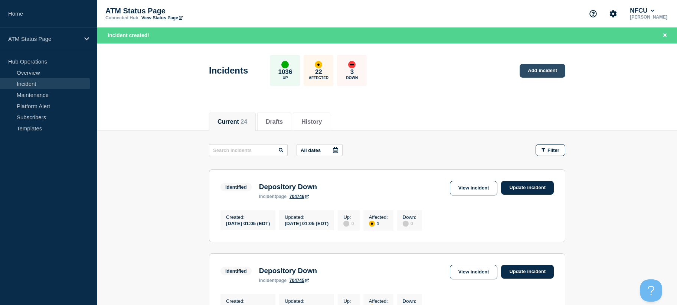
click at [531, 72] on link "Add incident" at bounding box center [543, 71] width 46 height 14
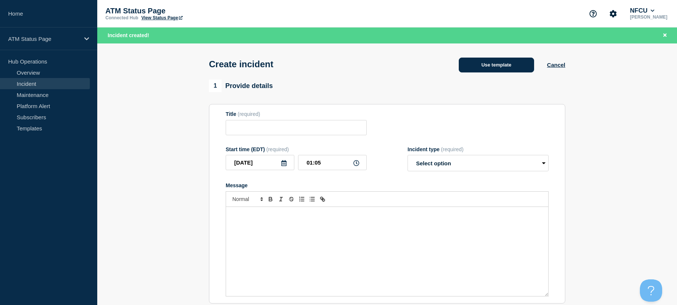
click at [518, 68] on button "Use template" at bounding box center [496, 65] width 75 height 15
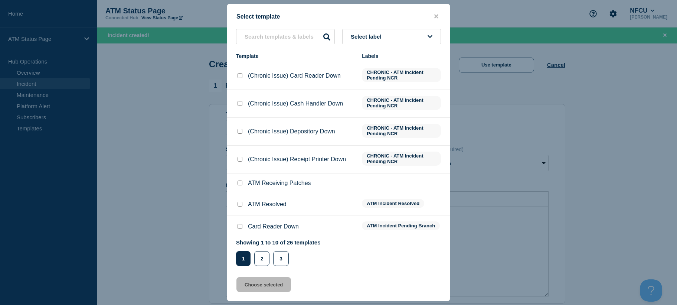
click at [387, 38] on button "Select label" at bounding box center [391, 36] width 99 height 15
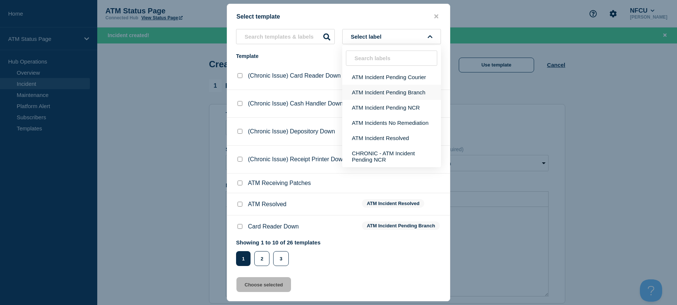
click at [389, 91] on button "ATM Incident Pending Branch" at bounding box center [391, 92] width 99 height 15
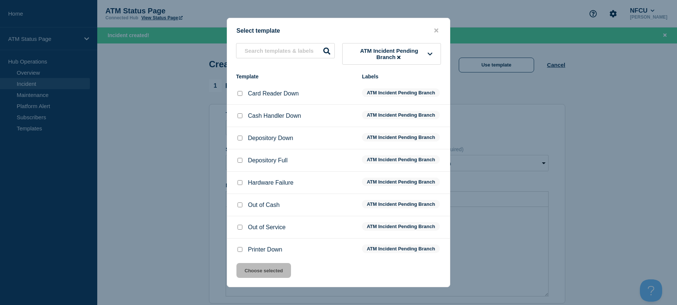
click at [238, 138] on input "Depository Down checkbox" at bounding box center [240, 138] width 5 height 5
click at [259, 273] on button "Choose selected" at bounding box center [264, 270] width 55 height 15
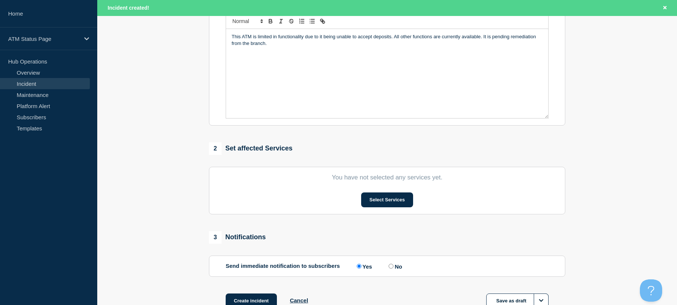
drag, startPoint x: 176, startPoint y: 178, endPoint x: 189, endPoint y: 264, distance: 86.8
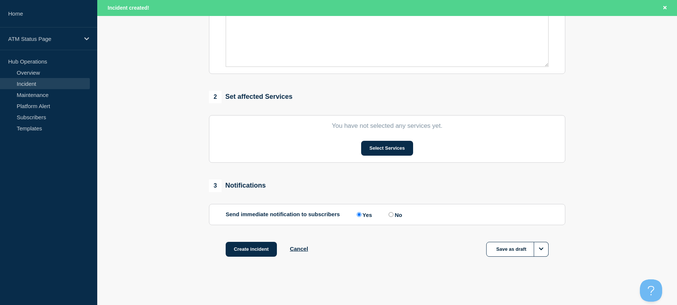
click at [416, 155] on div "Select Services" at bounding box center [387, 148] width 323 height 15
click at [405, 148] on button "Select Services" at bounding box center [387, 148] width 52 height 15
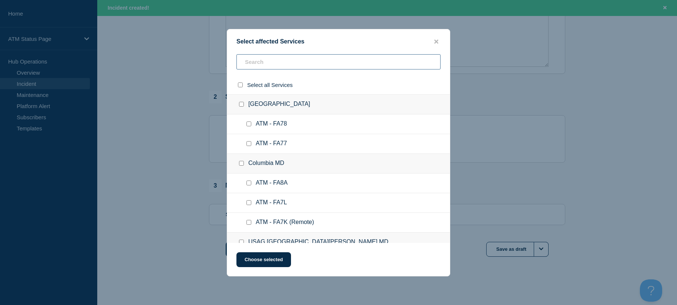
click at [322, 66] on input "text" at bounding box center [339, 61] width 204 height 15
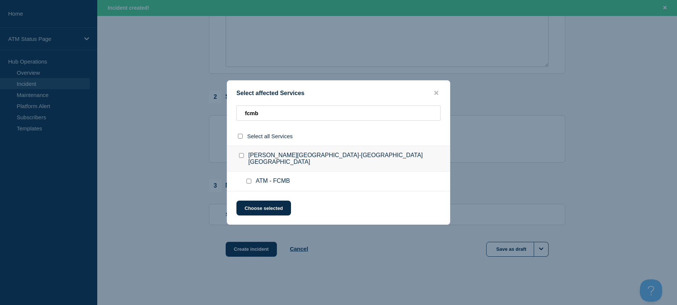
click at [247, 180] on input "ATM - FCMB checkbox" at bounding box center [249, 181] width 5 height 5
click at [255, 204] on button "Choose selected" at bounding box center [264, 208] width 55 height 15
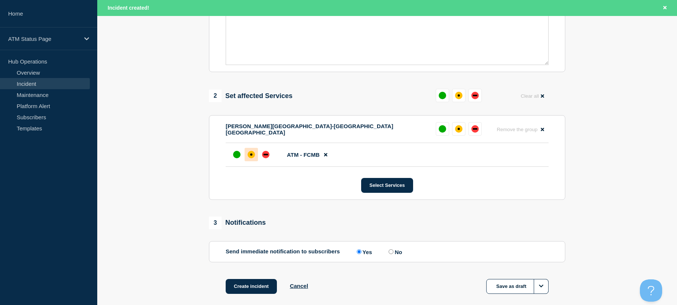
click at [247, 157] on div at bounding box center [251, 154] width 13 height 13
click at [236, 283] on button "Create incident" at bounding box center [251, 286] width 51 height 15
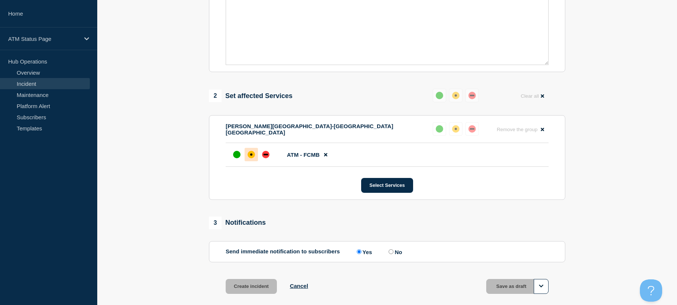
scroll to position [215, 0]
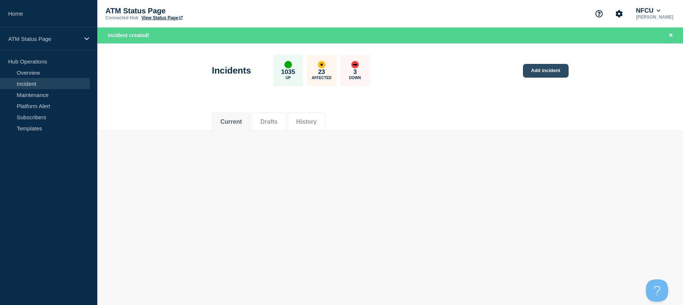
click at [546, 69] on link "Add incident" at bounding box center [546, 71] width 46 height 14
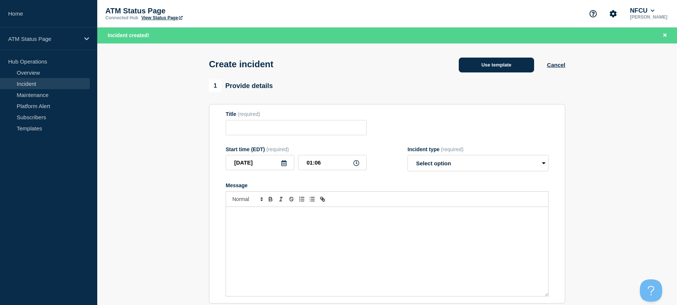
click at [491, 62] on button "Use template" at bounding box center [496, 65] width 75 height 15
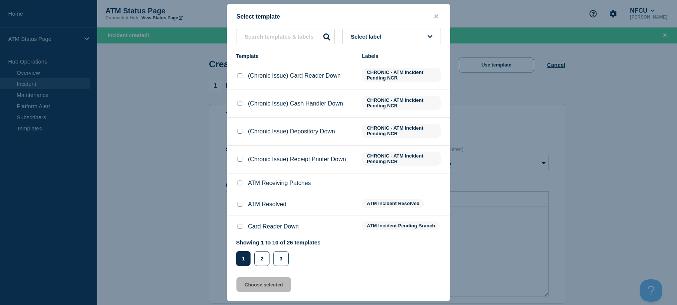
click at [410, 38] on button "Select label" at bounding box center [391, 36] width 99 height 15
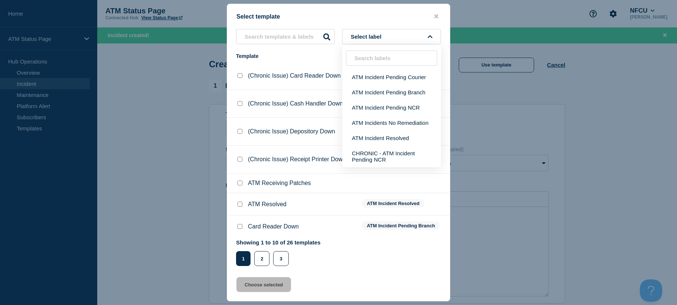
click at [434, 14] on button "close button" at bounding box center [436, 16] width 9 height 7
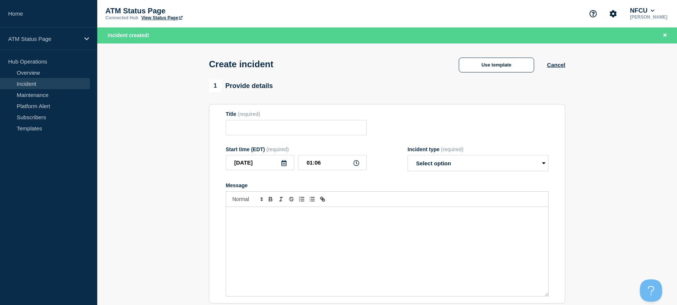
click at [439, 18] on div "ATM Status Page Connected Hub View Status Page NFCU [PERSON_NAME]" at bounding box center [387, 13] width 580 height 27
click at [549, 65] on button "Cancel" at bounding box center [556, 65] width 18 height 6
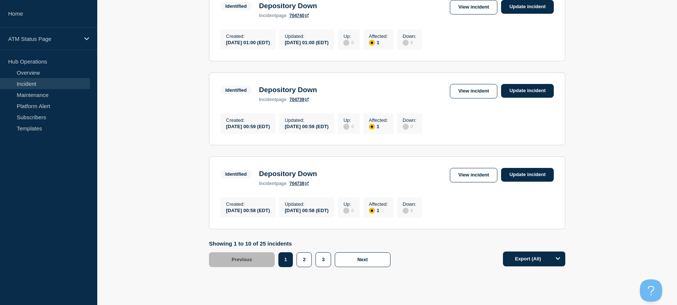
scroll to position [808, 0]
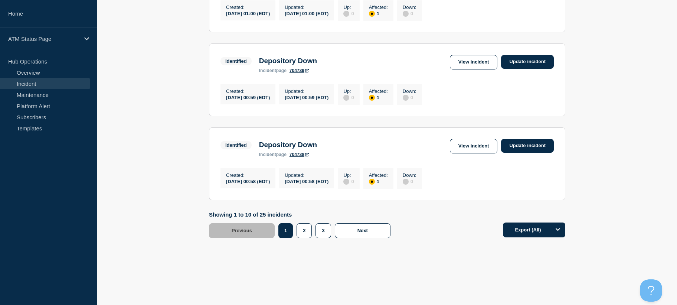
drag, startPoint x: 588, startPoint y: 130, endPoint x: 588, endPoint y: 202, distance: 72.8
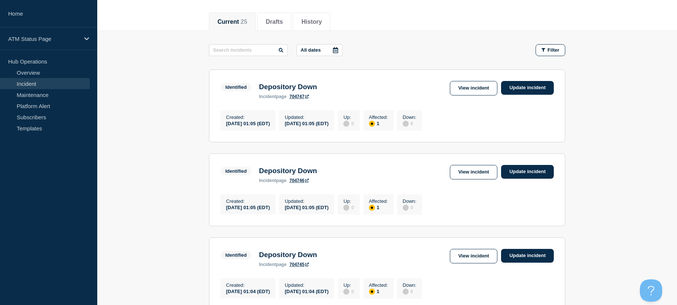
scroll to position [0, 0]
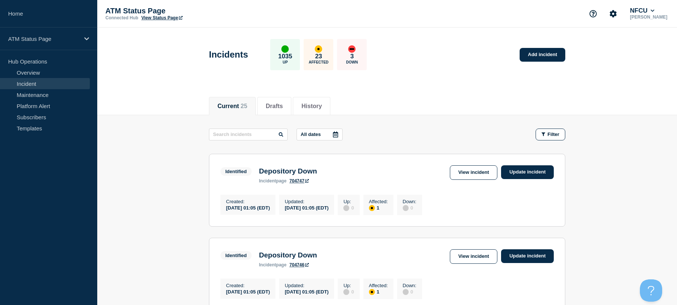
drag, startPoint x: 585, startPoint y: 205, endPoint x: 575, endPoint y: 75, distance: 130.1
click at [559, 53] on link "Add incident" at bounding box center [543, 55] width 46 height 14
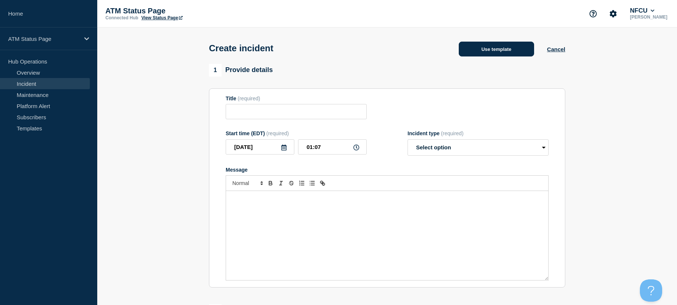
click at [519, 45] on button "Use template" at bounding box center [496, 49] width 75 height 15
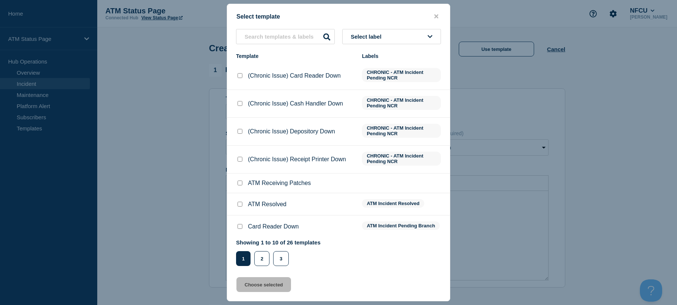
click at [406, 35] on button "Select label" at bounding box center [391, 36] width 99 height 15
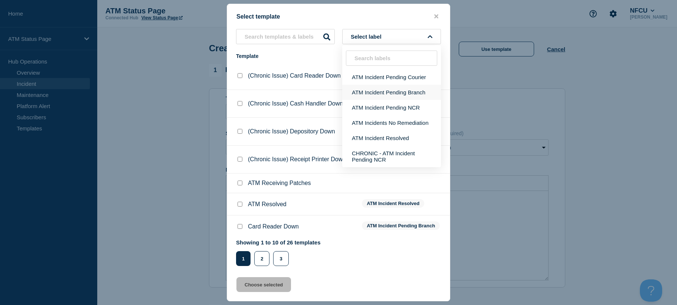
click at [391, 95] on button "ATM Incident Pending Branch" at bounding box center [391, 92] width 99 height 15
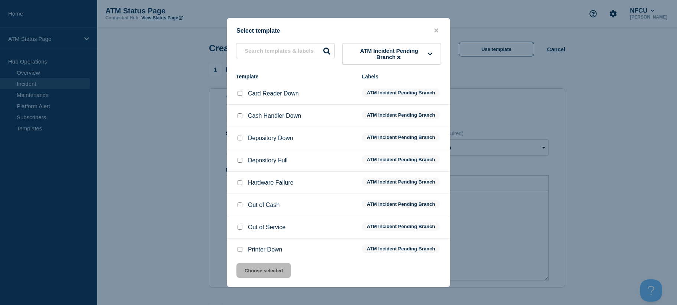
click at [241, 142] on div at bounding box center [239, 137] width 7 height 7
click at [240, 139] on input "Depository Down checkbox" at bounding box center [240, 138] width 5 height 5
click at [260, 268] on button "Choose selected" at bounding box center [264, 270] width 55 height 15
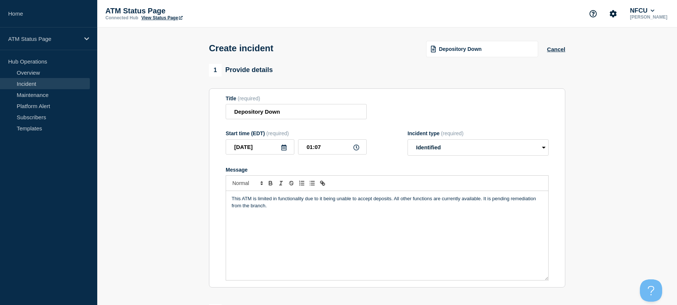
scroll to position [215, 0]
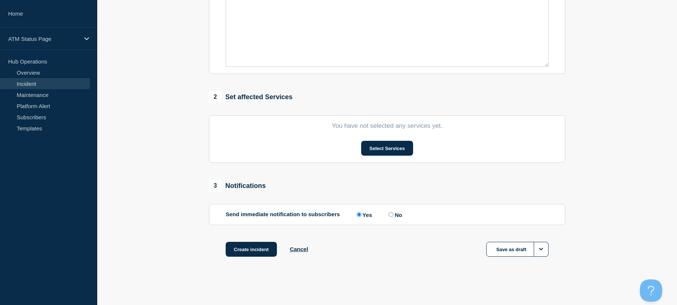
drag, startPoint x: 624, startPoint y: 125, endPoint x: 476, endPoint y: 202, distance: 167.3
click at [379, 147] on button "Select Services" at bounding box center [387, 148] width 52 height 15
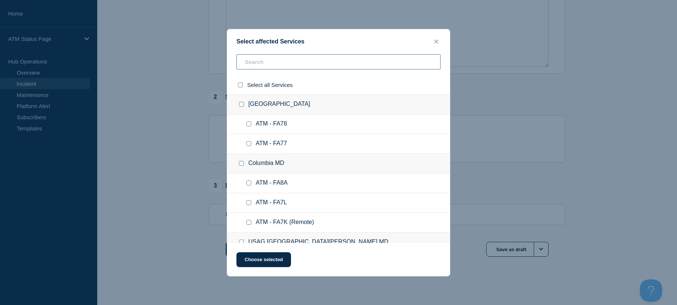
click at [267, 64] on input "text" at bounding box center [339, 61] width 204 height 15
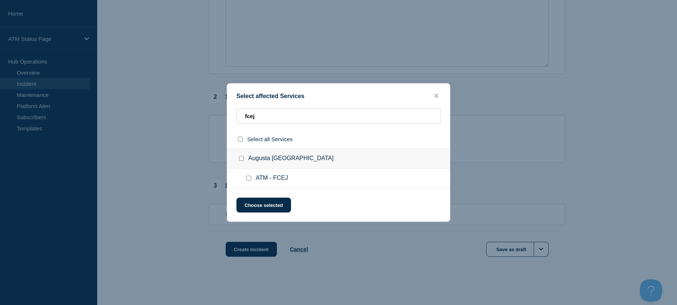
click at [249, 179] on input "ATM - FCEJ checkbox" at bounding box center [249, 178] width 5 height 5
click at [255, 202] on button "Choose selected" at bounding box center [264, 205] width 55 height 15
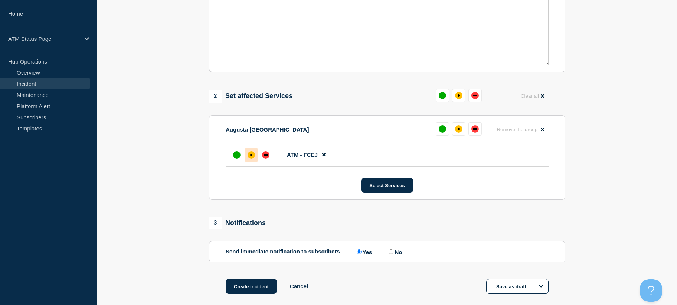
click at [250, 157] on div "affected" at bounding box center [251, 154] width 7 height 7
click at [247, 293] on button "Create incident" at bounding box center [251, 286] width 51 height 15
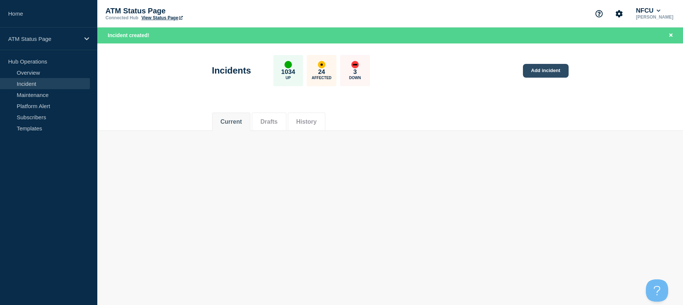
click at [551, 75] on link "Add incident" at bounding box center [546, 71] width 46 height 14
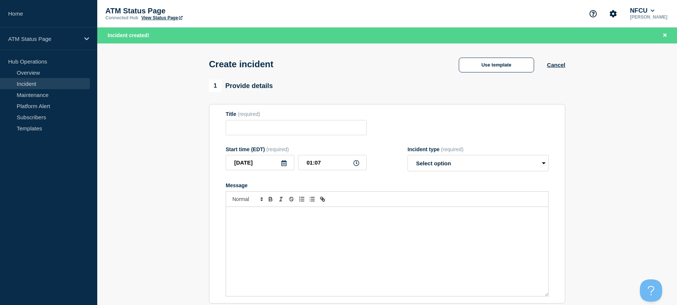
click at [518, 69] on button "Use template" at bounding box center [496, 65] width 75 height 15
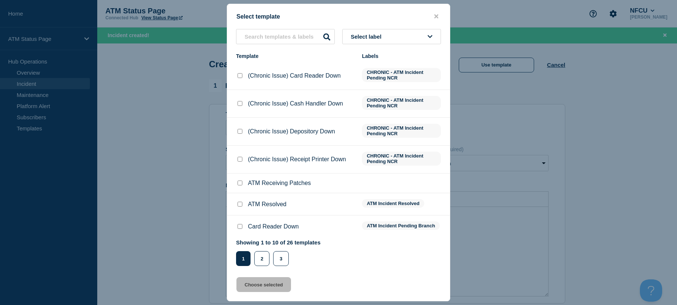
click at [427, 40] on button "Select label" at bounding box center [391, 36] width 99 height 15
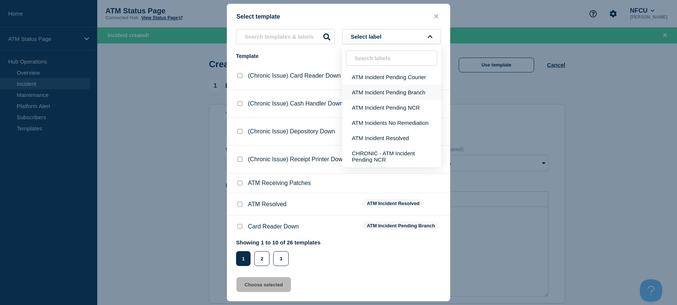
click at [405, 95] on button "ATM Incident Pending Branch" at bounding box center [391, 92] width 99 height 15
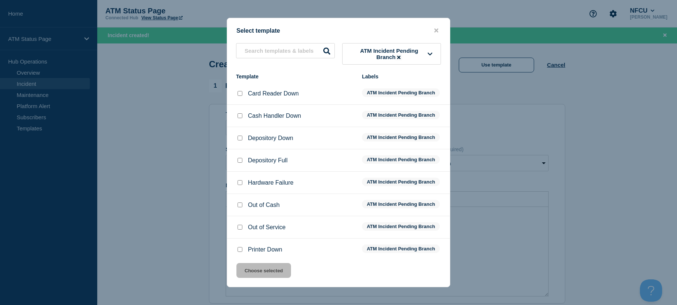
click at [400, 58] on icon at bounding box center [398, 57] width 3 height 3
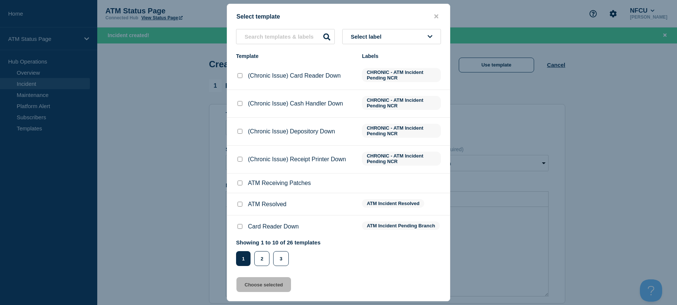
click at [399, 43] on button "Select label" at bounding box center [391, 36] width 99 height 15
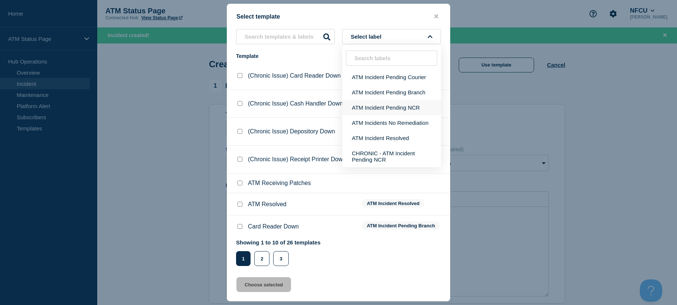
click at [413, 108] on button "ATM Incident Pending NCR" at bounding box center [391, 107] width 99 height 15
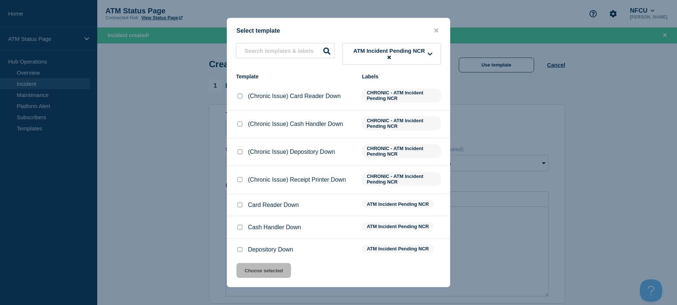
click at [241, 252] on input "Depository Down checkbox" at bounding box center [240, 249] width 5 height 5
click at [248, 270] on button "Choose selected" at bounding box center [264, 270] width 55 height 15
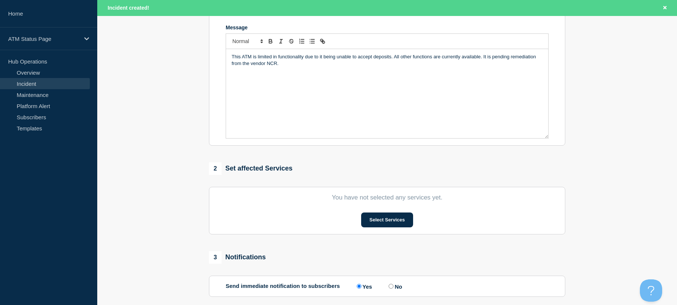
drag, startPoint x: 201, startPoint y: 227, endPoint x: 204, endPoint y: 272, distance: 44.6
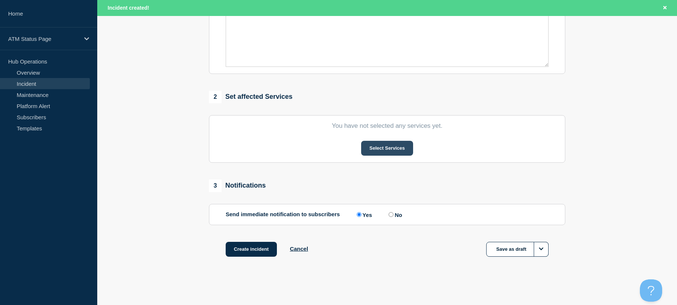
click at [377, 148] on button "Select Services" at bounding box center [387, 148] width 52 height 15
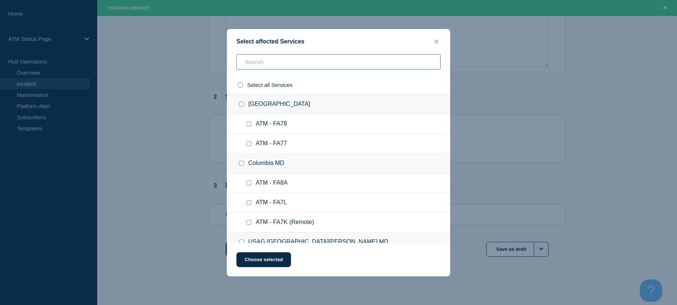
click at [290, 69] on input "text" at bounding box center [339, 61] width 204 height 15
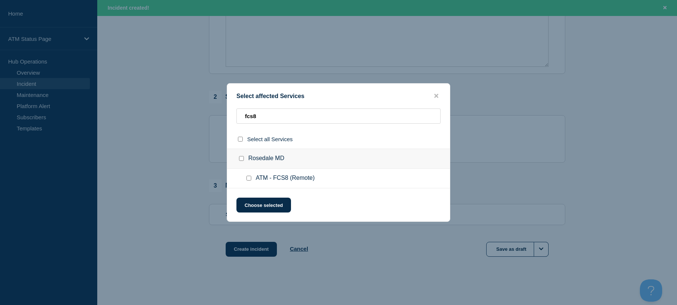
click at [247, 180] on input "ATM - FCS8 (Remote) checkbox" at bounding box center [249, 178] width 5 height 5
click at [261, 207] on button "Choose selected" at bounding box center [264, 205] width 55 height 15
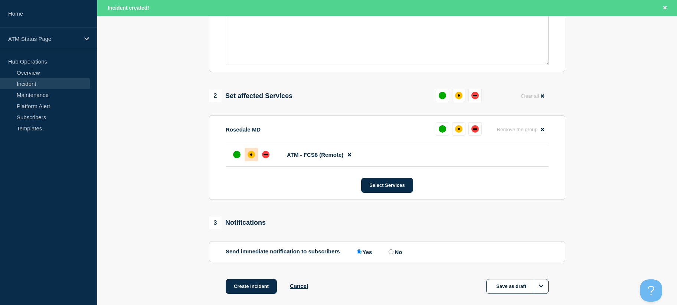
click at [253, 155] on div "affected" at bounding box center [251, 154] width 7 height 7
click at [252, 290] on button "Create incident" at bounding box center [251, 286] width 51 height 15
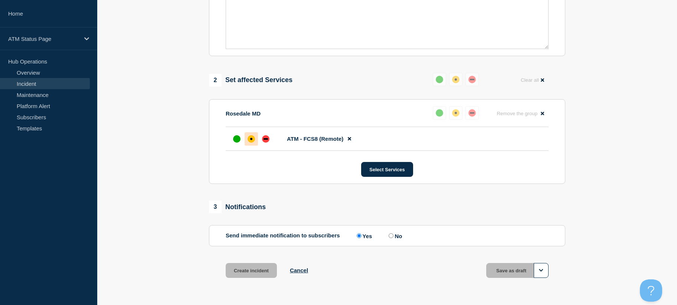
scroll to position [215, 0]
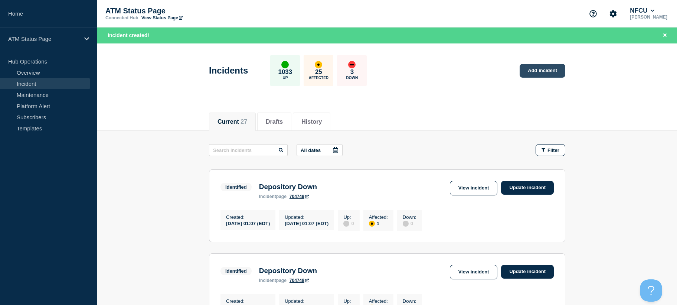
drag, startPoint x: 545, startPoint y: 61, endPoint x: 544, endPoint y: 67, distance: 6.3
click at [545, 61] on div "Incidents 1033 Up 25 Affected 3 Down Add incident" at bounding box center [387, 67] width 373 height 45
click at [544, 70] on link "Add incident" at bounding box center [543, 71] width 46 height 14
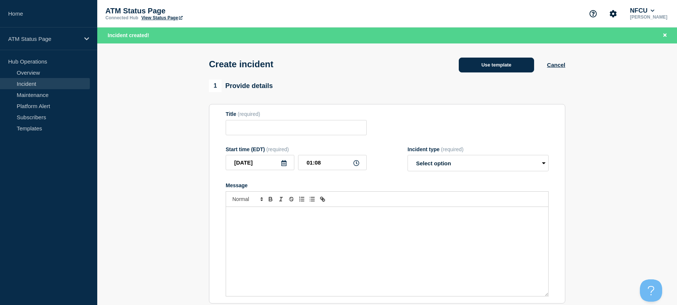
click at [517, 67] on button "Use template" at bounding box center [496, 65] width 75 height 15
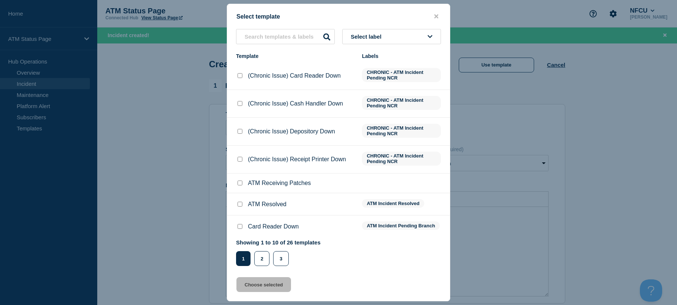
click at [410, 31] on button "Select label" at bounding box center [391, 36] width 99 height 15
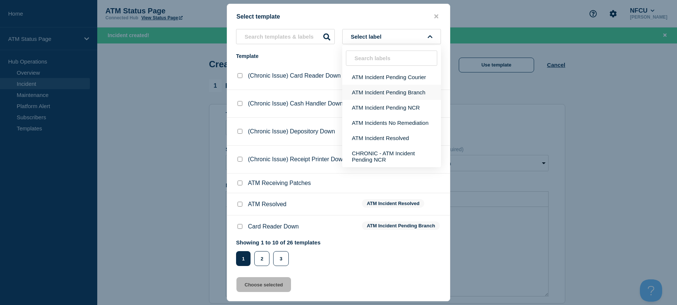
click at [410, 92] on button "ATM Incident Pending Branch" at bounding box center [391, 92] width 99 height 15
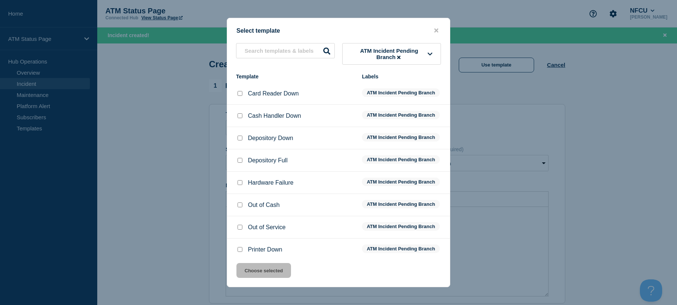
click at [239, 139] on input "Depository Down checkbox" at bounding box center [240, 138] width 5 height 5
click at [257, 271] on button "Choose selected" at bounding box center [264, 270] width 55 height 15
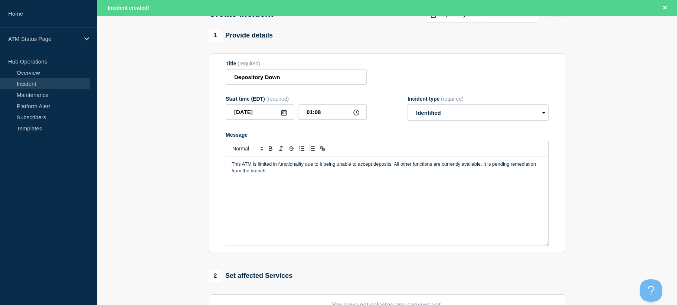
scroll to position [231, 0]
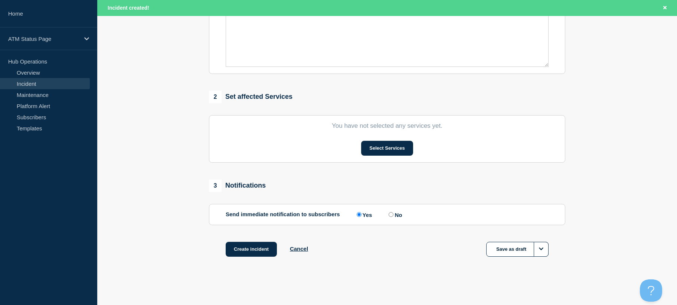
drag, startPoint x: 197, startPoint y: 166, endPoint x: 227, endPoint y: 227, distance: 67.6
click at [370, 147] on button "Select Services" at bounding box center [387, 148] width 52 height 15
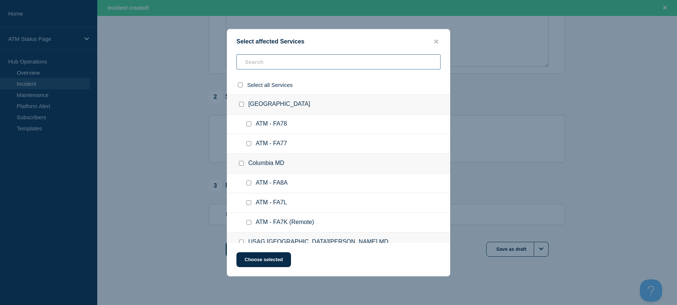
click at [283, 66] on input "text" at bounding box center [339, 61] width 204 height 15
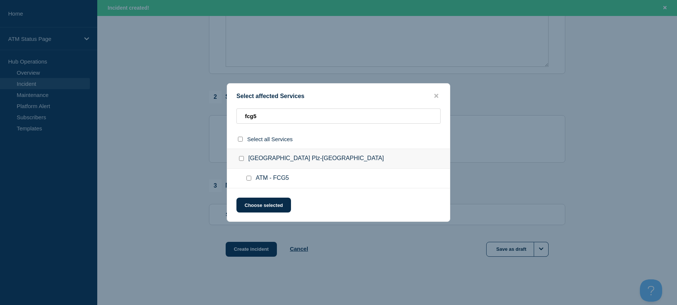
click at [250, 179] on input "ATM - FCG5 checkbox" at bounding box center [249, 178] width 5 height 5
click at [258, 205] on button "Choose selected" at bounding box center [264, 205] width 55 height 15
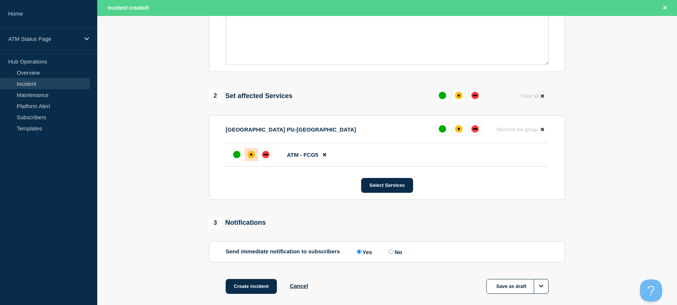
click at [253, 157] on div "affected" at bounding box center [251, 154] width 7 height 7
click at [257, 289] on button "Create incident" at bounding box center [251, 286] width 51 height 15
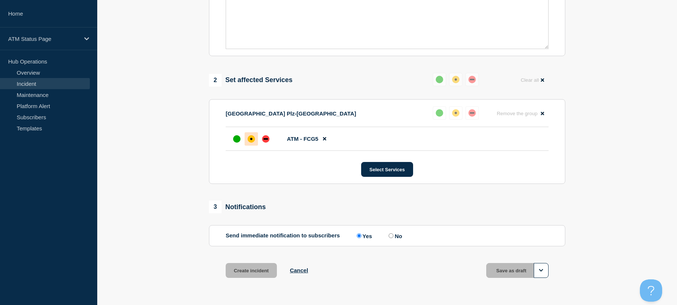
scroll to position [215, 0]
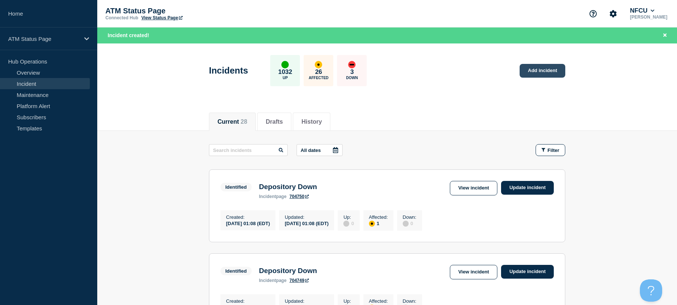
click at [540, 66] on link "Add incident" at bounding box center [543, 71] width 46 height 14
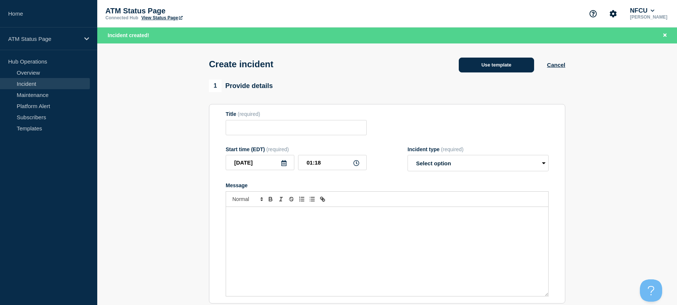
click at [520, 65] on button "Use template" at bounding box center [496, 65] width 75 height 15
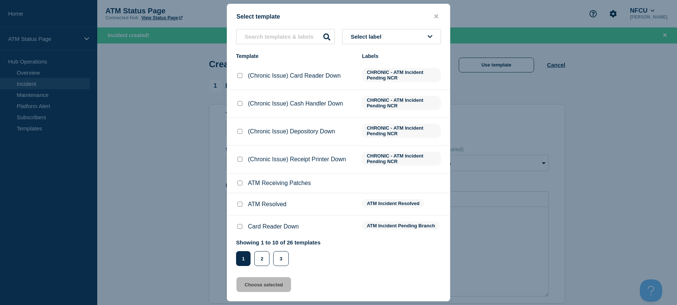
click at [426, 32] on button "Select label" at bounding box center [391, 36] width 99 height 15
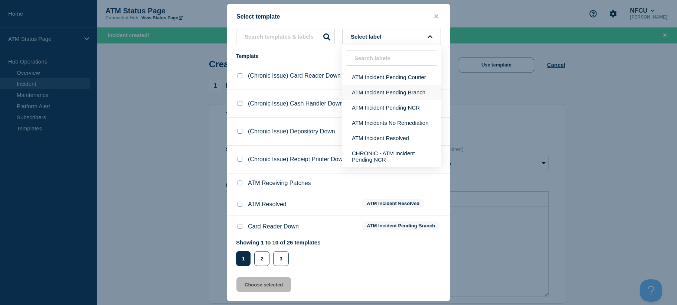
click at [400, 94] on button "ATM Incident Pending Branch" at bounding box center [391, 92] width 99 height 15
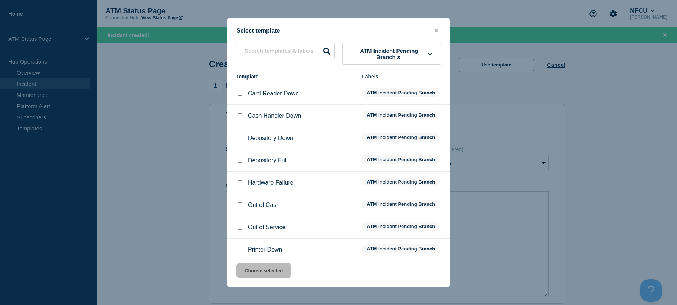
click at [238, 251] on input "Printer Down checkbox" at bounding box center [240, 249] width 5 height 5
click at [248, 269] on button "Choose selected" at bounding box center [264, 270] width 55 height 15
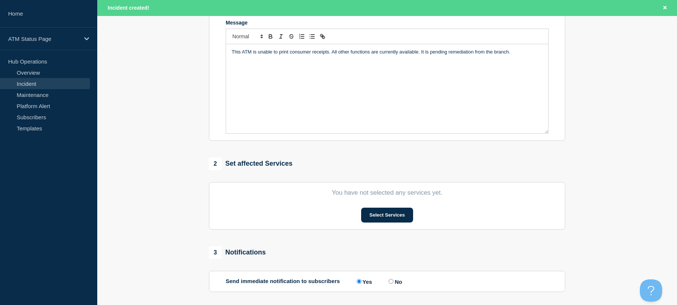
drag, startPoint x: 196, startPoint y: 169, endPoint x: 214, endPoint y: 249, distance: 81.5
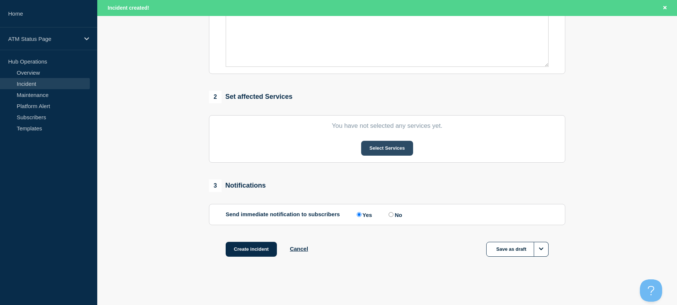
click at [400, 151] on button "Select Services" at bounding box center [387, 148] width 52 height 15
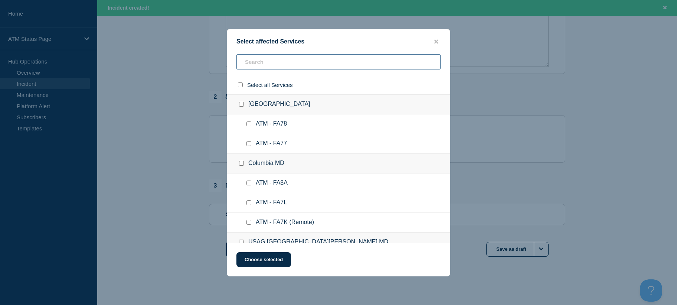
click at [334, 66] on input "text" at bounding box center [339, 61] width 204 height 15
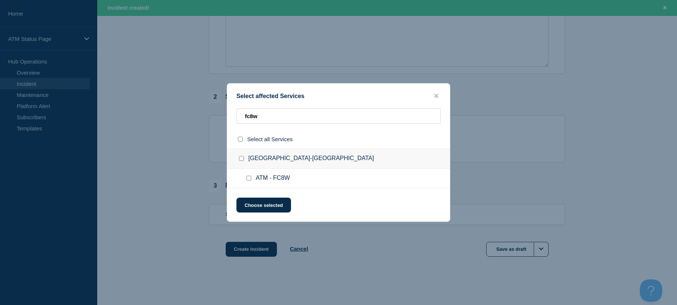
click at [249, 179] on input "ATM - FC8W checkbox" at bounding box center [249, 178] width 5 height 5
click at [253, 200] on button "Choose selected" at bounding box center [264, 205] width 55 height 15
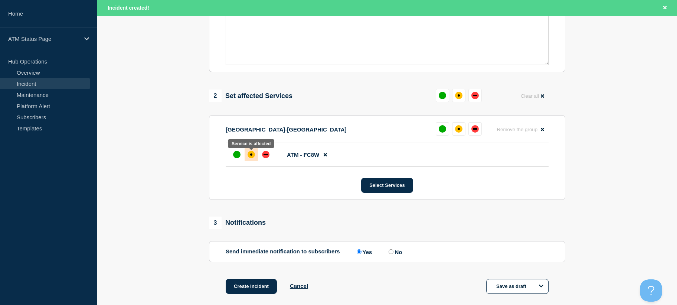
click at [250, 157] on div "affected" at bounding box center [251, 154] width 7 height 7
click at [257, 284] on button "Create incident" at bounding box center [251, 286] width 51 height 15
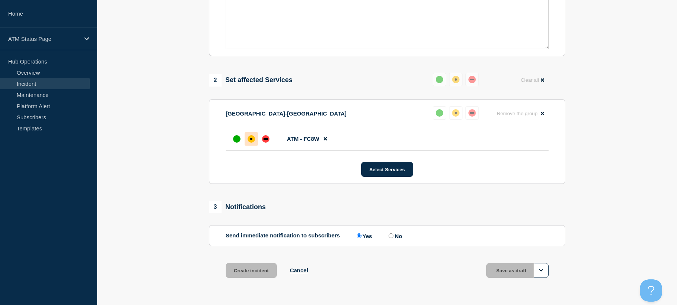
scroll to position [215, 0]
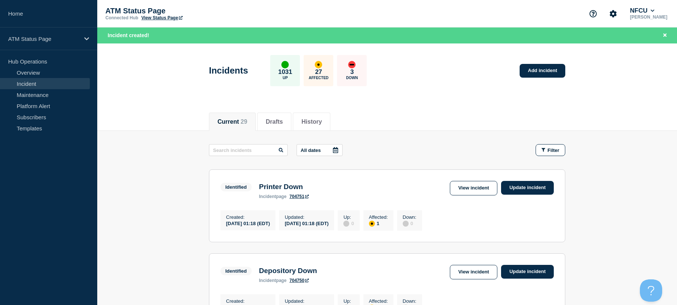
click at [536, 79] on div "Incidents 1031 Up 27 Affected 3 Down Add incident" at bounding box center [387, 67] width 373 height 45
click at [533, 75] on link "Add incident" at bounding box center [543, 71] width 46 height 14
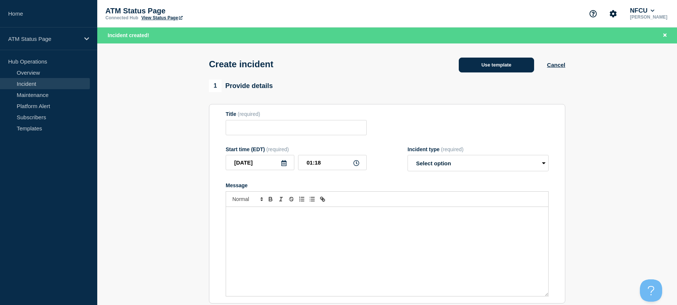
click at [519, 71] on button "Use template" at bounding box center [496, 65] width 75 height 15
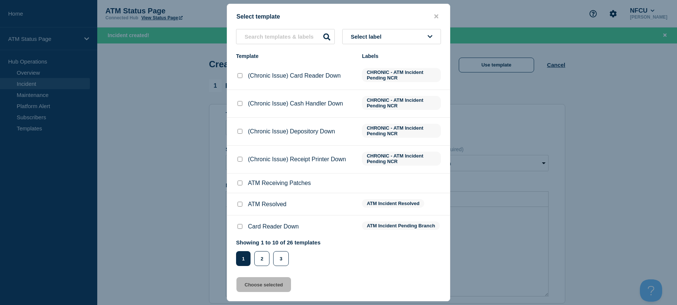
click at [424, 31] on button "Select label" at bounding box center [391, 36] width 99 height 15
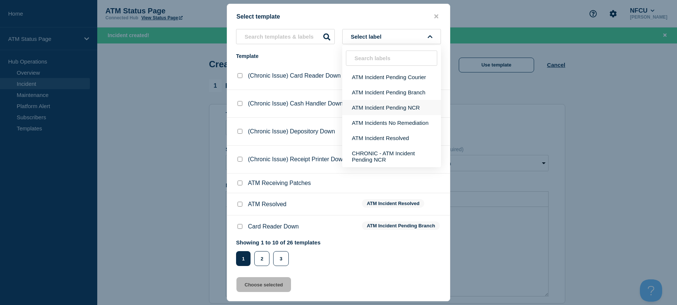
click at [393, 107] on button "ATM Incident Pending NCR" at bounding box center [391, 107] width 99 height 15
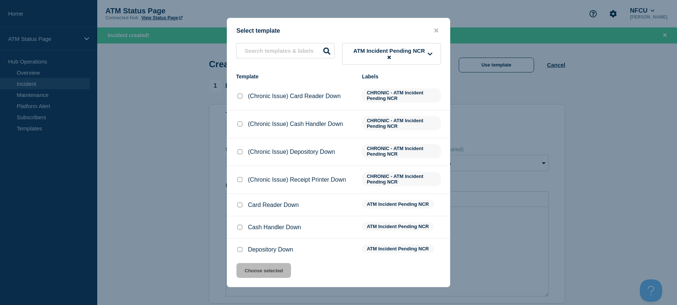
scroll to position [74, 0]
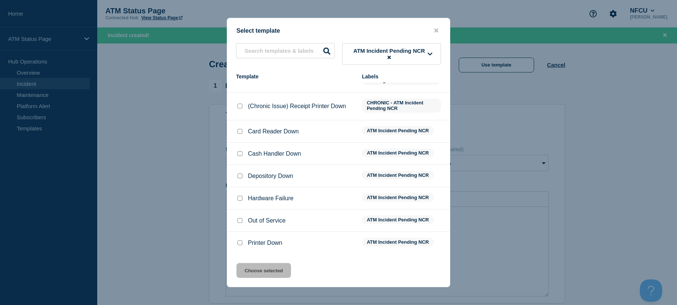
click at [237, 242] on div at bounding box center [239, 242] width 7 height 7
click at [244, 247] on div "Printer Down" at bounding box center [295, 242] width 118 height 7
click at [239, 244] on input "Printer Down checkbox" at bounding box center [240, 242] width 5 height 5
click at [243, 270] on button "Choose selected" at bounding box center [264, 270] width 55 height 15
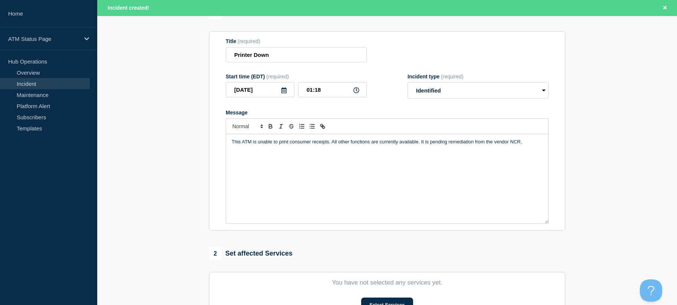
scroll to position [231, 0]
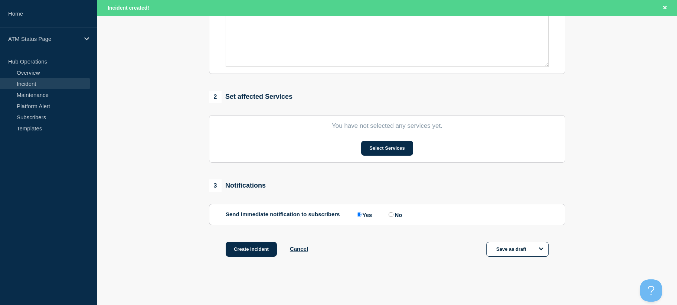
drag, startPoint x: 209, startPoint y: 206, endPoint x: 209, endPoint y: 273, distance: 66.9
click at [387, 150] on button "Select Services" at bounding box center [387, 148] width 52 height 15
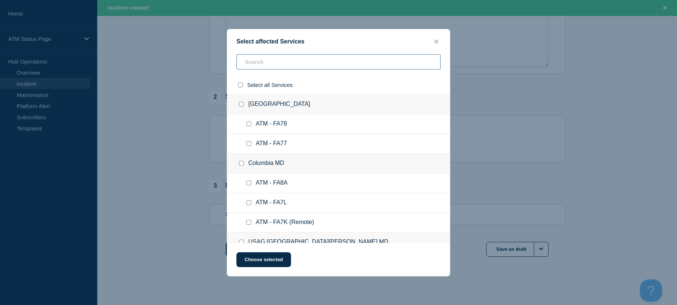
click at [292, 64] on input "text" at bounding box center [339, 61] width 204 height 15
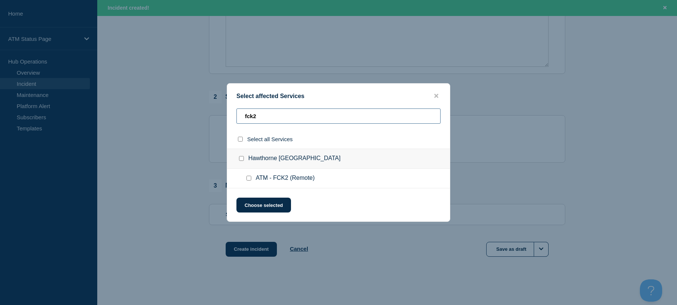
type input "fck2"
click at [251, 179] on input "ATM - FCK2 (Remote) checkbox" at bounding box center [249, 178] width 5 height 5
checkbox input "true"
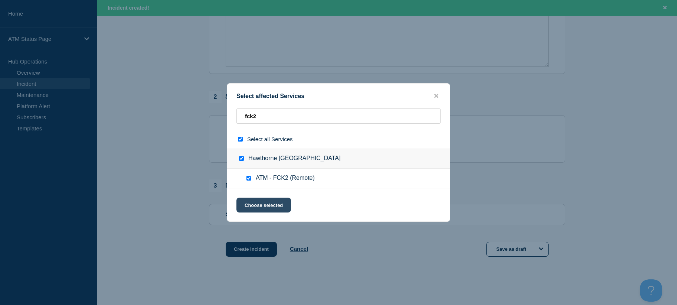
click at [256, 200] on button "Choose selected" at bounding box center [264, 205] width 55 height 15
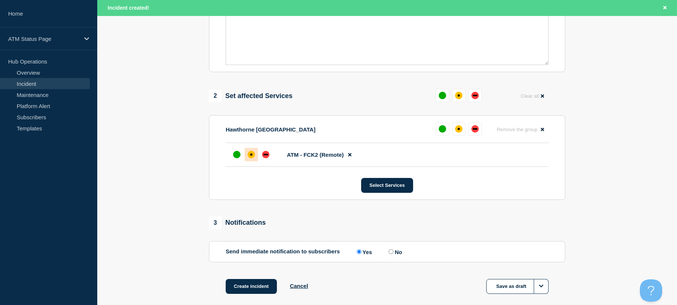
click at [250, 153] on div "affected" at bounding box center [251, 154] width 7 height 7
click at [252, 288] on button "Create incident" at bounding box center [251, 286] width 51 height 15
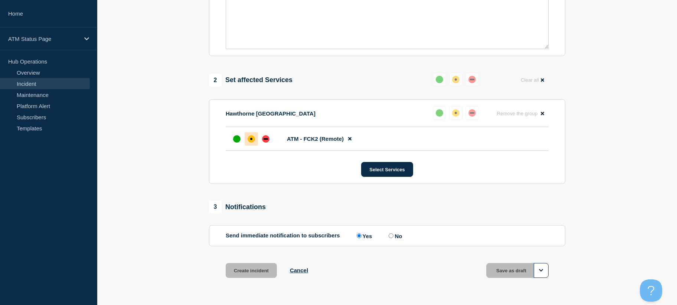
scroll to position [215, 0]
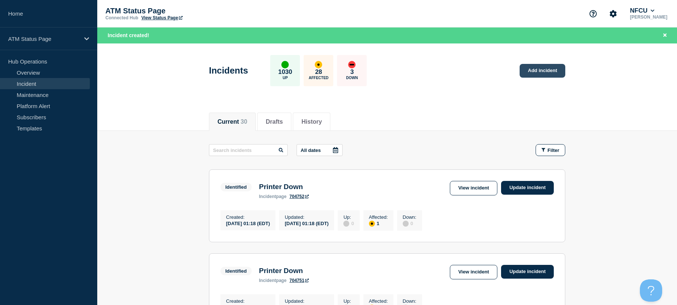
click at [549, 72] on link "Add incident" at bounding box center [543, 71] width 46 height 14
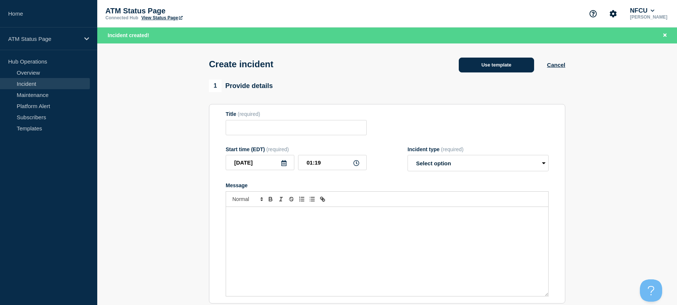
click at [509, 68] on button "Use template" at bounding box center [496, 65] width 75 height 15
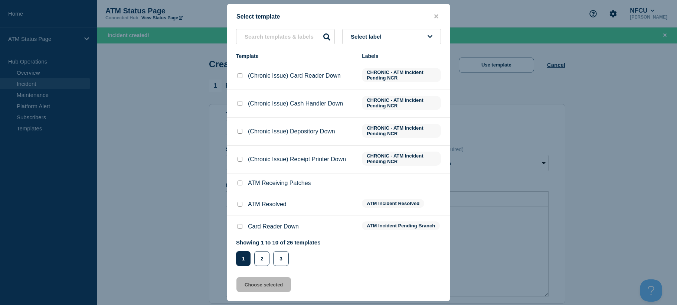
click at [394, 40] on button "Select label" at bounding box center [391, 36] width 99 height 15
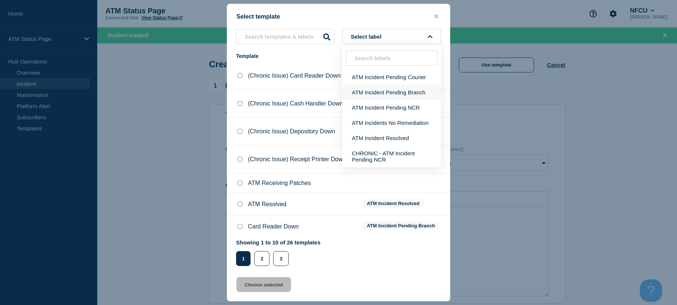
click at [388, 91] on button "ATM Incident Pending Branch" at bounding box center [391, 92] width 99 height 15
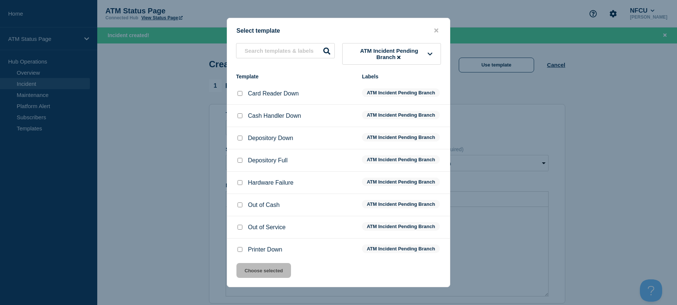
click at [240, 138] on input "Depository Down checkbox" at bounding box center [240, 138] width 5 height 5
checkbox input "true"
click at [251, 271] on button "Choose selected" at bounding box center [264, 270] width 55 height 15
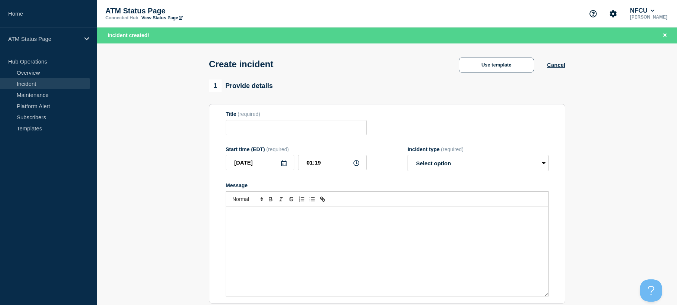
type input "Depository Down"
select select "identified"
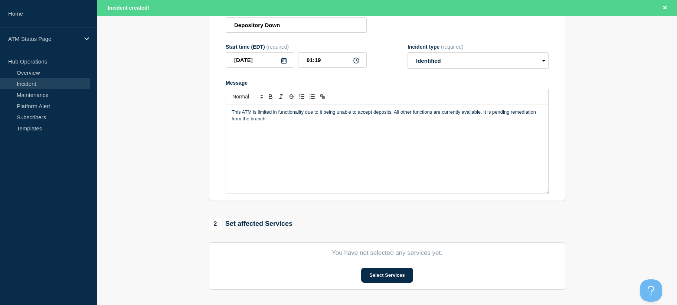
scroll to position [231, 0]
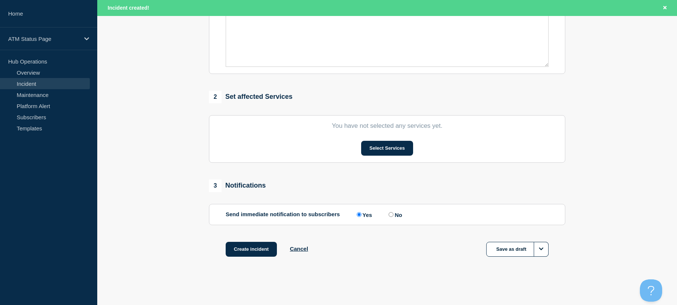
drag, startPoint x: 203, startPoint y: 186, endPoint x: 220, endPoint y: 288, distance: 103.9
click at [377, 149] on button "Select Services" at bounding box center [387, 148] width 52 height 15
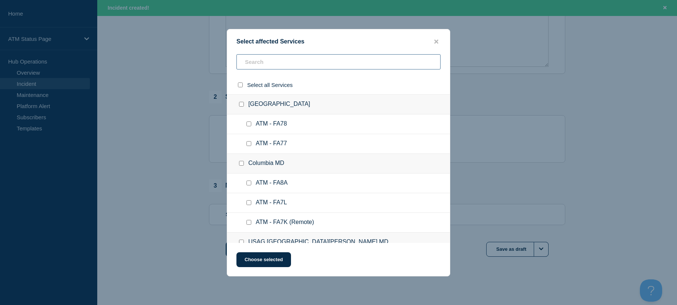
click at [296, 63] on input "text" at bounding box center [339, 61] width 204 height 15
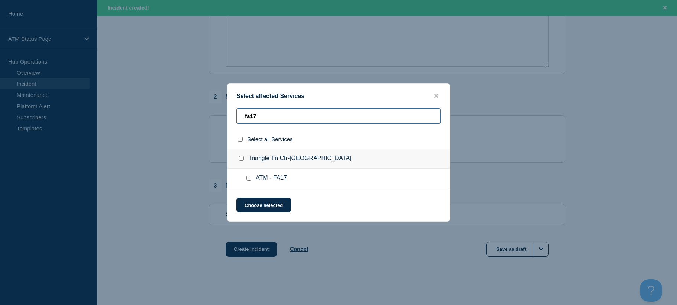
type input "fa17"
click at [250, 182] on div at bounding box center [250, 178] width 11 height 7
click at [248, 180] on input "ATM - FA17 checkbox" at bounding box center [249, 178] width 5 height 5
checkbox input "true"
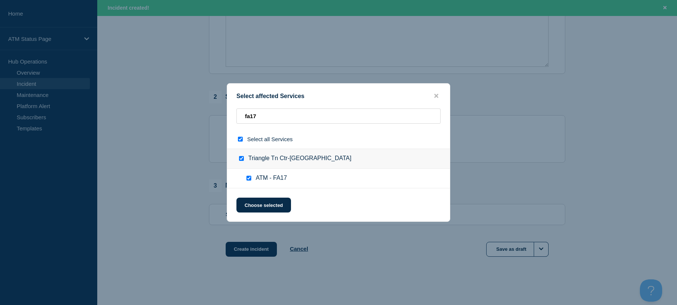
checkbox input "true"
click at [251, 205] on button "Choose selected" at bounding box center [264, 205] width 55 height 15
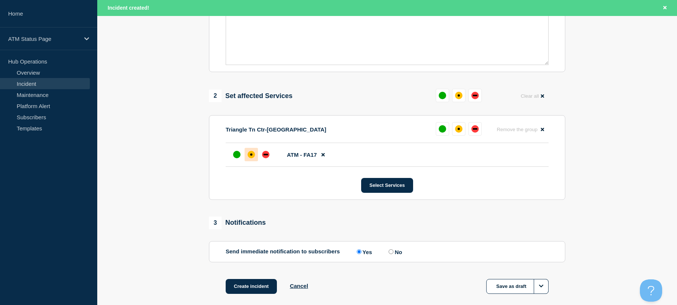
click at [249, 158] on div "affected" at bounding box center [251, 154] width 7 height 7
click at [253, 282] on button "Create incident" at bounding box center [251, 286] width 51 height 15
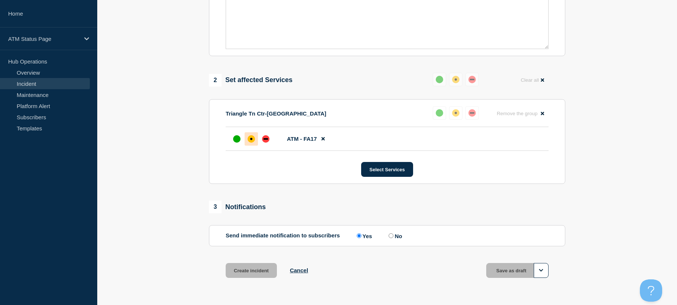
scroll to position [215, 0]
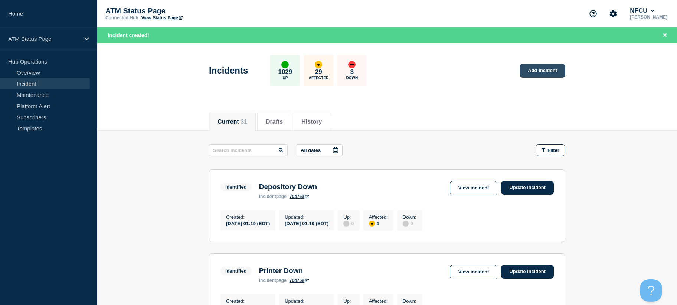
click at [553, 73] on link "Add incident" at bounding box center [543, 71] width 46 height 14
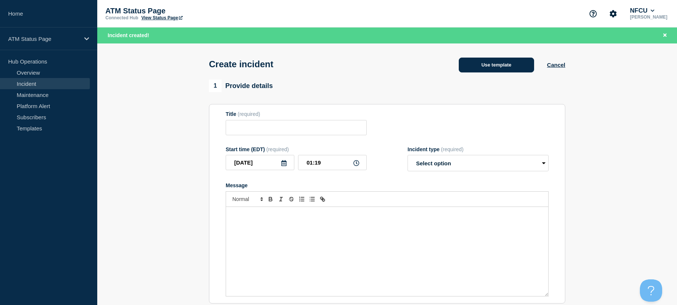
click at [525, 68] on button "Use template" at bounding box center [496, 65] width 75 height 15
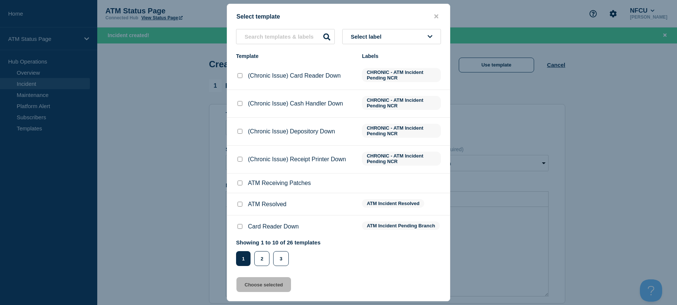
click at [413, 38] on button "Select label" at bounding box center [391, 36] width 99 height 15
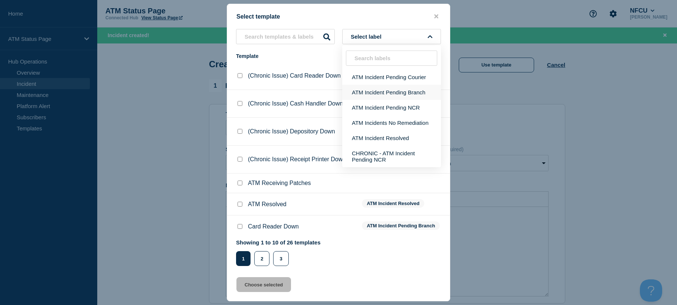
click at [398, 92] on button "ATM Incident Pending Branch" at bounding box center [391, 92] width 99 height 15
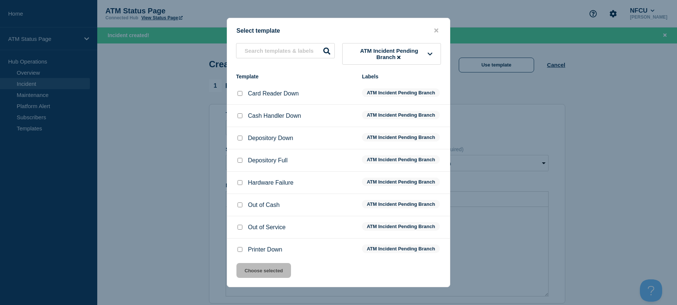
click at [240, 142] on div at bounding box center [239, 137] width 7 height 7
click at [239, 140] on input "Depository Down checkbox" at bounding box center [240, 138] width 5 height 5
checkbox input "true"
click at [260, 269] on button "Choose selected" at bounding box center [264, 270] width 55 height 15
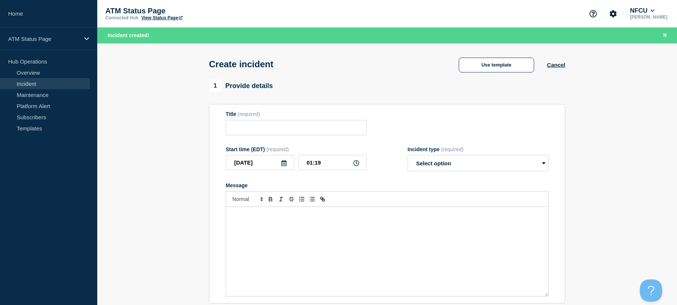
type input "Depository Down"
select select "identified"
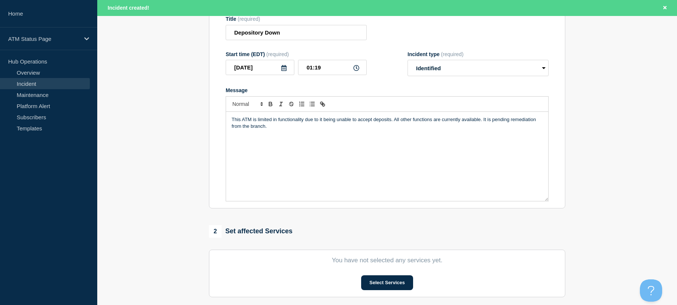
scroll to position [231, 0]
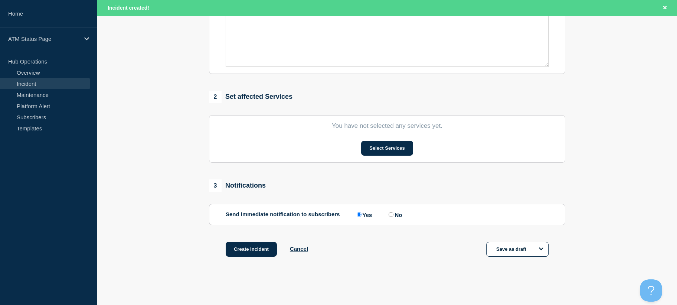
drag, startPoint x: 205, startPoint y: 163, endPoint x: 235, endPoint y: 224, distance: 67.4
click at [376, 142] on button "Select Services" at bounding box center [387, 148] width 52 height 15
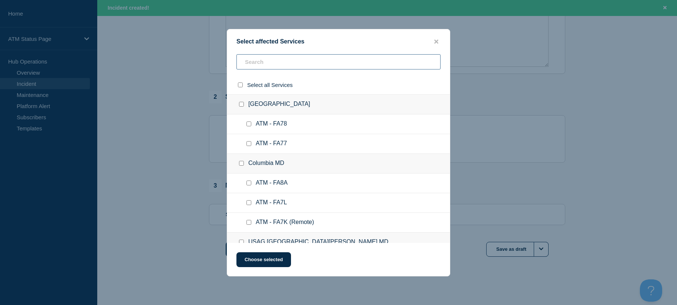
click at [354, 61] on input "text" at bounding box center [339, 61] width 204 height 15
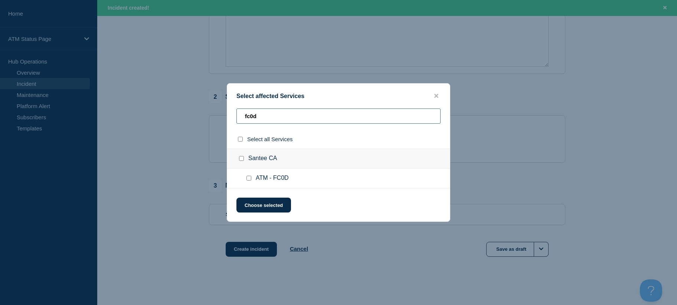
type input "fc0d"
click at [246, 179] on div at bounding box center [250, 178] width 11 height 7
click at [250, 179] on input "ATM - FC0D checkbox" at bounding box center [249, 178] width 5 height 5
checkbox input "true"
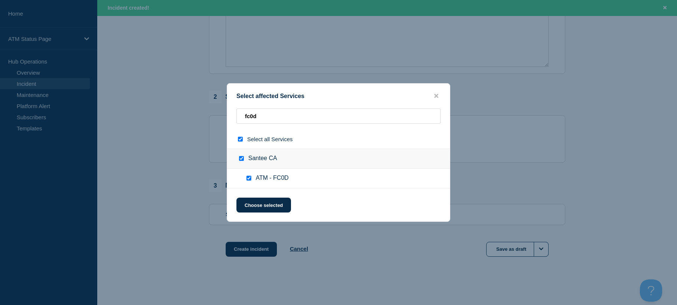
checkbox input "true"
click at [252, 203] on button "Choose selected" at bounding box center [264, 205] width 55 height 15
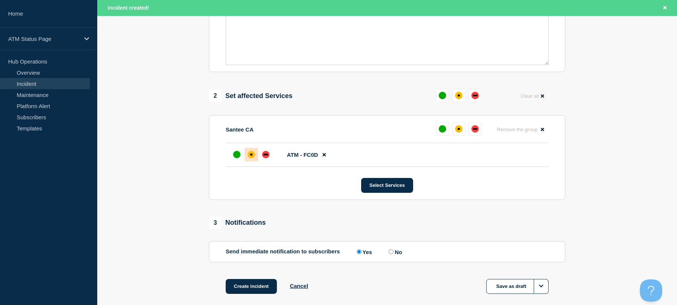
click at [247, 158] on div at bounding box center [251, 154] width 13 height 13
click at [244, 286] on button "Create incident" at bounding box center [251, 286] width 51 height 15
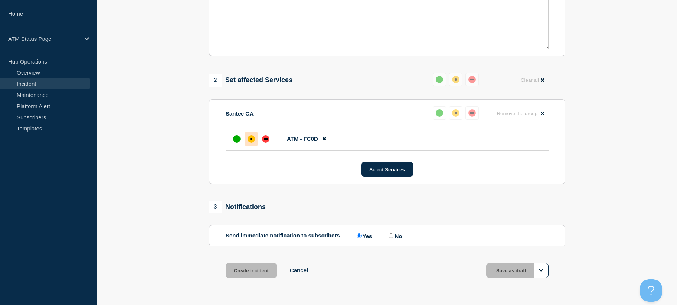
scroll to position [215, 0]
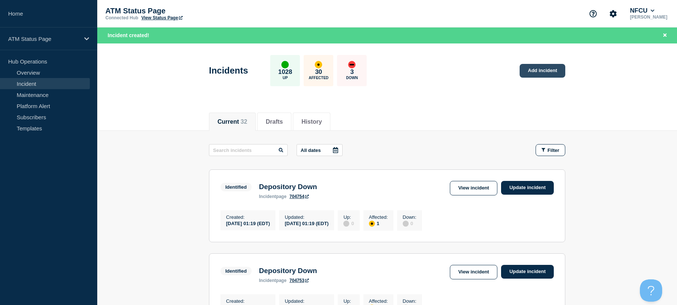
click at [533, 71] on link "Add incident" at bounding box center [543, 71] width 46 height 14
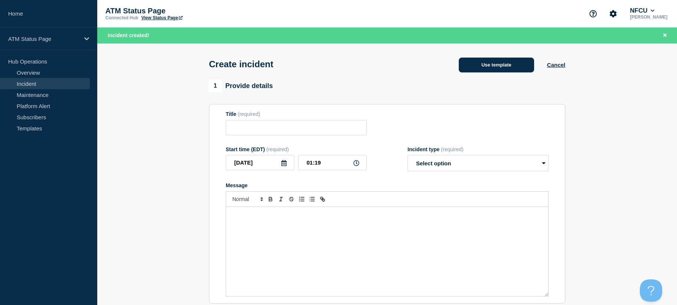
click at [510, 66] on button "Use template" at bounding box center [496, 65] width 75 height 15
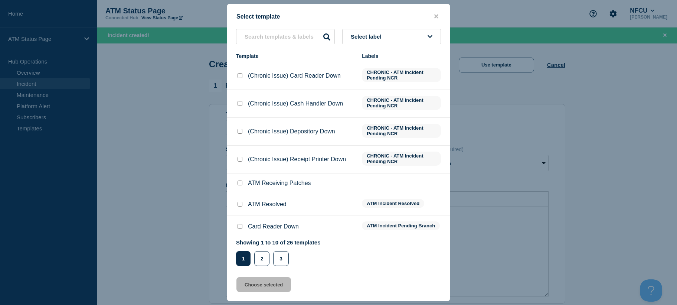
click at [399, 41] on button "Select label" at bounding box center [391, 36] width 99 height 15
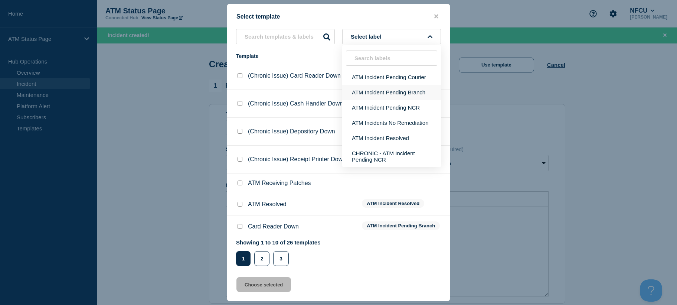
click at [390, 87] on button "ATM Incident Pending Branch" at bounding box center [391, 92] width 99 height 15
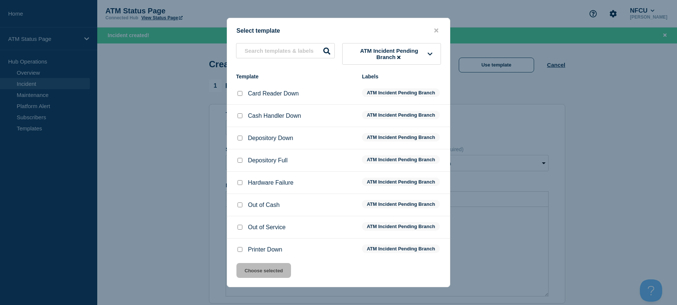
click at [240, 139] on input "Depository Down checkbox" at bounding box center [240, 138] width 5 height 5
checkbox input "true"
click at [257, 276] on button "Choose selected" at bounding box center [264, 270] width 55 height 15
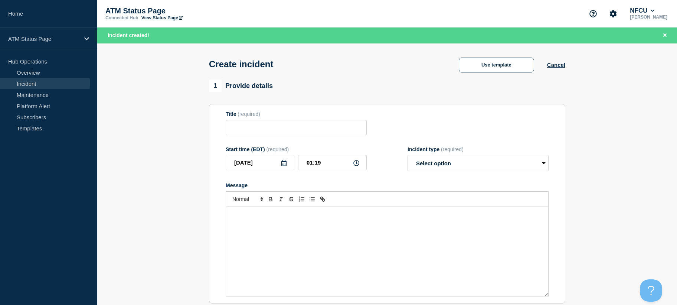
type input "Depository Down"
select select "identified"
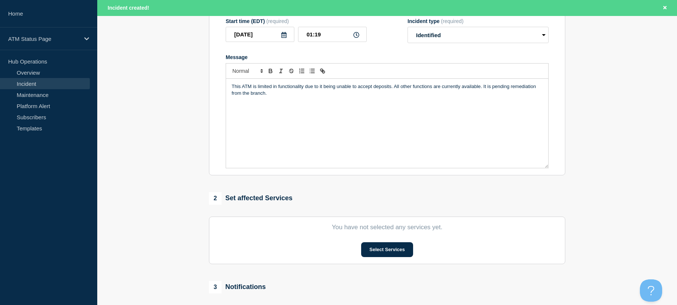
scroll to position [231, 0]
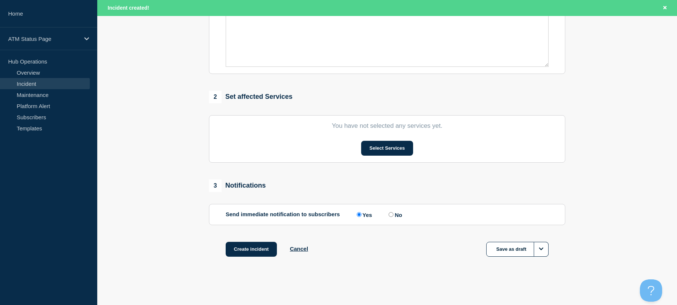
drag, startPoint x: 192, startPoint y: 181, endPoint x: 214, endPoint y: 265, distance: 86.8
click at [373, 149] on button "Select Services" at bounding box center [387, 148] width 52 height 15
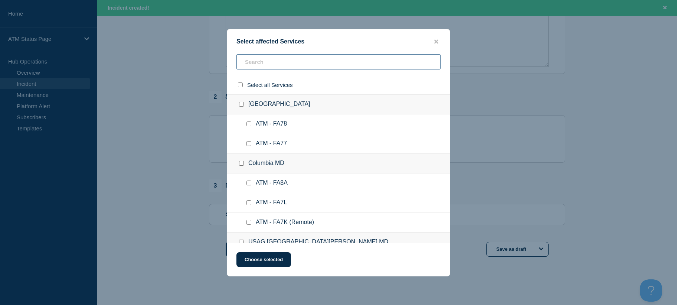
click at [296, 63] on input "text" at bounding box center [339, 61] width 204 height 15
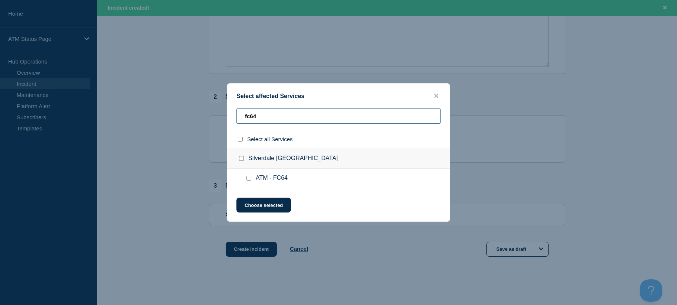
type input "fc64"
click at [249, 180] on input "ATM - FC64 checkbox" at bounding box center [249, 178] width 5 height 5
checkbox input "true"
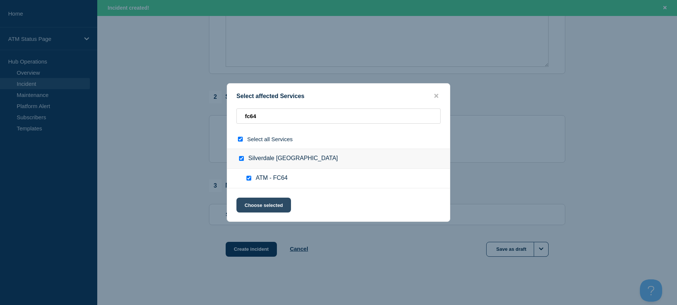
click at [257, 201] on button "Choose selected" at bounding box center [264, 205] width 55 height 15
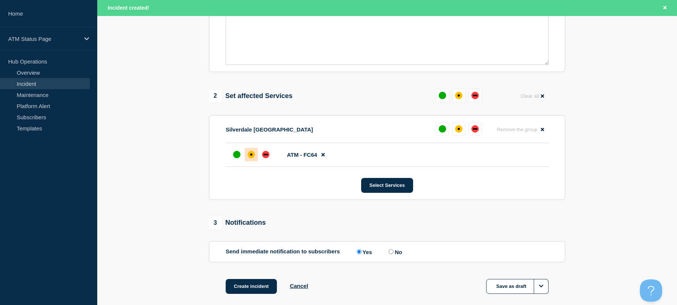
click at [246, 158] on div at bounding box center [251, 154] width 13 height 13
click at [265, 290] on button "Create incident" at bounding box center [251, 286] width 51 height 15
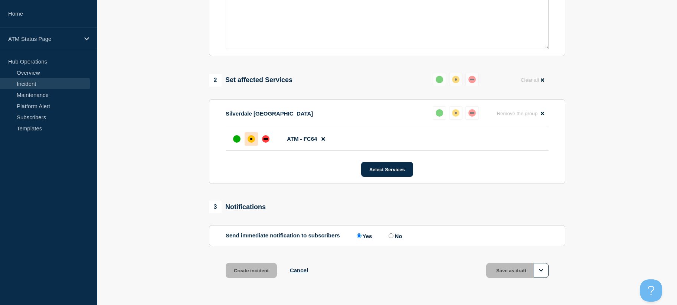
scroll to position [215, 0]
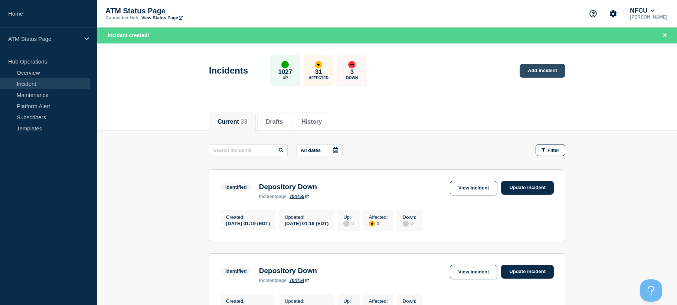
click at [546, 76] on link "Add incident" at bounding box center [543, 71] width 46 height 14
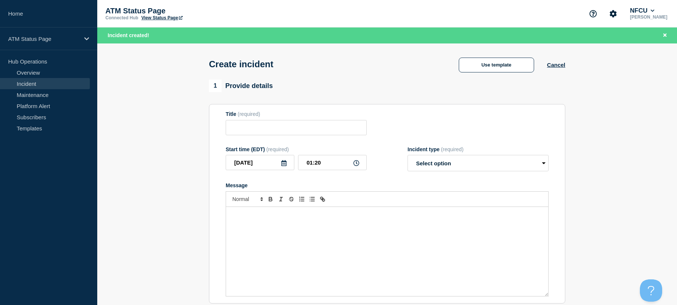
click at [555, 72] on div "Use template Cancel" at bounding box center [506, 65] width 120 height 16
click at [504, 64] on button "Use template" at bounding box center [496, 65] width 75 height 15
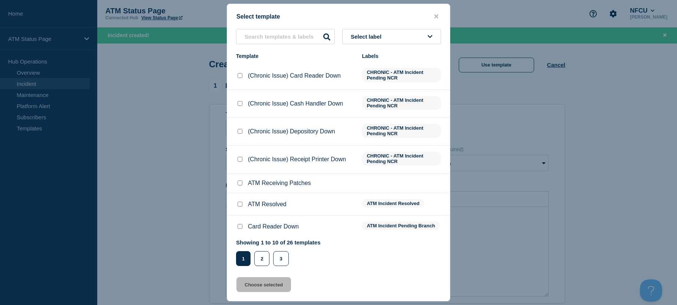
click at [399, 39] on button "Select label" at bounding box center [391, 36] width 99 height 15
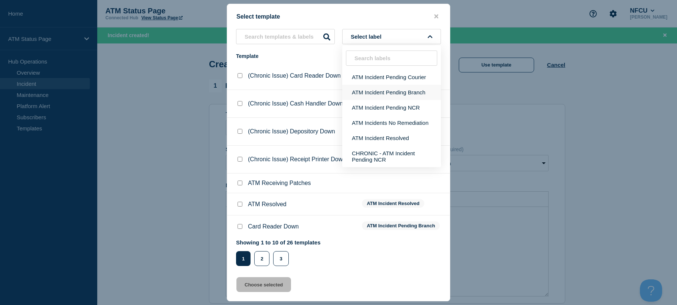
click at [400, 89] on button "ATM Incident Pending Branch" at bounding box center [391, 92] width 99 height 15
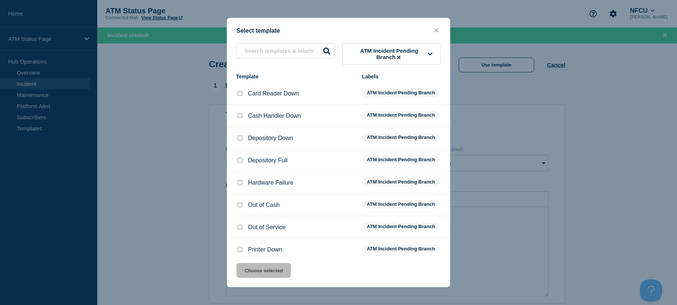
click at [240, 140] on input "Depository Down checkbox" at bounding box center [240, 138] width 5 height 5
checkbox input "true"
click at [255, 273] on button "Choose selected" at bounding box center [264, 270] width 55 height 15
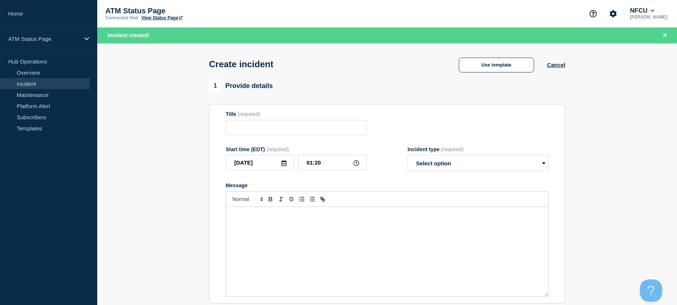
type input "Depository Down"
select select "identified"
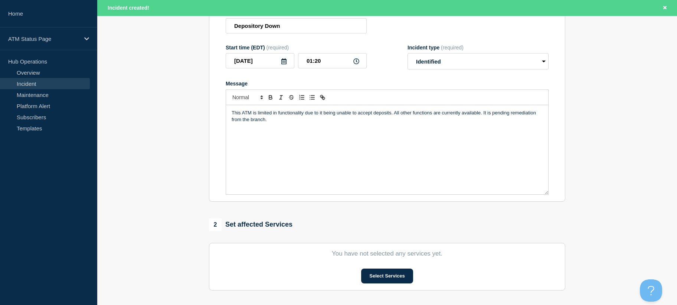
scroll to position [231, 0]
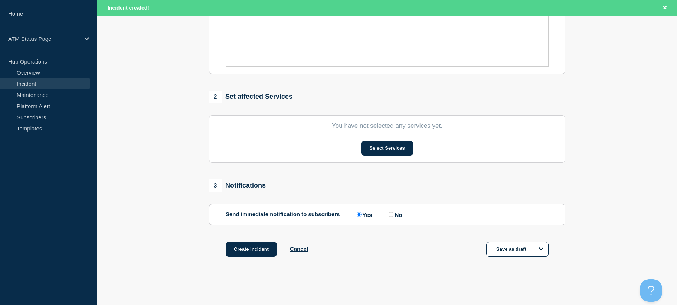
drag, startPoint x: 211, startPoint y: 205, endPoint x: 212, endPoint y: 300, distance: 94.3
click at [383, 148] on button "Select Services" at bounding box center [387, 148] width 52 height 15
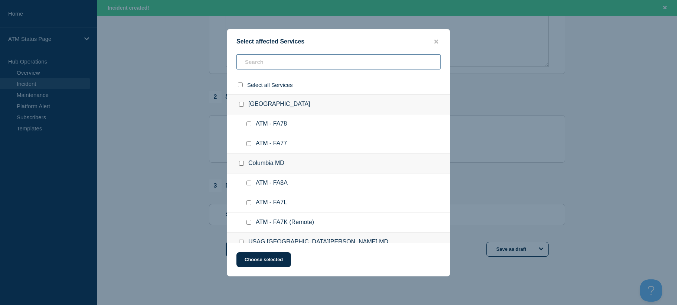
click at [338, 58] on input "text" at bounding box center [339, 61] width 204 height 15
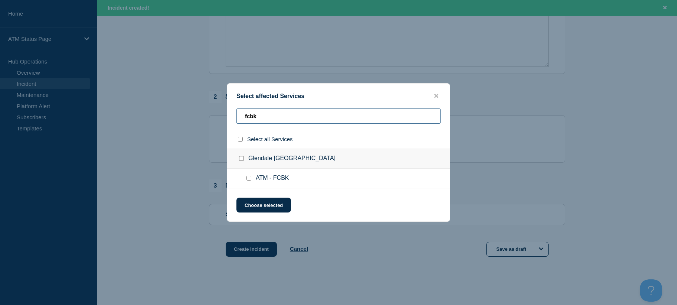
type input "fcbk"
click at [247, 179] on input "ATM - FCBK checkbox" at bounding box center [249, 178] width 5 height 5
checkbox input "true"
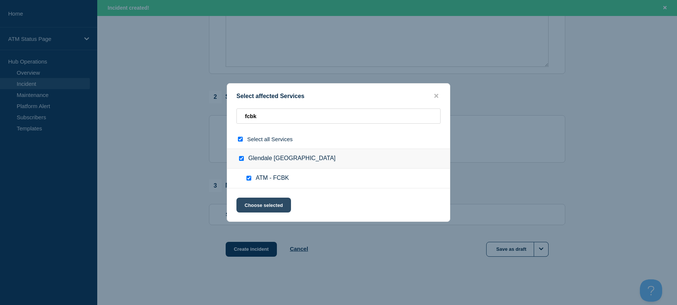
click at [249, 203] on button "Choose selected" at bounding box center [264, 205] width 55 height 15
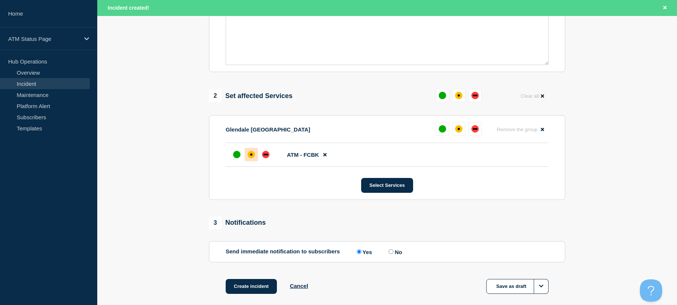
click at [251, 152] on div at bounding box center [251, 154] width 13 height 13
click at [252, 286] on button "Create incident" at bounding box center [251, 286] width 51 height 15
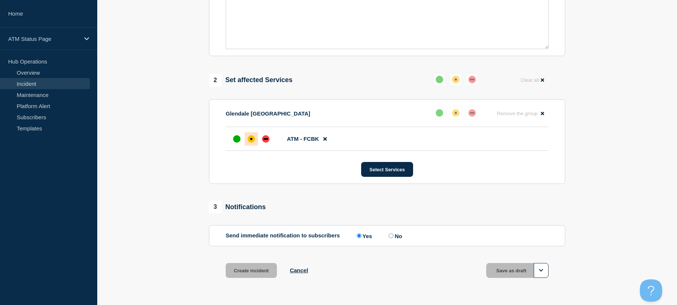
scroll to position [215, 0]
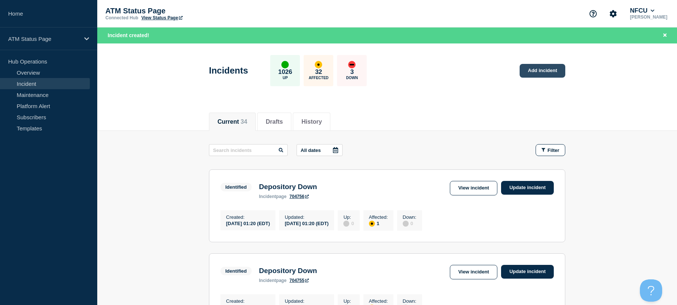
click at [548, 75] on link "Add incident" at bounding box center [543, 71] width 46 height 14
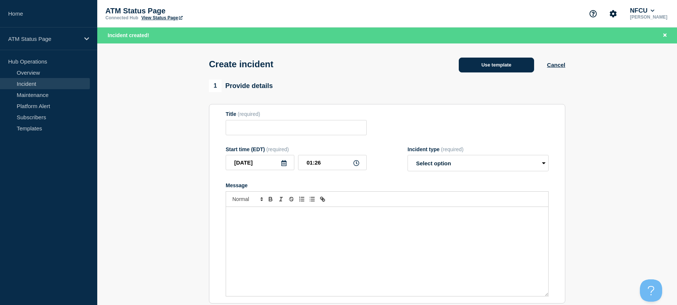
click at [530, 71] on button "Use template" at bounding box center [496, 65] width 75 height 15
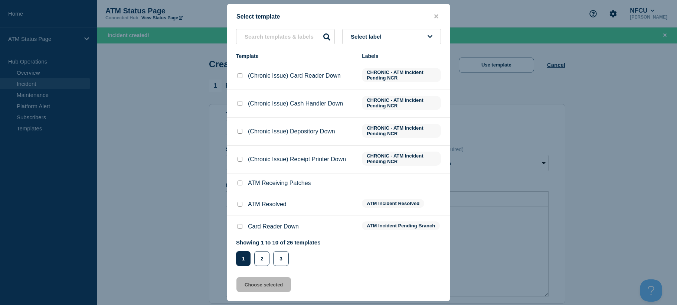
click at [413, 39] on button "Select label" at bounding box center [391, 36] width 99 height 15
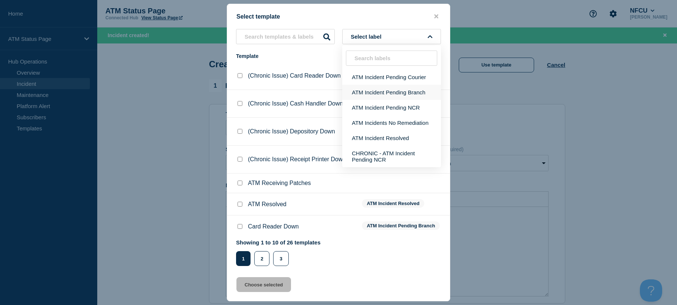
click at [425, 93] on button "ATM Incident Pending Branch" at bounding box center [391, 92] width 99 height 15
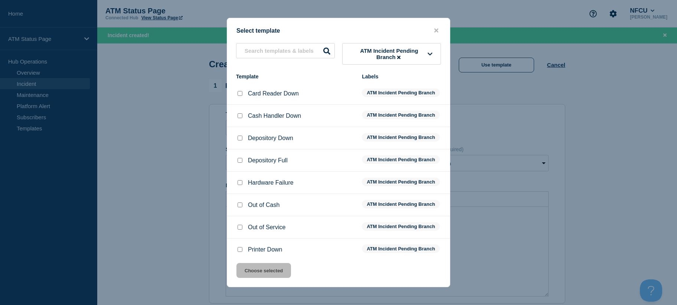
click at [241, 140] on input "Depository Down checkbox" at bounding box center [240, 138] width 5 height 5
checkbox input "true"
click at [272, 266] on button "Choose selected" at bounding box center [264, 270] width 55 height 15
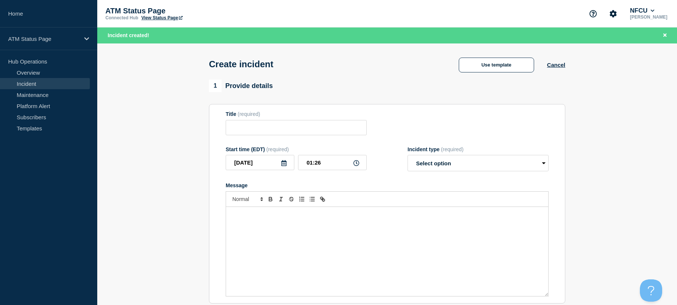
type input "Depository Down"
select select "identified"
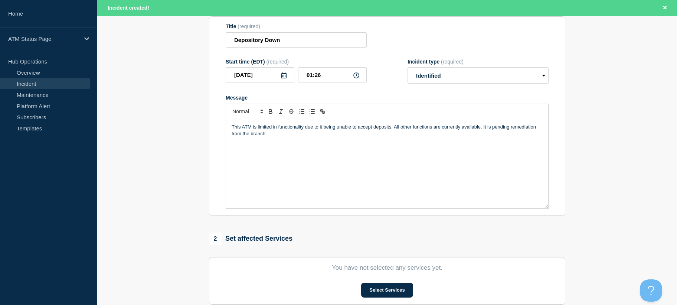
scroll to position [231, 0]
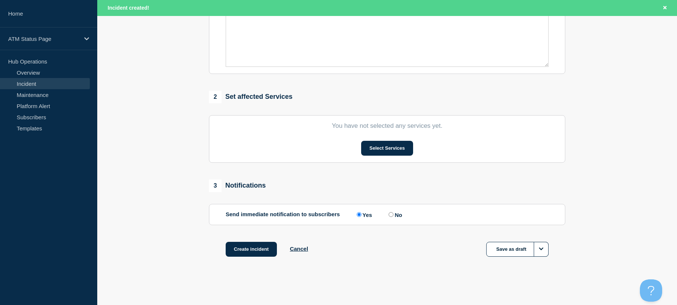
drag, startPoint x: 173, startPoint y: 177, endPoint x: 246, endPoint y: 228, distance: 88.8
click at [365, 152] on button "Select Services" at bounding box center [387, 148] width 52 height 15
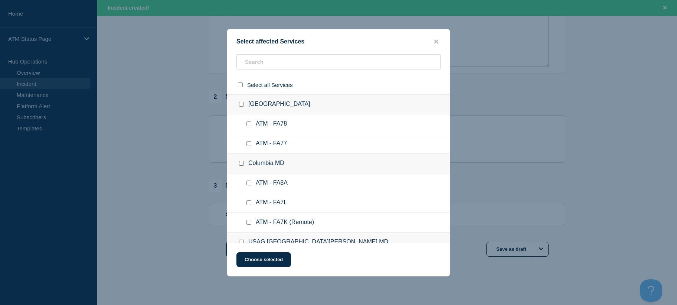
click at [313, 52] on div "Select affected Services Select all Services [GEOGRAPHIC_DATA] [GEOGRAPHIC_DATA…" at bounding box center [339, 152] width 224 height 247
click at [313, 63] on input "text" at bounding box center [339, 61] width 204 height 15
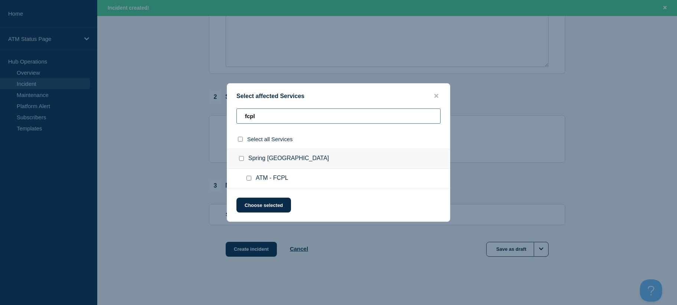
type input "fcpl"
click at [247, 181] on div at bounding box center [250, 178] width 11 height 7
click at [248, 176] on input "ATM - FCPL checkbox" at bounding box center [249, 178] width 5 height 5
checkbox input "true"
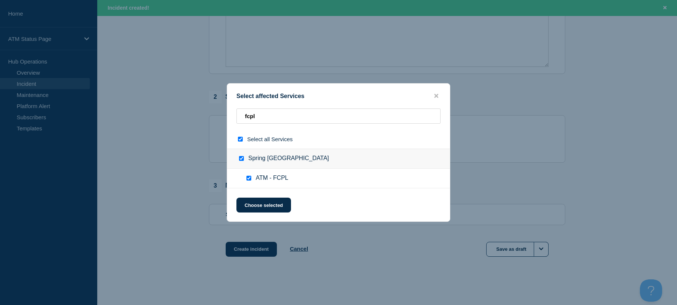
checkbox input "true"
click at [253, 201] on button "Choose selected" at bounding box center [264, 205] width 55 height 15
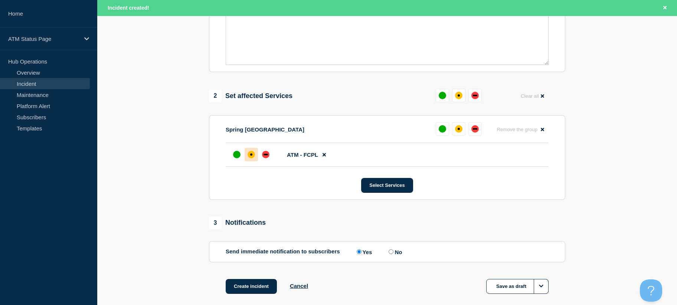
click at [248, 158] on div "affected" at bounding box center [251, 154] width 7 height 7
click at [235, 288] on button "Create incident" at bounding box center [251, 286] width 51 height 15
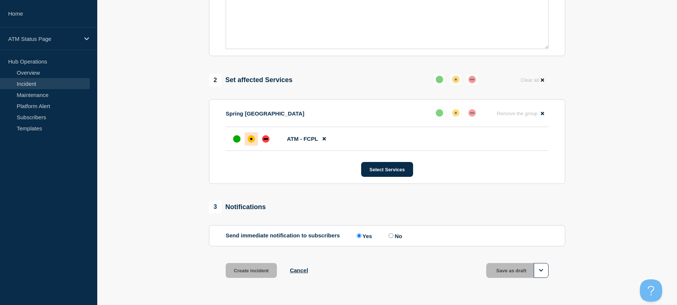
scroll to position [215, 0]
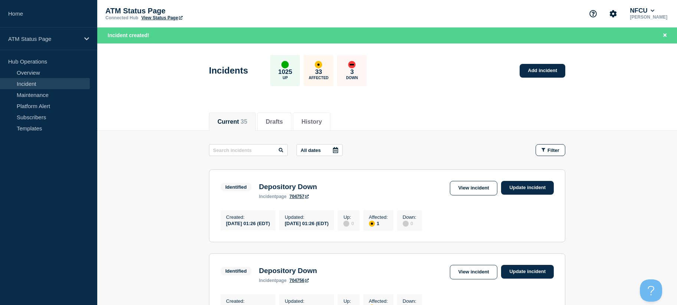
click at [532, 78] on div "Incidents 1025 Up 33 Affected 3 Down Add incident" at bounding box center [387, 67] width 373 height 45
click at [532, 74] on link "Add incident" at bounding box center [543, 71] width 46 height 14
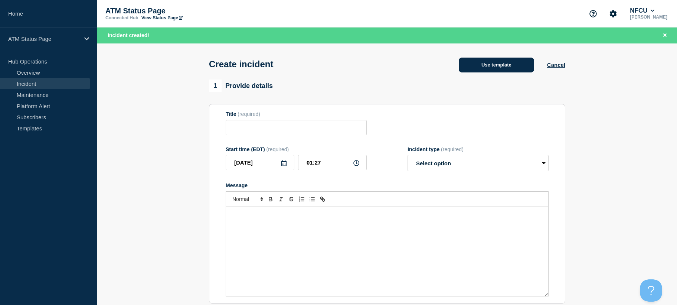
click at [520, 69] on button "Use template" at bounding box center [496, 65] width 75 height 15
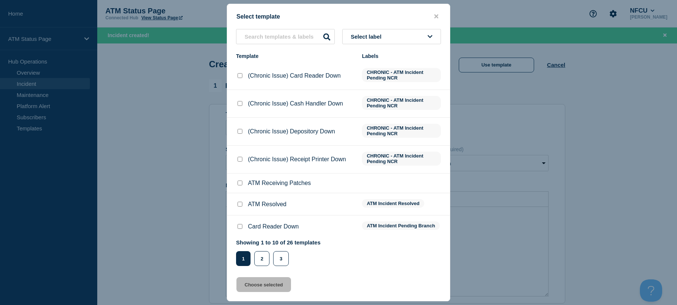
click at [400, 26] on div "Select template Select label Template Labels (Chronic Issue) Card Reader Down C…" at bounding box center [339, 152] width 224 height 297
click at [400, 36] on button "Select label" at bounding box center [391, 36] width 99 height 15
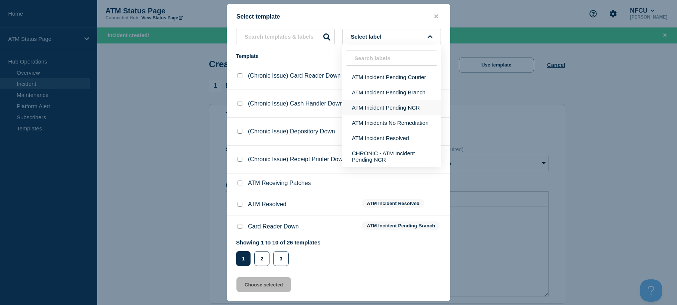
click at [402, 108] on button "ATM Incident Pending NCR" at bounding box center [391, 107] width 99 height 15
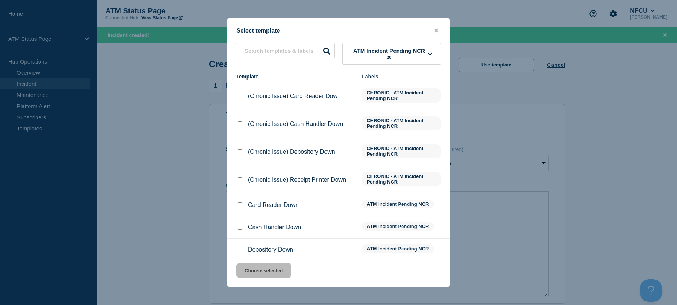
click at [238, 251] on input "Depository Down checkbox" at bounding box center [240, 249] width 5 height 5
checkbox input "true"
click at [248, 269] on button "Choose selected" at bounding box center [264, 270] width 55 height 15
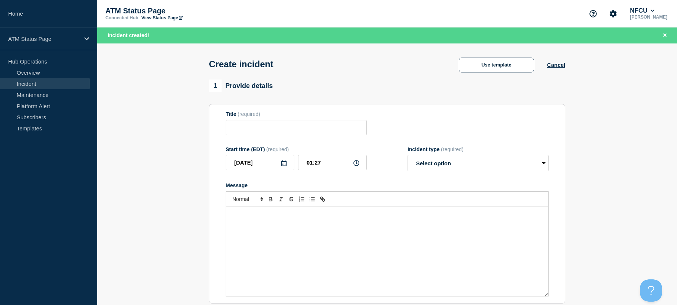
type input "Depository Down"
select select "identified"
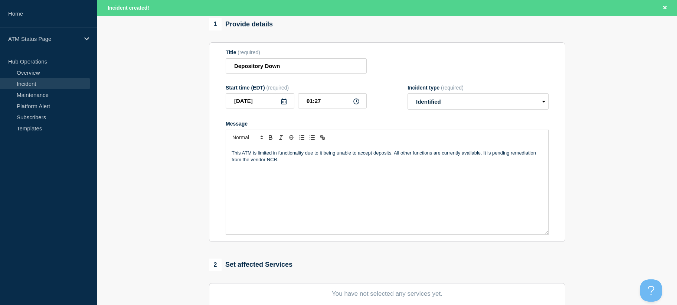
scroll to position [231, 0]
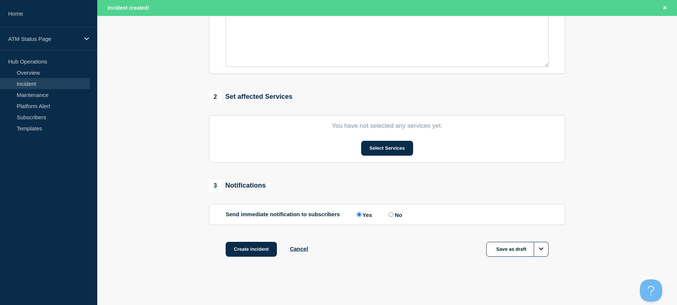
drag, startPoint x: 195, startPoint y: 214, endPoint x: 195, endPoint y: 252, distance: 38.3
click at [394, 149] on button "Select Services" at bounding box center [387, 148] width 52 height 15
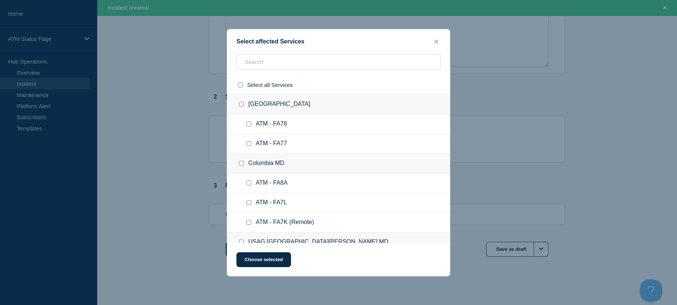
click at [311, 54] on div "Select affected Services Select all Services [GEOGRAPHIC_DATA] [GEOGRAPHIC_DATA…" at bounding box center [339, 152] width 224 height 247
click at [313, 59] on input "text" at bounding box center [339, 61] width 204 height 15
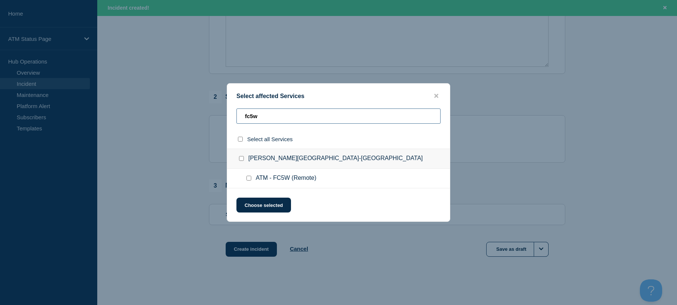
type input "fc5w"
click at [243, 142] on div at bounding box center [242, 139] width 11 height 7
click at [241, 141] on input "select all checkbox" at bounding box center [240, 139] width 5 height 5
checkbox input "true"
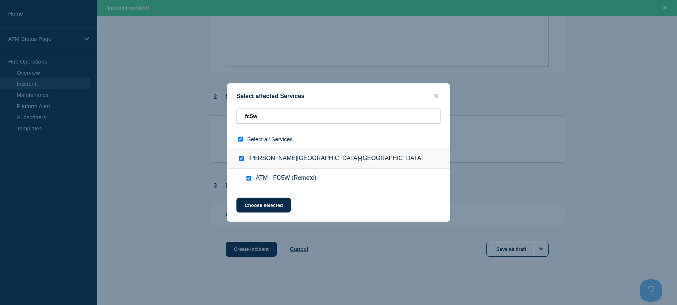
checkbox input "true"
click at [256, 211] on button "Choose selected" at bounding box center [264, 205] width 55 height 15
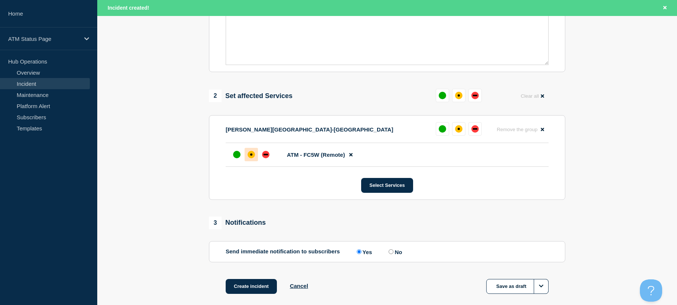
click at [253, 157] on div "affected" at bounding box center [251, 154] width 7 height 7
click at [253, 287] on button "Create incident" at bounding box center [251, 286] width 51 height 15
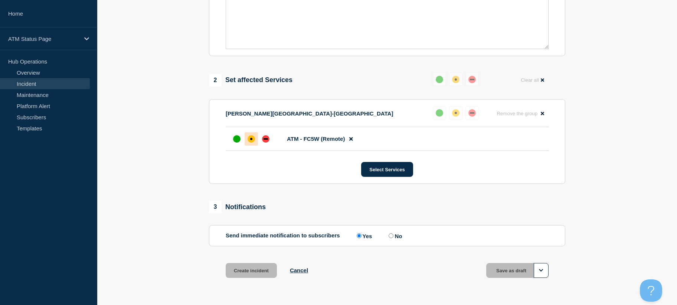
scroll to position [215, 0]
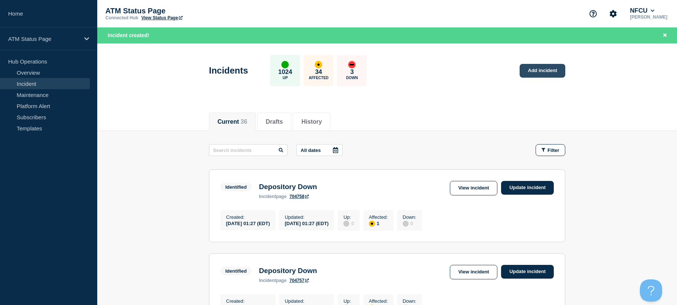
click at [536, 75] on link "Add incident" at bounding box center [543, 71] width 46 height 14
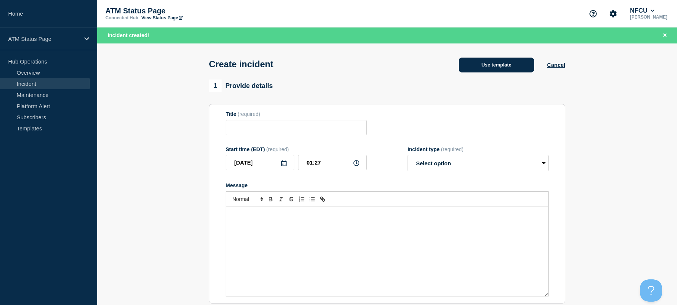
click at [516, 70] on button "Use template" at bounding box center [496, 65] width 75 height 15
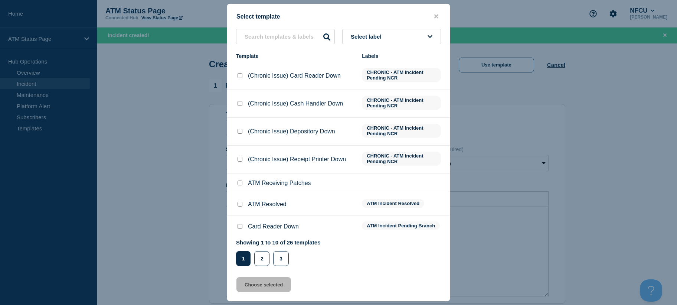
click at [373, 46] on div "Select label Template Labels (Chronic Issue) Card Reader Down CHRONIC - ATM Inc…" at bounding box center [338, 147] width 223 height 237
click at [374, 43] on button "Select label" at bounding box center [391, 36] width 99 height 15
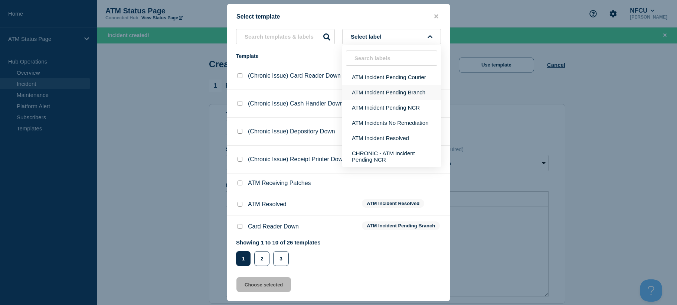
click at [393, 94] on button "ATM Incident Pending Branch" at bounding box center [391, 92] width 99 height 15
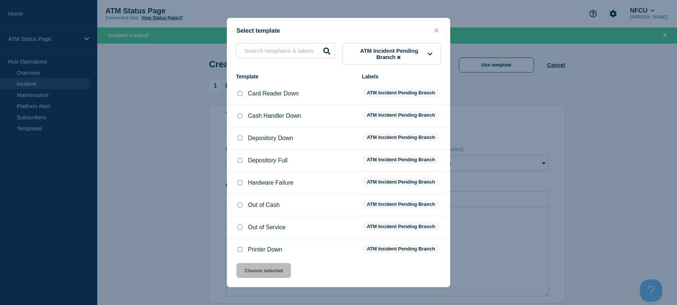
click at [244, 118] on div "Cash Handler Down" at bounding box center [295, 115] width 118 height 7
click at [241, 116] on input "Cash Handler Down checkbox" at bounding box center [240, 115] width 5 height 5
checkbox input "true"
click at [267, 270] on button "Choose selected" at bounding box center [264, 270] width 55 height 15
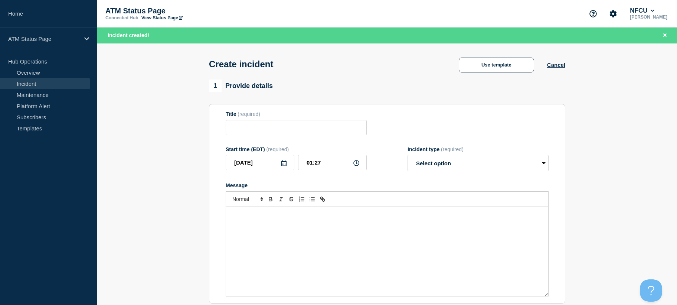
type input "Cash Handler Down"
select select "identified"
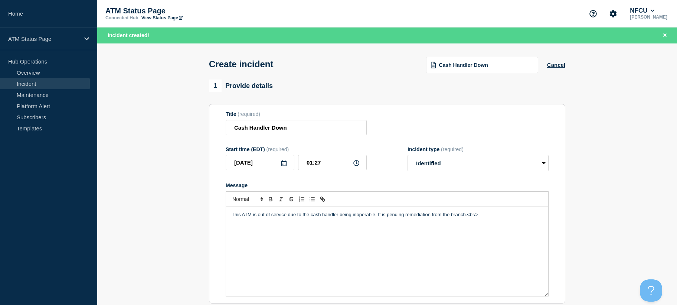
scroll to position [231, 0]
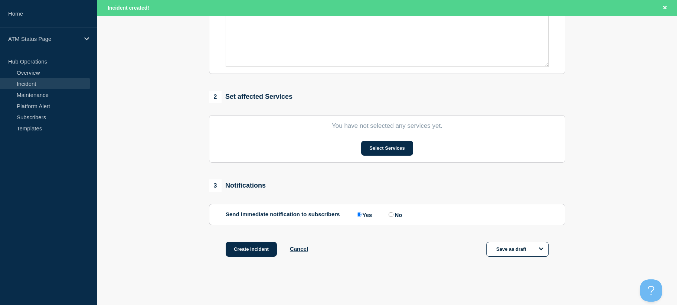
drag, startPoint x: 182, startPoint y: 186, endPoint x: 192, endPoint y: 270, distance: 84.5
click at [411, 146] on button "Select Services" at bounding box center [387, 148] width 52 height 15
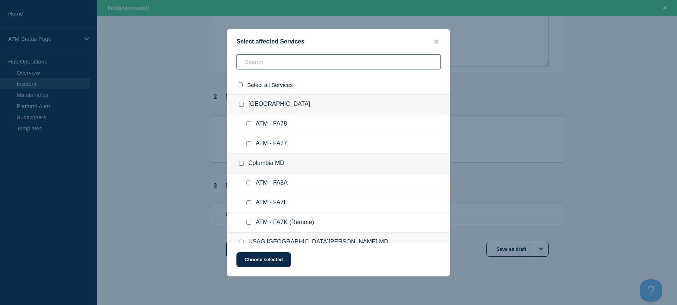
click at [302, 59] on input "text" at bounding box center [339, 61] width 204 height 15
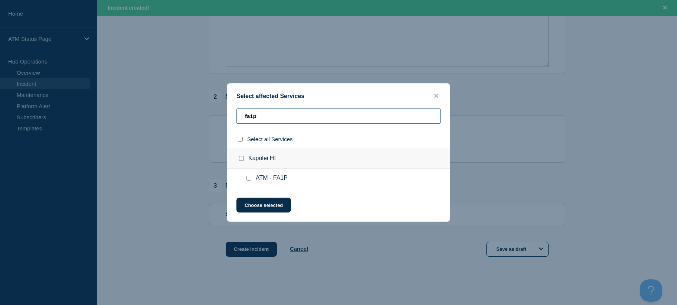
type input "fa1p"
click at [250, 182] on div at bounding box center [250, 178] width 11 height 7
click at [248, 175] on ul "ATM - FA1P" at bounding box center [338, 179] width 223 height 20
click at [248, 178] on input "ATM - FA1P checkbox" at bounding box center [249, 178] width 5 height 5
checkbox input "true"
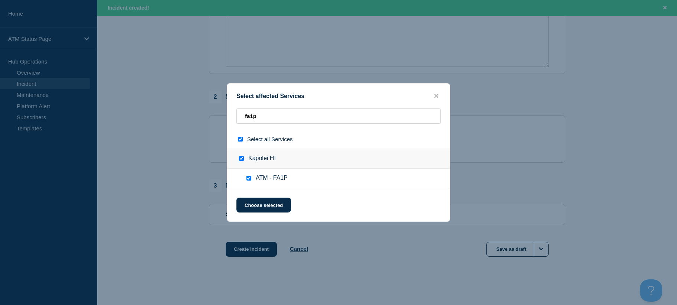
checkbox input "true"
click at [253, 201] on button "Choose selected" at bounding box center [264, 205] width 55 height 15
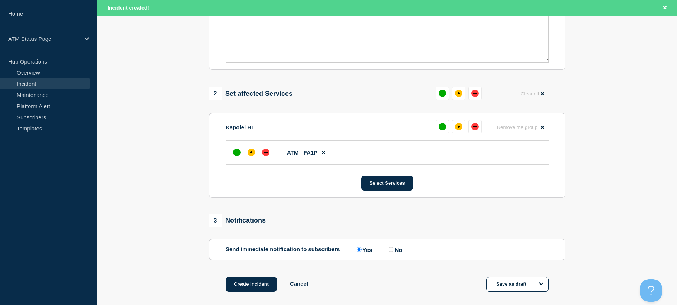
scroll to position [270, 0]
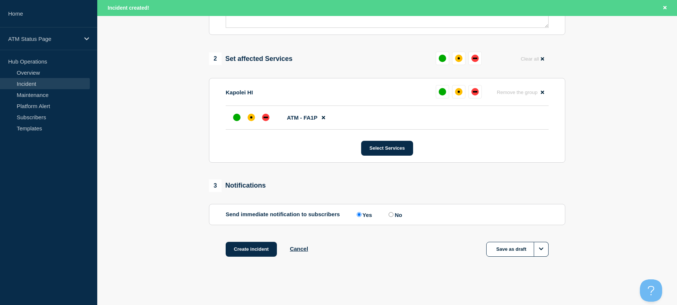
drag, startPoint x: 172, startPoint y: 169, endPoint x: 191, endPoint y: 266, distance: 99.1
click at [250, 122] on div at bounding box center [251, 117] width 13 height 13
click at [251, 245] on button "Create incident" at bounding box center [251, 249] width 51 height 15
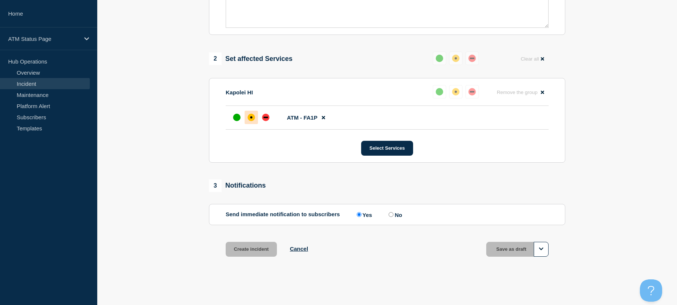
scroll to position [254, 0]
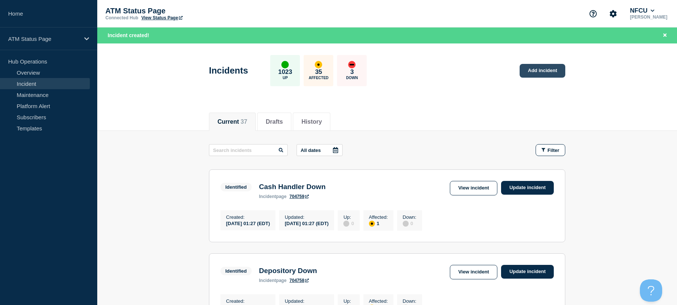
click at [548, 69] on link "Add incident" at bounding box center [543, 71] width 46 height 14
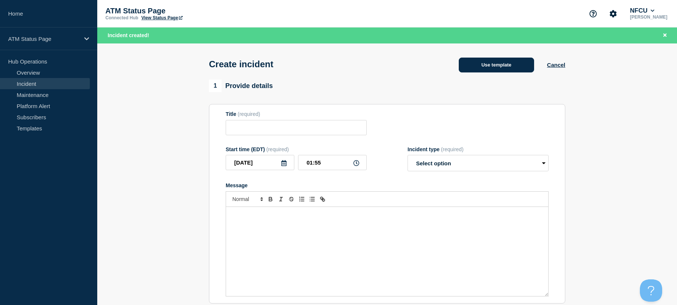
click at [500, 65] on button "Use template" at bounding box center [496, 65] width 75 height 15
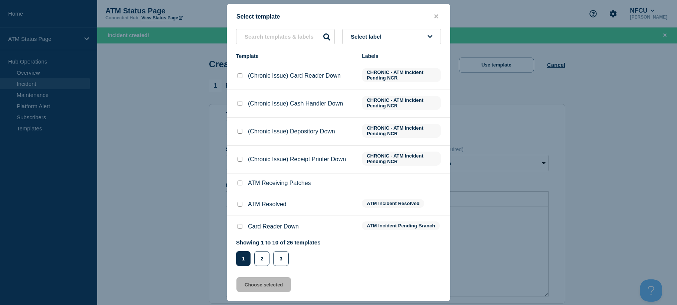
click at [409, 38] on button "Select label" at bounding box center [391, 36] width 99 height 15
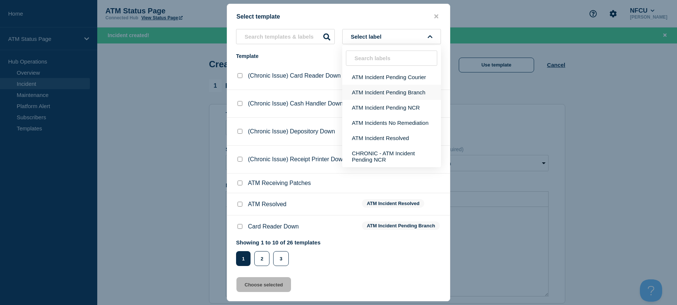
click at [404, 91] on button "ATM Incident Pending Branch" at bounding box center [391, 92] width 99 height 15
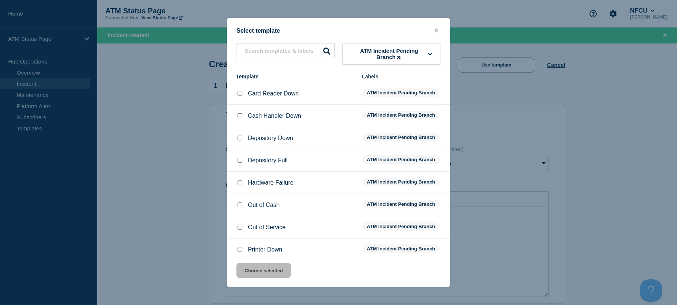
click at [240, 139] on input "Depository Down checkbox" at bounding box center [240, 138] width 5 height 5
checkbox input "true"
click at [267, 273] on button "Choose selected" at bounding box center [264, 270] width 55 height 15
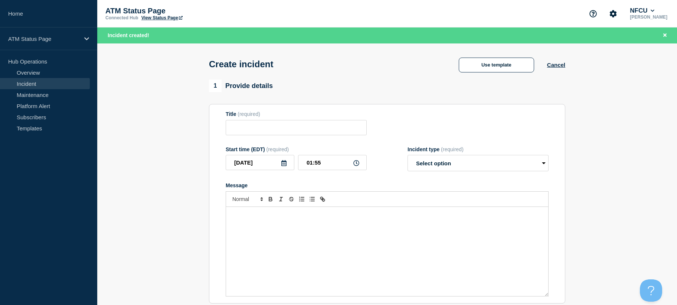
type input "Depository Down"
select select "identified"
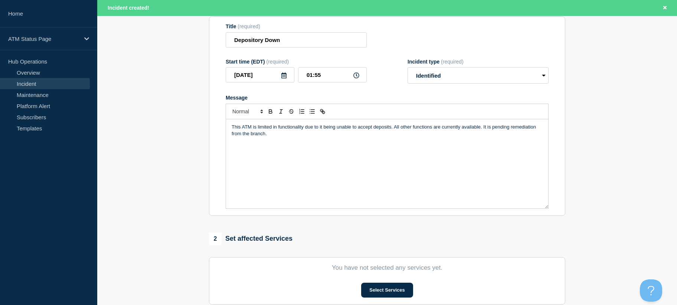
drag, startPoint x: 192, startPoint y: 219, endPoint x: 199, endPoint y: 261, distance: 42.6
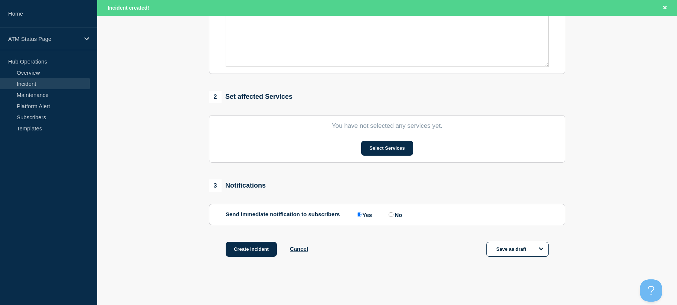
click at [361, 151] on div "Select Services" at bounding box center [387, 148] width 323 height 15
click at [364, 150] on button "Select Services" at bounding box center [387, 148] width 52 height 15
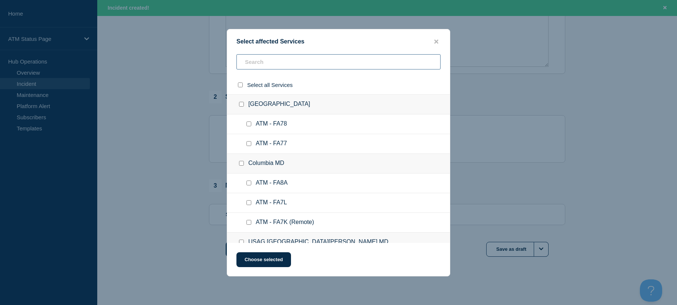
click at [336, 61] on input "text" at bounding box center [339, 61] width 204 height 15
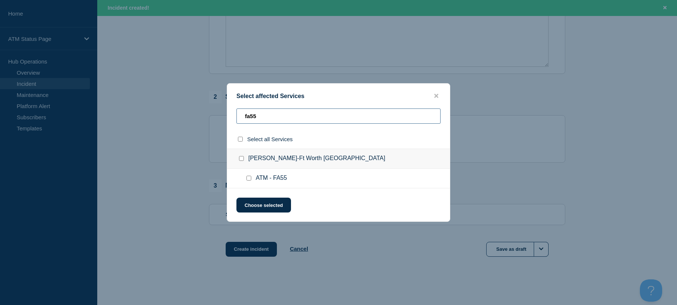
type input "fa55"
click at [249, 176] on input "ATM - FA55 checkbox" at bounding box center [249, 178] width 5 height 5
checkbox input "true"
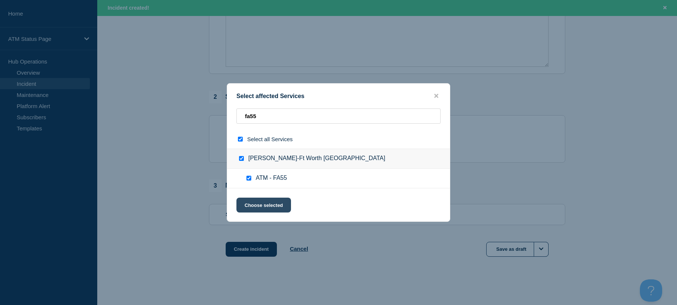
click at [253, 208] on button "Choose selected" at bounding box center [264, 205] width 55 height 15
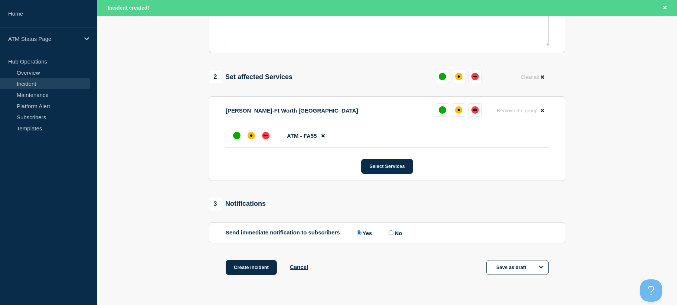
scroll to position [270, 0]
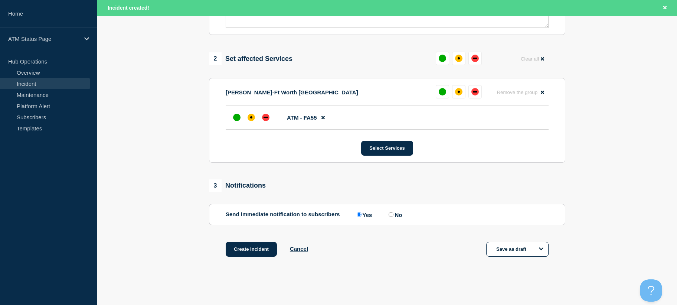
drag, startPoint x: 185, startPoint y: 155, endPoint x: 183, endPoint y: 238, distance: 83.2
click at [251, 118] on div "affected" at bounding box center [251, 117] width 2 height 2
click at [251, 251] on button "Create incident" at bounding box center [251, 249] width 51 height 15
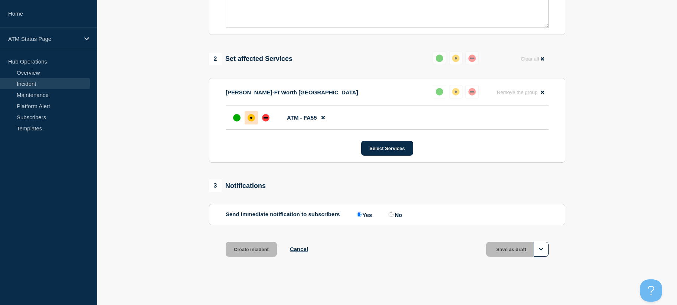
scroll to position [254, 0]
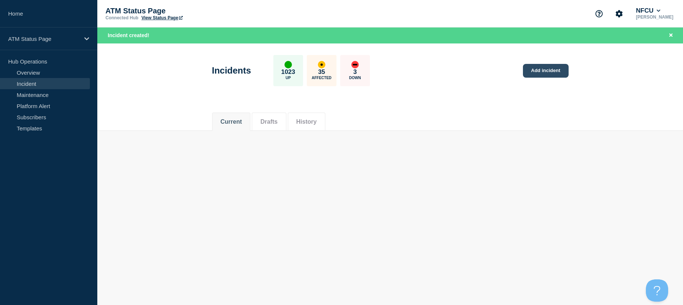
click at [556, 72] on link "Add incident" at bounding box center [546, 71] width 46 height 14
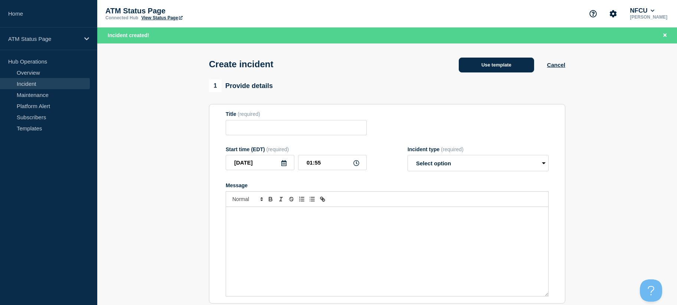
click at [516, 66] on button "Use template" at bounding box center [496, 65] width 75 height 15
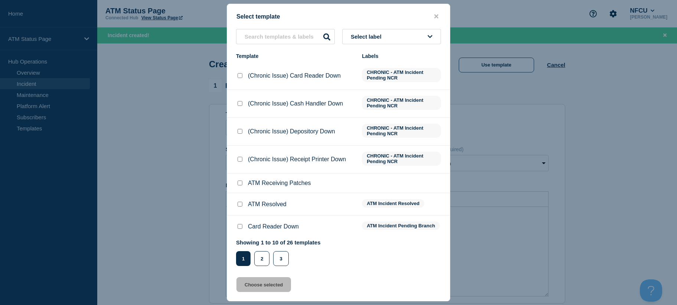
click at [404, 37] on button "Select label" at bounding box center [391, 36] width 99 height 15
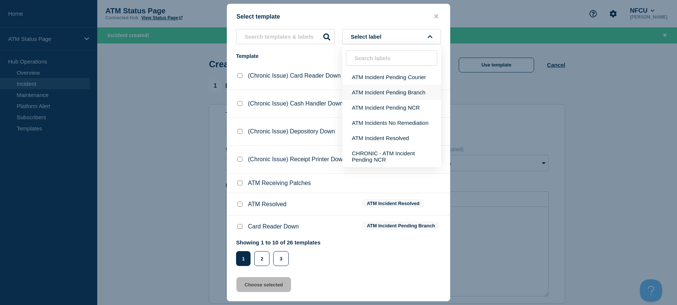
click at [399, 94] on button "ATM Incident Pending Branch" at bounding box center [391, 92] width 99 height 15
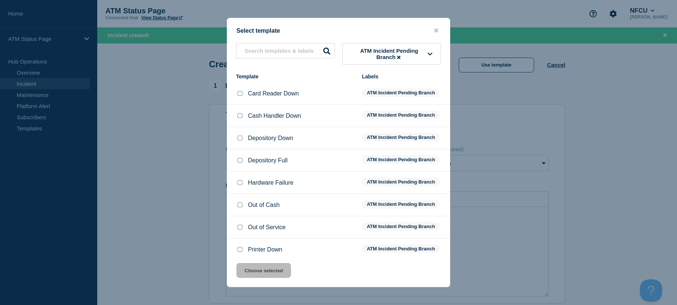
click at [239, 140] on input "Depository Down checkbox" at bounding box center [240, 138] width 5 height 5
checkbox input "true"
click at [282, 265] on button "Choose selected" at bounding box center [264, 270] width 55 height 15
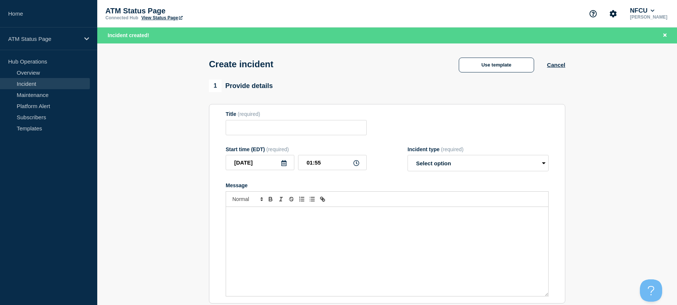
type input "Depository Down"
select select "identified"
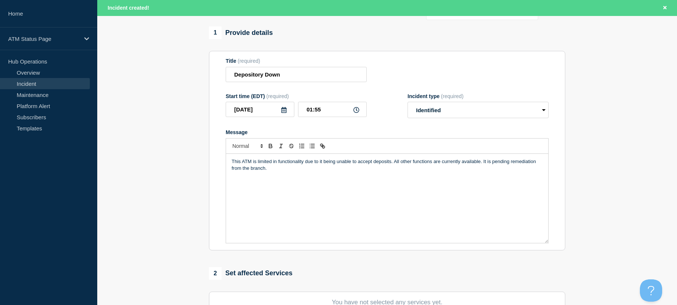
scroll to position [231, 0]
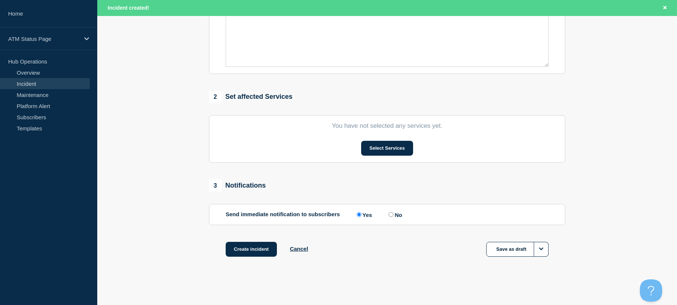
drag, startPoint x: 181, startPoint y: 170, endPoint x: 185, endPoint y: 242, distance: 71.4
click at [383, 158] on section "You have not selected any services yet. Select Services" at bounding box center [387, 139] width 357 height 48
click at [384, 153] on button "Select Services" at bounding box center [387, 148] width 52 height 15
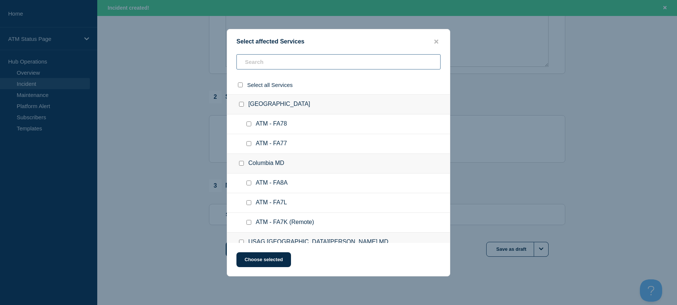
click at [347, 60] on input "text" at bounding box center [339, 61] width 204 height 15
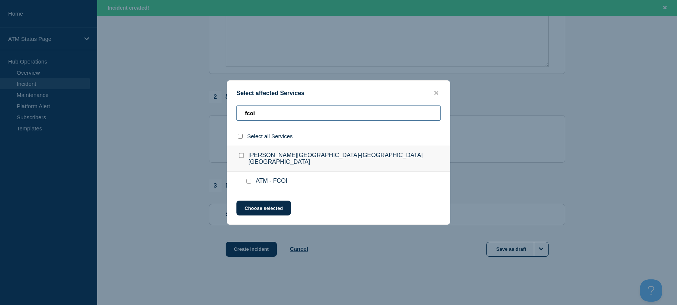
type input "fcoi"
click at [247, 179] on input "ATM - FCOI checkbox" at bounding box center [249, 181] width 5 height 5
checkbox input "true"
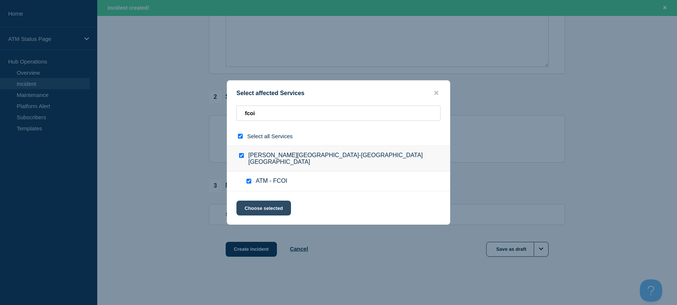
click at [254, 204] on button "Choose selected" at bounding box center [264, 208] width 55 height 15
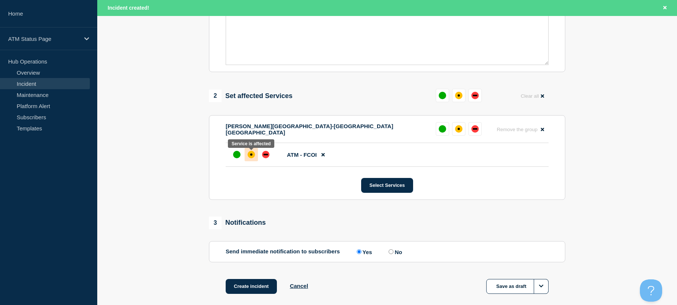
click at [256, 153] on div at bounding box center [251, 154] width 13 height 13
click at [249, 289] on button "Create incident" at bounding box center [251, 286] width 51 height 15
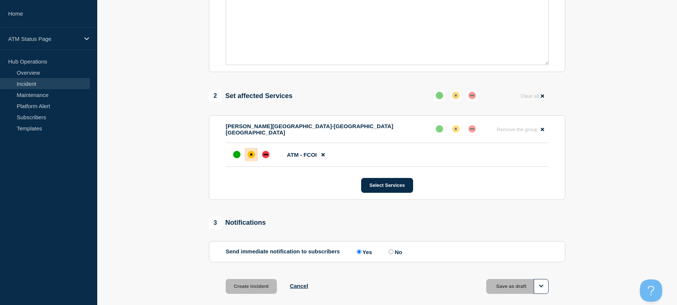
scroll to position [215, 0]
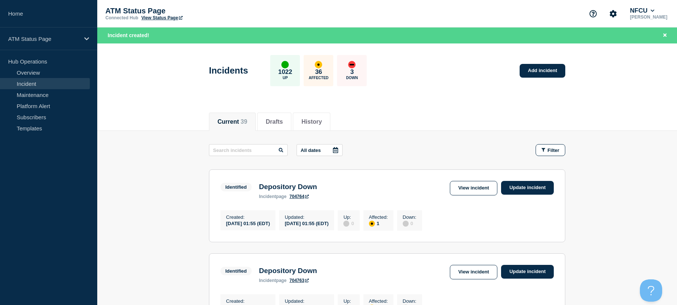
click at [547, 149] on div "Filter" at bounding box center [551, 150] width 18 height 6
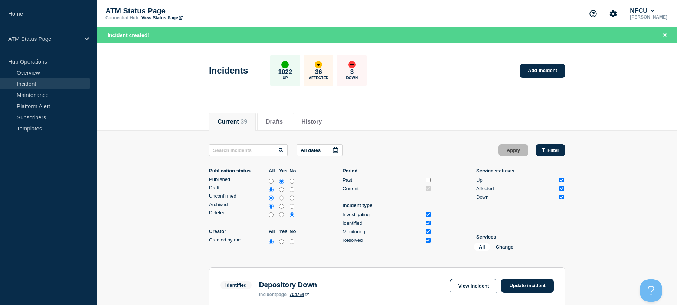
click at [547, 147] on button "Filter" at bounding box center [551, 150] width 30 height 12
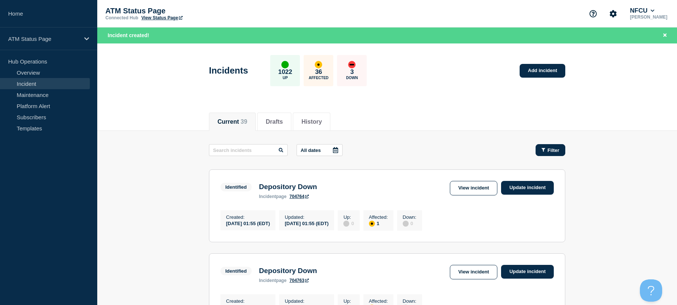
click at [549, 150] on span "Filter" at bounding box center [554, 150] width 12 height 6
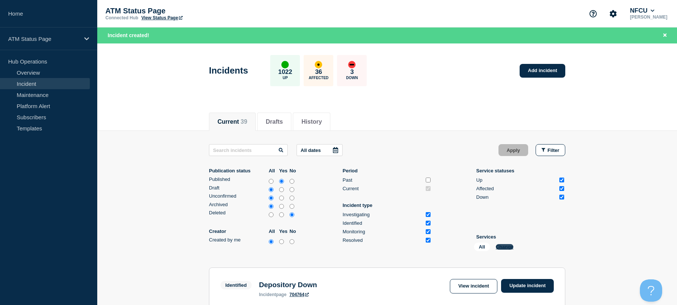
click at [502, 247] on button "Change" at bounding box center [505, 247] width 18 height 6
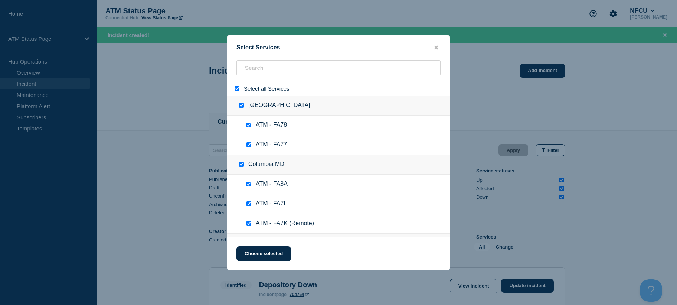
click at [237, 89] on input "select all" at bounding box center [237, 88] width 5 height 5
checkbox input "false"
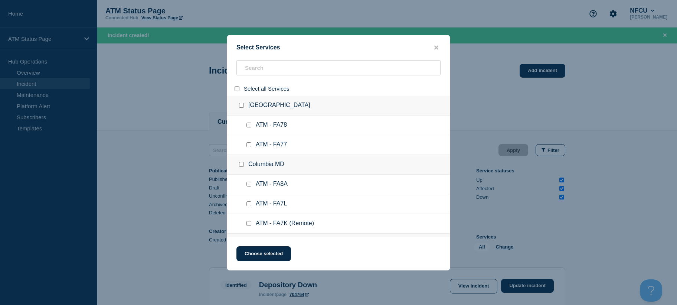
checkbox input "false"
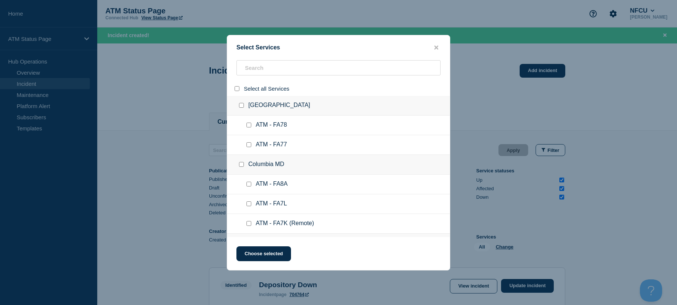
checkbox input "false"
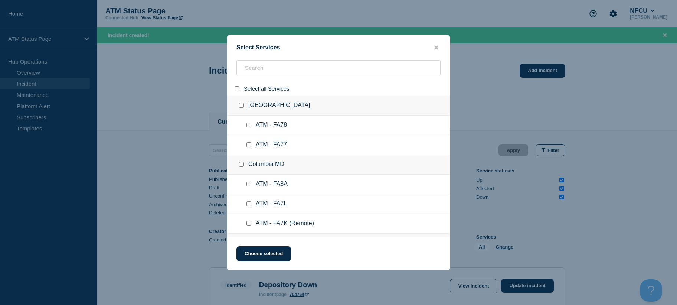
checkbox input "false"
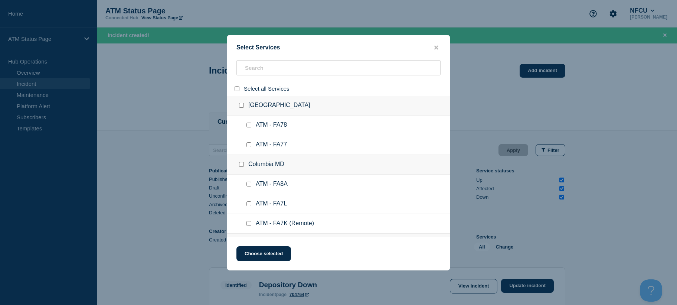
checkbox input "false"
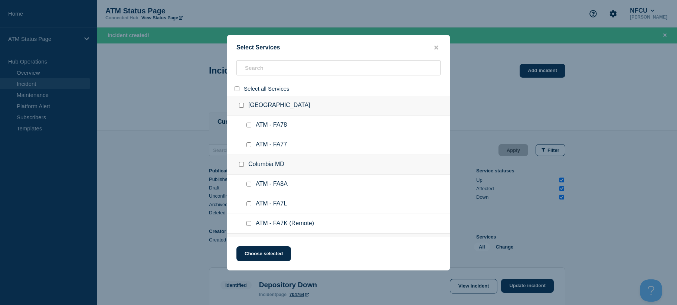
checkbox input "false"
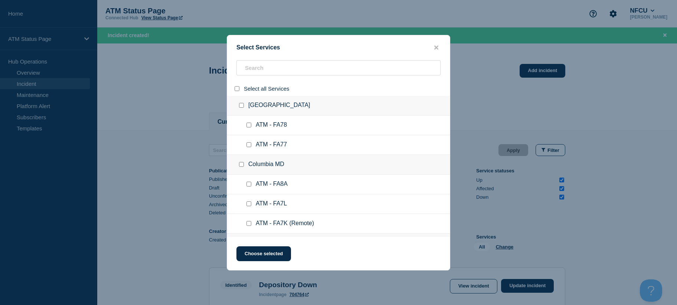
checkbox input "false"
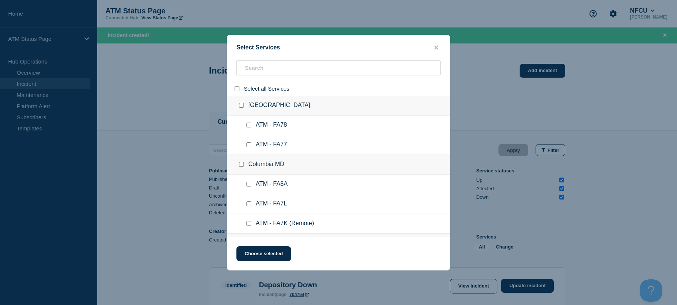
checkbox input "false"
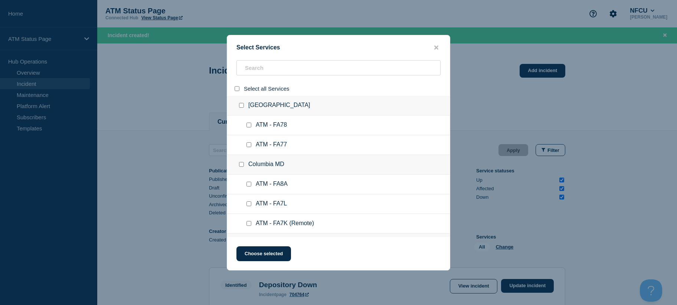
checkbox input "false"
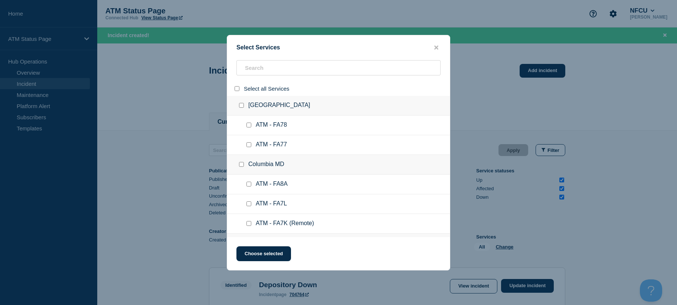
checkbox input "false"
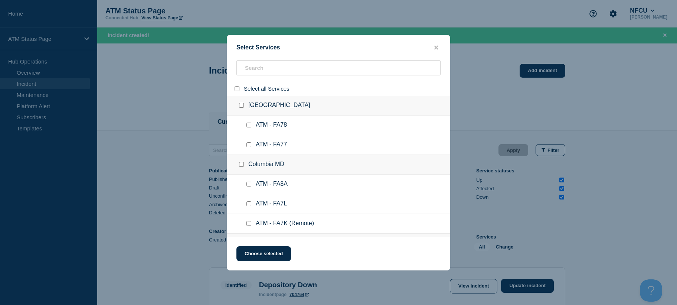
checkbox input "false"
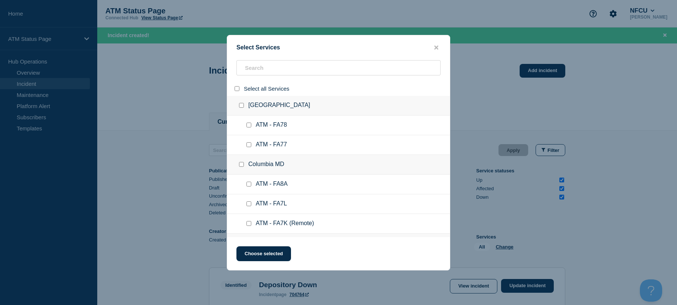
checkbox input "false"
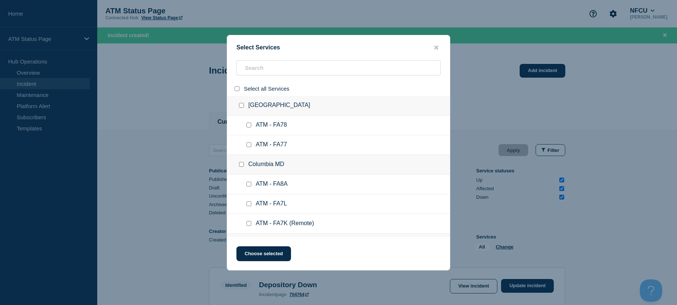
checkbox input "false"
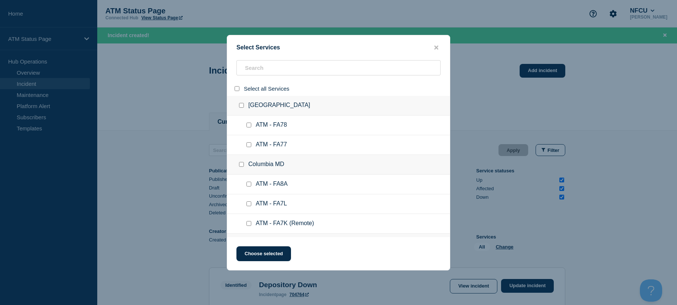
checkbox input "false"
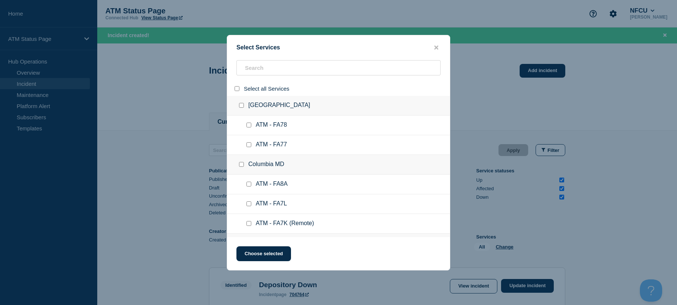
checkbox input "false"
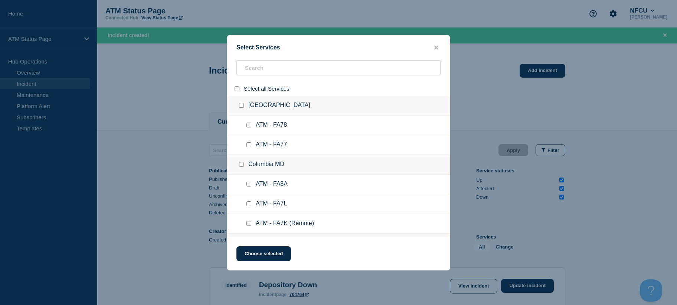
checkbox input "false"
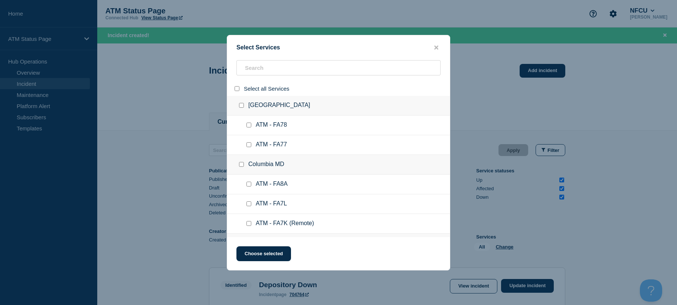
checkbox input "false"
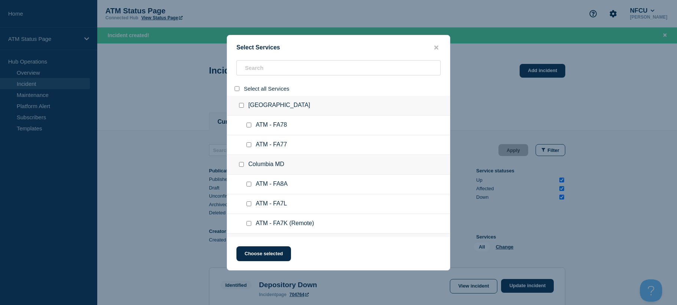
checkbox input "false"
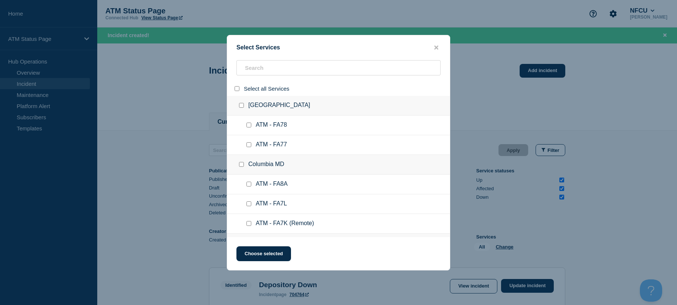
checkbox input "false"
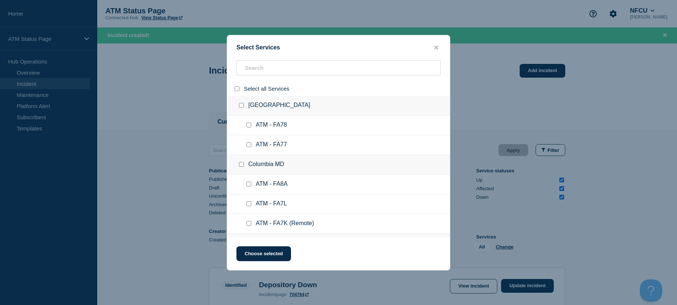
checkbox input "false"
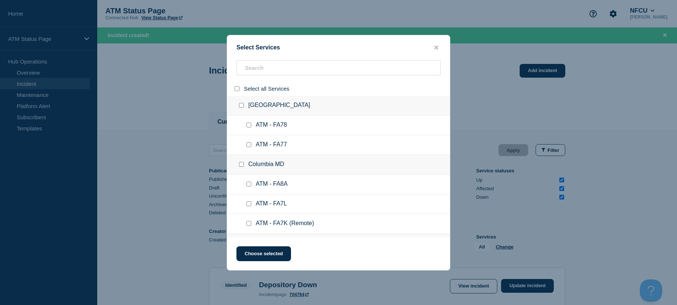
checkbox input "false"
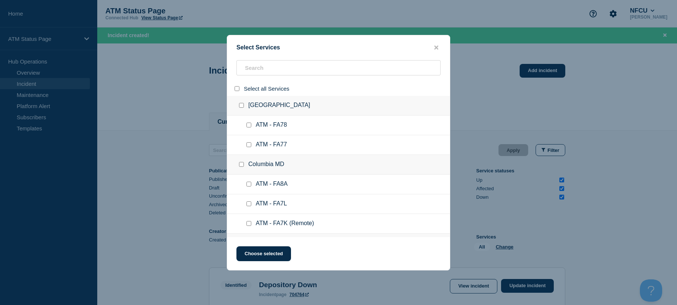
checkbox input "false"
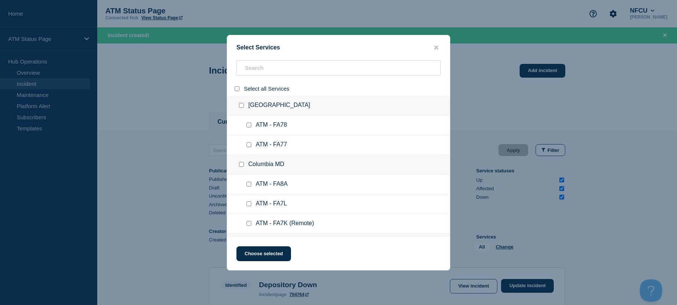
checkbox input "false"
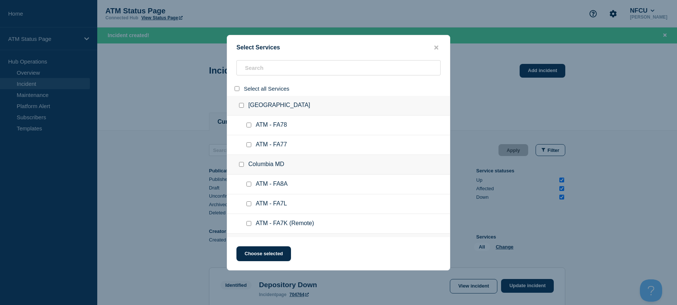
checkbox input "false"
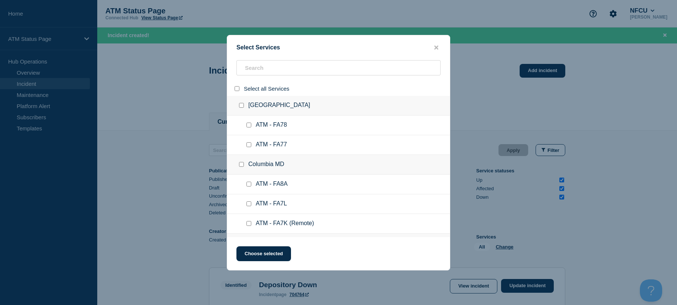
checkbox input "false"
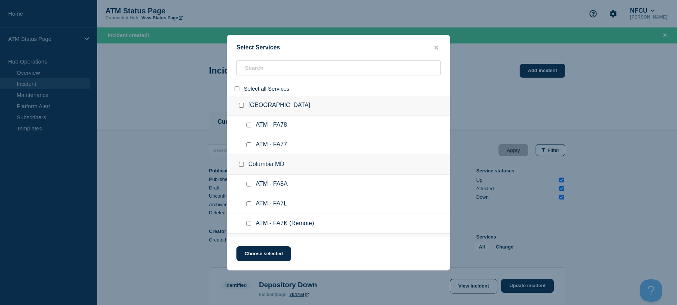
checkbox input "false"
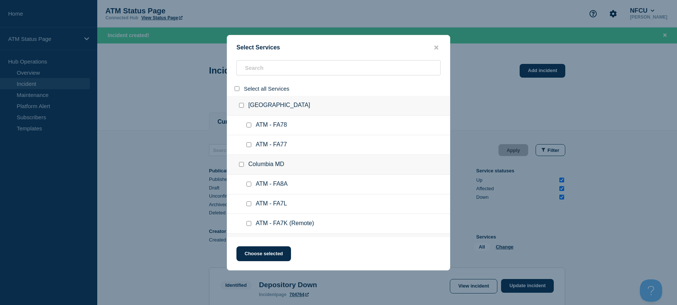
checkbox input "false"
click at [303, 66] on input "search" at bounding box center [339, 67] width 204 height 15
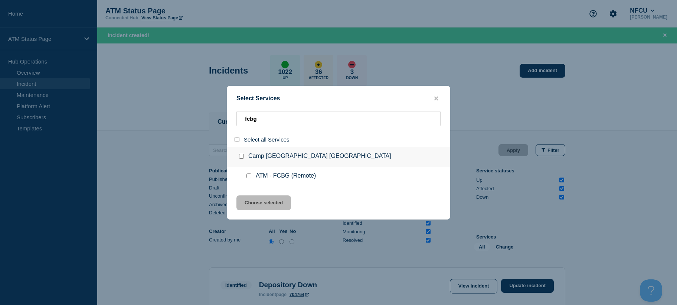
click at [248, 176] on input "service: ATM - FCBG (Remote)" at bounding box center [249, 175] width 5 height 5
click at [252, 205] on button "Choose selected" at bounding box center [264, 202] width 55 height 15
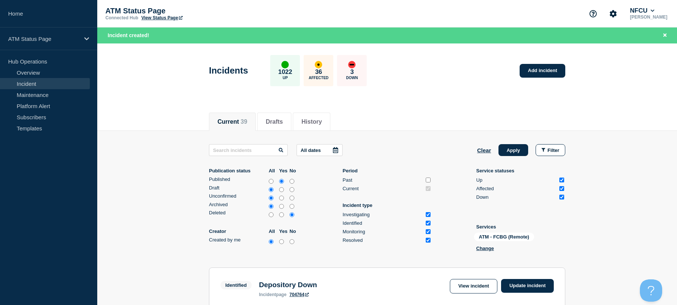
click at [506, 149] on button "Apply" at bounding box center [514, 150] width 30 height 12
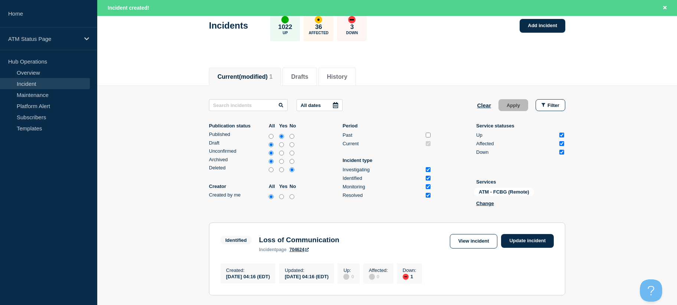
scroll to position [137, 0]
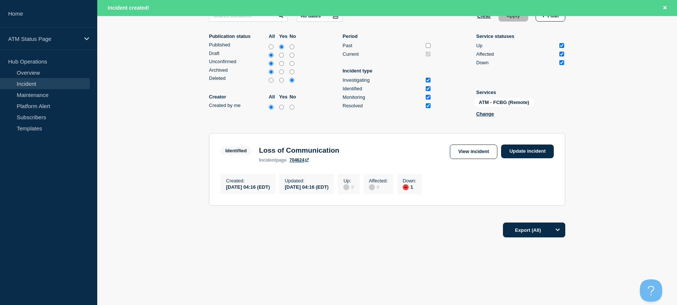
drag, startPoint x: 620, startPoint y: 195, endPoint x: 627, endPoint y: 242, distance: 48.1
click at [470, 150] on link "View incident" at bounding box center [474, 151] width 48 height 14
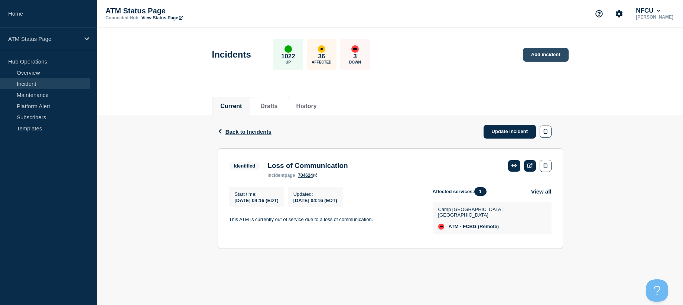
click at [540, 59] on link "Add incident" at bounding box center [546, 55] width 46 height 14
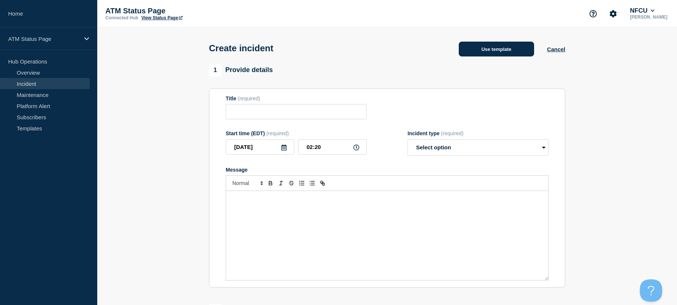
click at [523, 52] on button "Use template" at bounding box center [496, 49] width 75 height 15
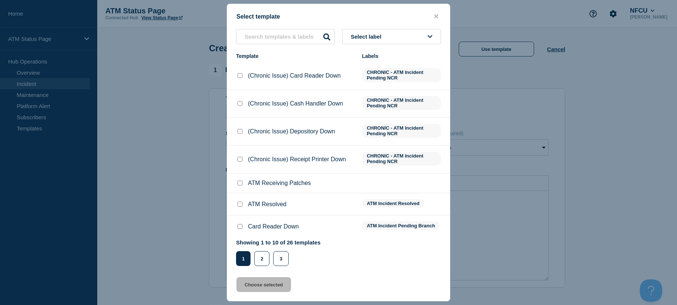
click at [434, 16] on button "close button" at bounding box center [436, 16] width 9 height 7
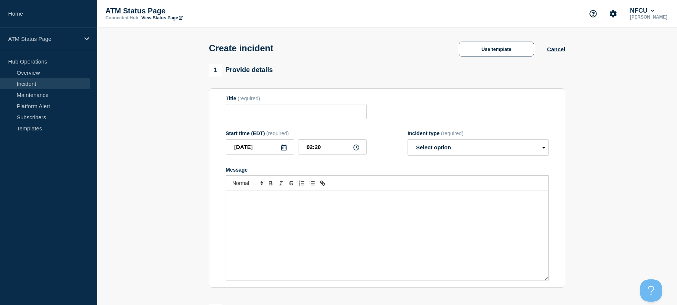
click at [558, 46] on div "Use template Cancel" at bounding box center [506, 49] width 120 height 16
click at [558, 50] on button "Cancel" at bounding box center [556, 49] width 18 height 6
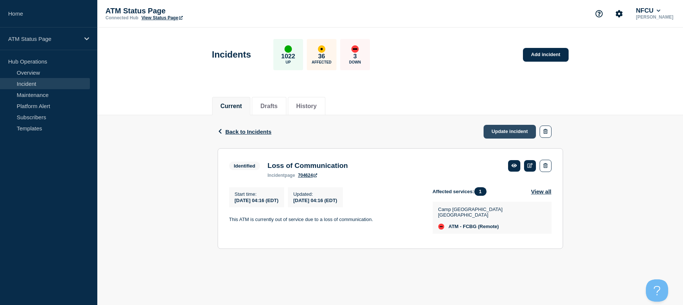
click at [515, 133] on link "Update incident" at bounding box center [510, 132] width 53 height 14
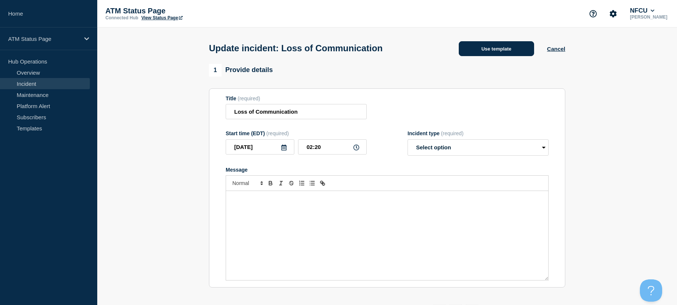
click at [469, 51] on button "Use template" at bounding box center [496, 48] width 75 height 15
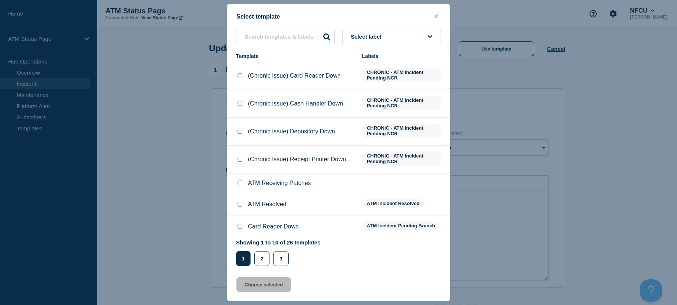
click at [419, 36] on button "Select label" at bounding box center [391, 36] width 99 height 15
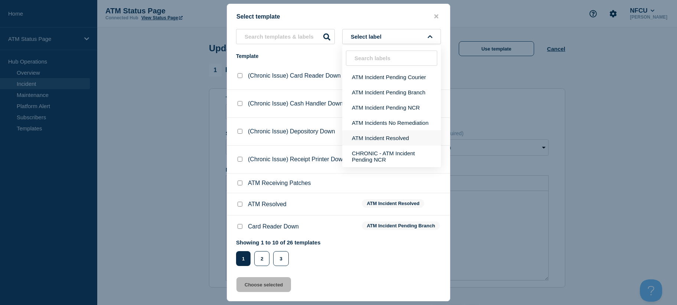
click at [396, 139] on button "ATM Incident Resolved" at bounding box center [391, 137] width 99 height 15
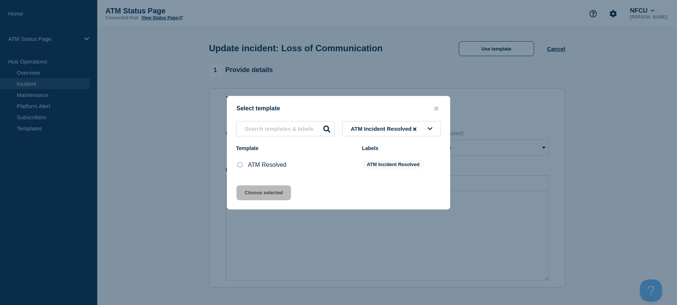
click at [238, 167] on input "ATM Resolved checkbox" at bounding box center [240, 164] width 5 height 5
click at [254, 188] on button "Choose selected" at bounding box center [264, 192] width 55 height 15
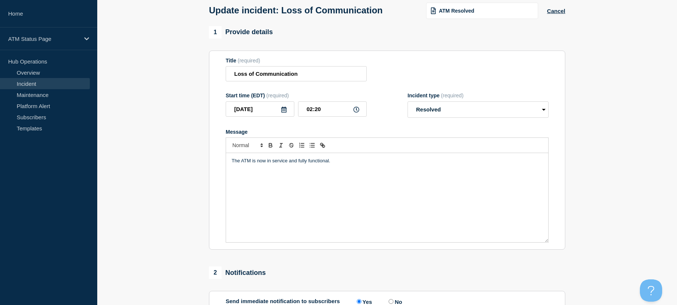
scroll to position [170, 0]
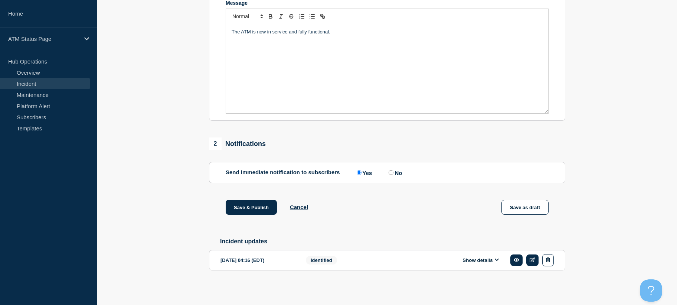
drag, startPoint x: 188, startPoint y: 204, endPoint x: 197, endPoint y: 254, distance: 50.9
click at [243, 207] on button "Save & Publish" at bounding box center [251, 207] width 51 height 15
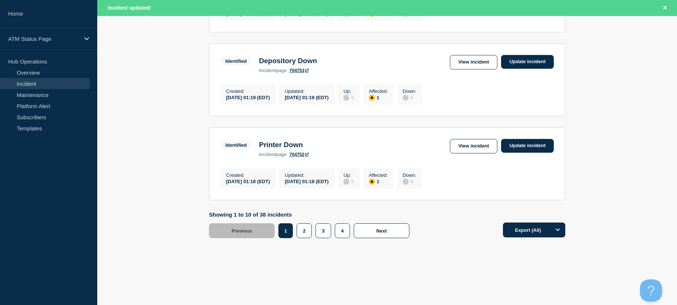
drag, startPoint x: 602, startPoint y: 190, endPoint x: 612, endPoint y: 249, distance: 59.9
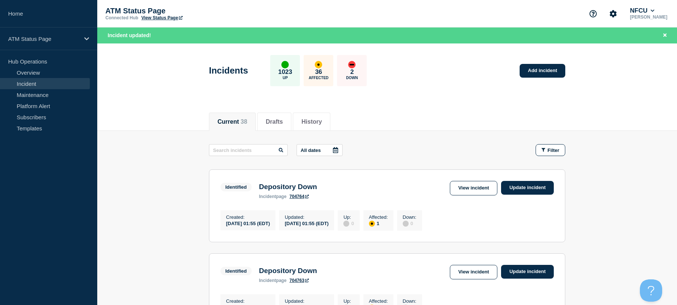
drag, startPoint x: 612, startPoint y: 249, endPoint x: 607, endPoint y: 149, distance: 100.4
click at [543, 68] on link "Add incident" at bounding box center [543, 71] width 46 height 14
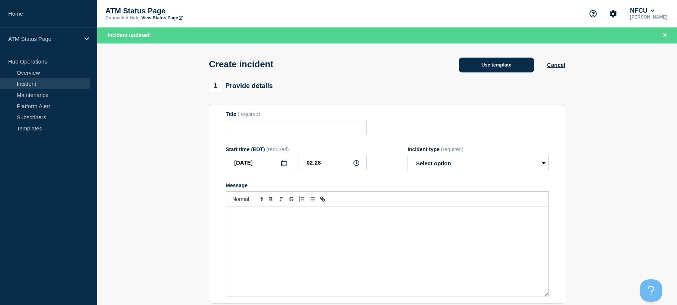
click at [498, 63] on button "Use template" at bounding box center [496, 65] width 75 height 15
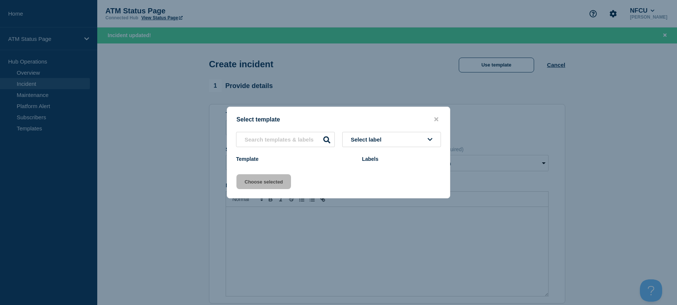
click at [452, 69] on div at bounding box center [338, 152] width 677 height 305
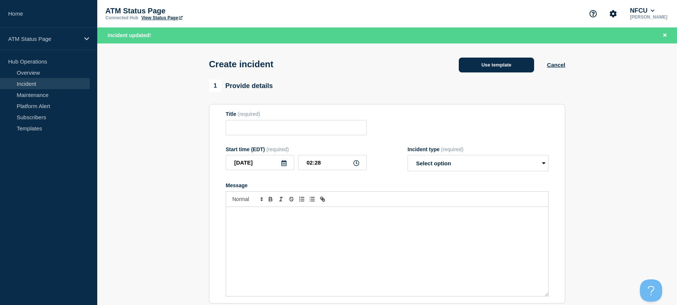
click at [498, 66] on button "Use template" at bounding box center [496, 65] width 75 height 15
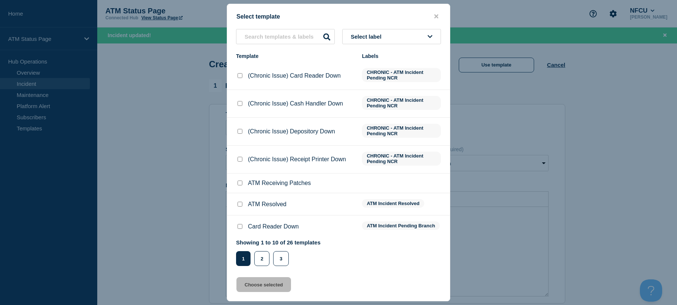
click at [413, 35] on button "Select label" at bounding box center [391, 36] width 99 height 15
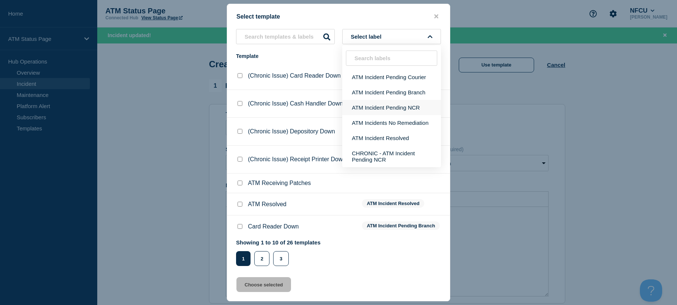
click at [392, 102] on button "ATM Incident Pending NCR" at bounding box center [391, 107] width 99 height 15
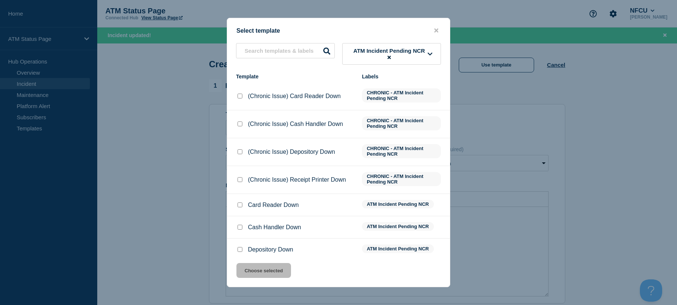
click at [238, 250] on input "Depository Down checkbox" at bounding box center [240, 249] width 5 height 5
click at [246, 273] on button "Choose selected" at bounding box center [264, 270] width 55 height 15
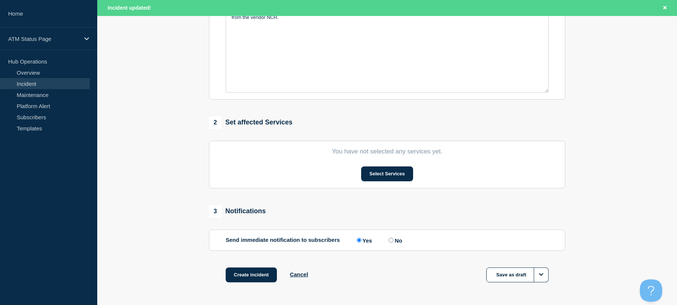
drag, startPoint x: 193, startPoint y: 191, endPoint x: 195, endPoint y: 273, distance: 81.7
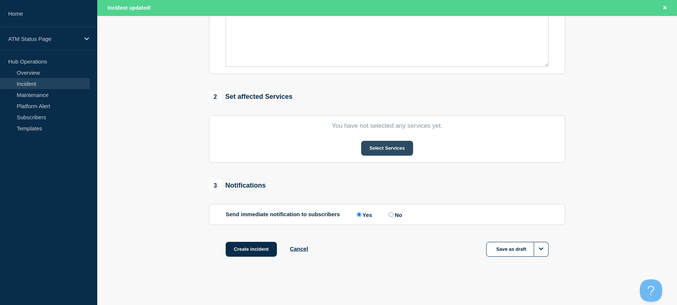
click at [374, 148] on button "Select Services" at bounding box center [387, 148] width 52 height 15
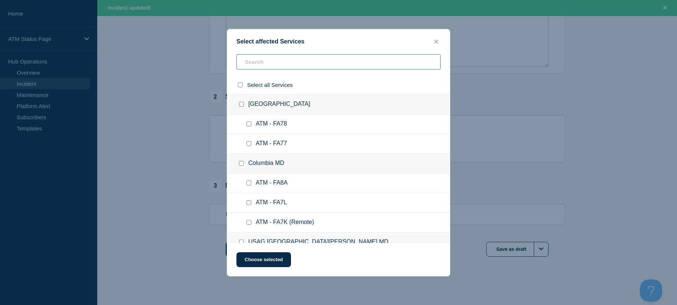
click at [389, 59] on input "text" at bounding box center [339, 61] width 204 height 15
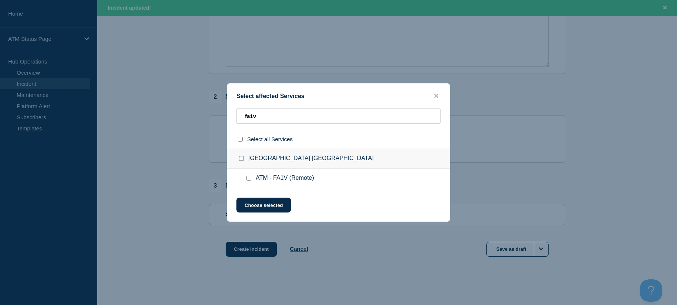
click at [250, 179] on input "ATM - FA1V (Remote) checkbox" at bounding box center [249, 178] width 5 height 5
click at [250, 201] on button "Choose selected" at bounding box center [264, 205] width 55 height 15
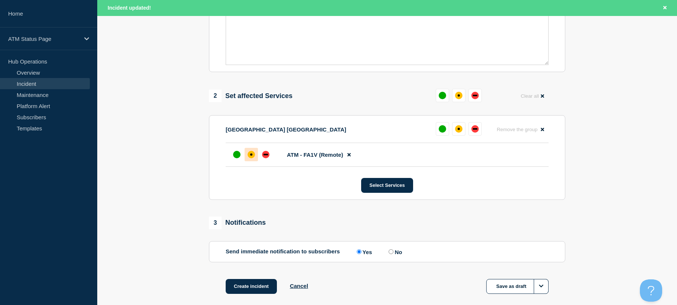
click at [251, 156] on div "affected" at bounding box center [251, 154] width 2 height 2
click at [256, 290] on button "Create incident" at bounding box center [251, 286] width 51 height 15
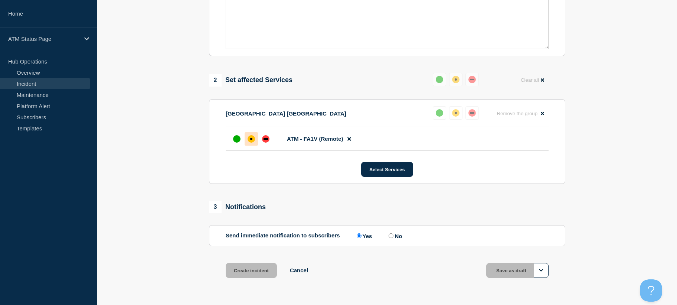
scroll to position [215, 0]
